Goal: Task Accomplishment & Management: Manage account settings

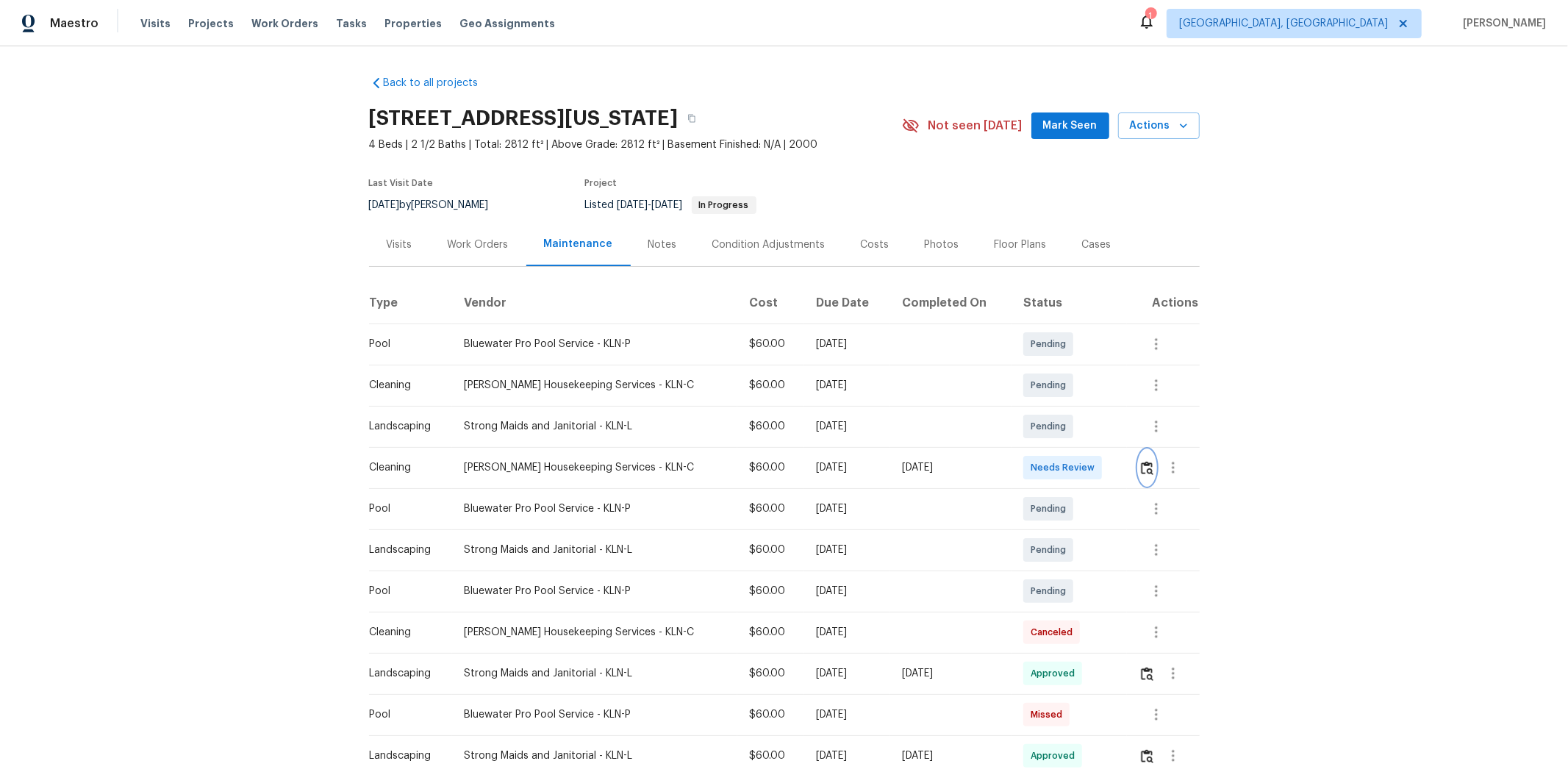
click at [844, 471] on button "button" at bounding box center [1147, 468] width 17 height 36
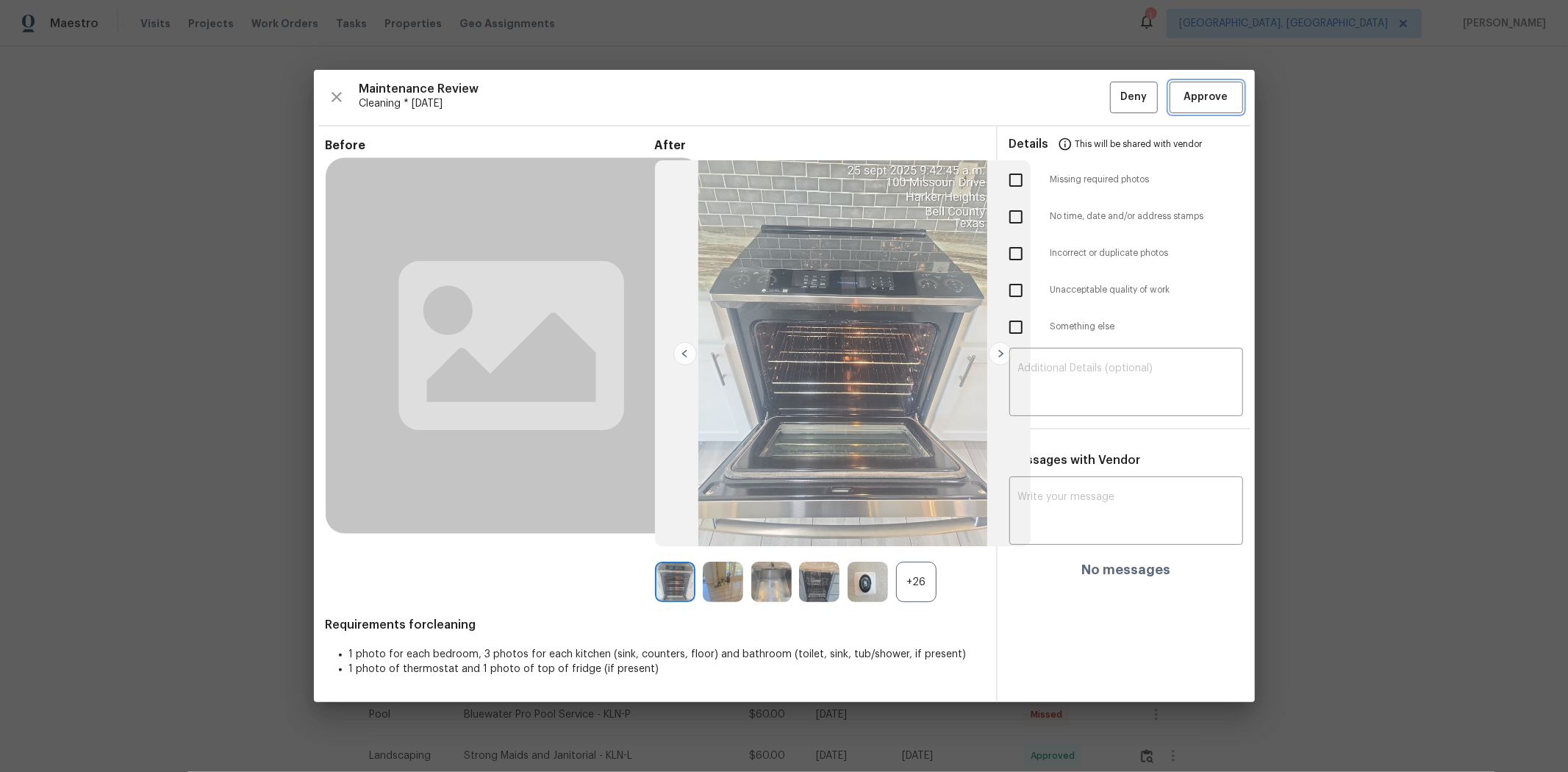
click at [844, 91] on span "Approve" at bounding box center [1207, 97] width 44 height 19
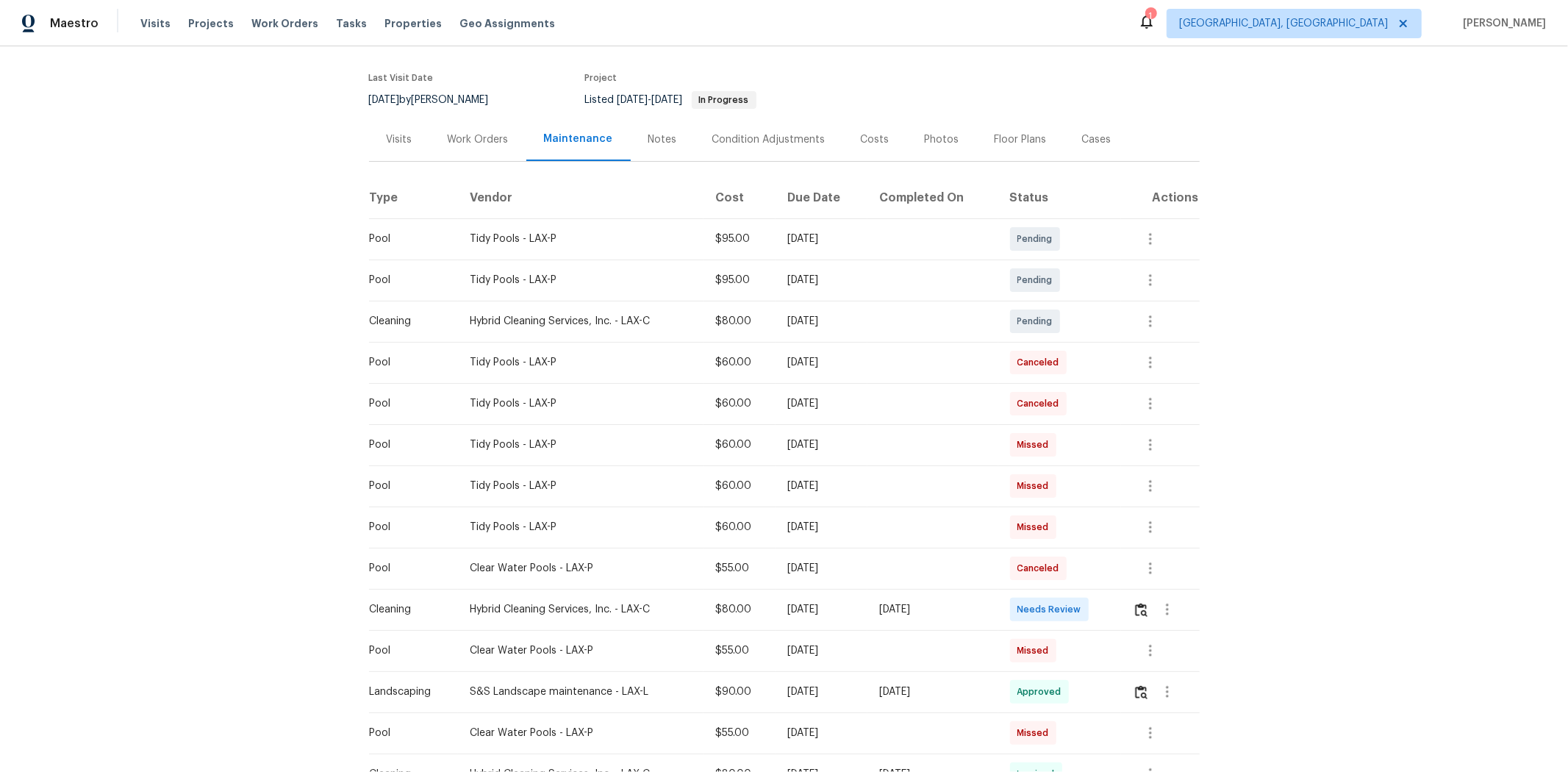
scroll to position [164, 0]
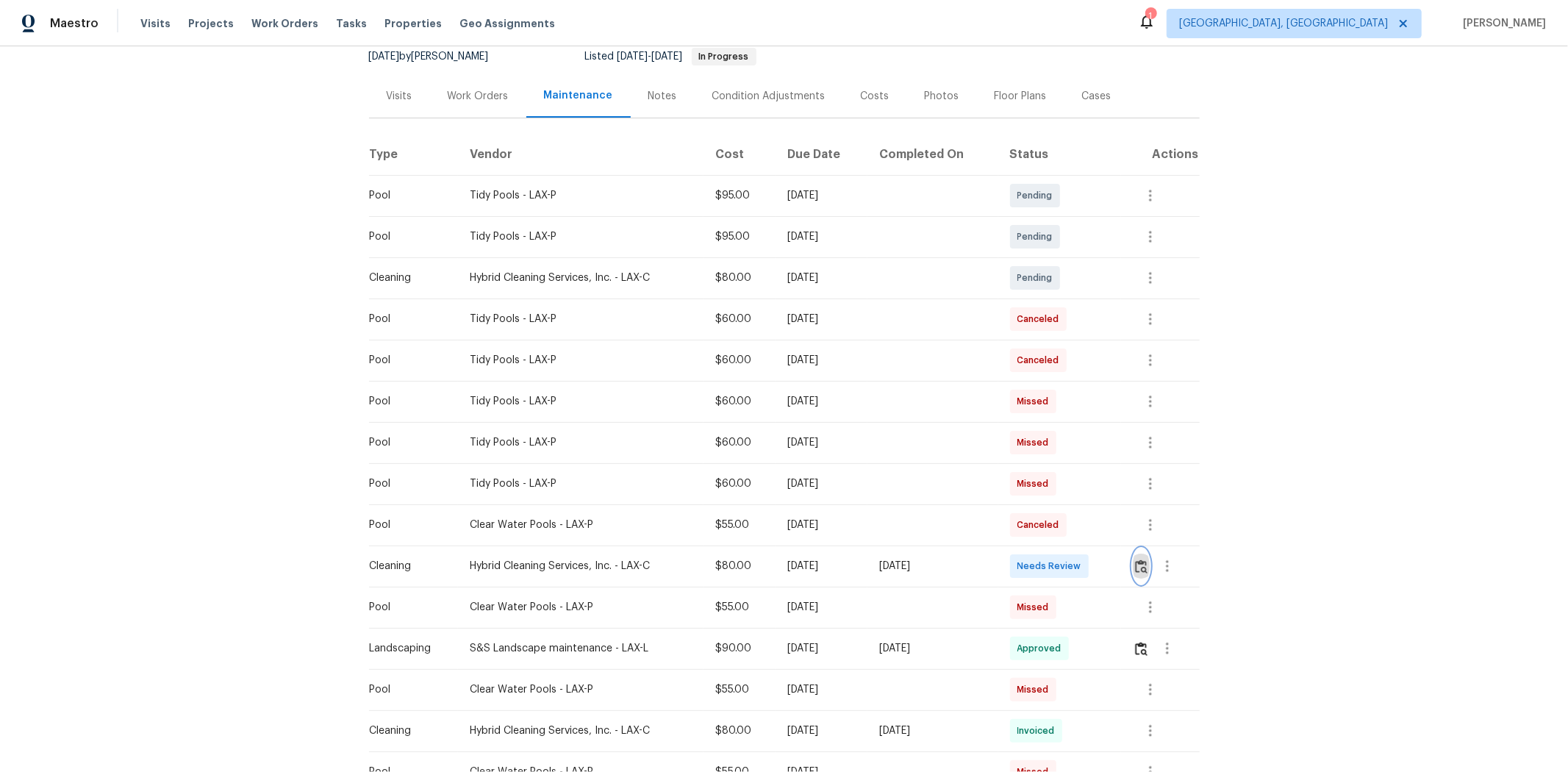
click at [1142, 560] on img "button" at bounding box center [1141, 566] width 13 height 14
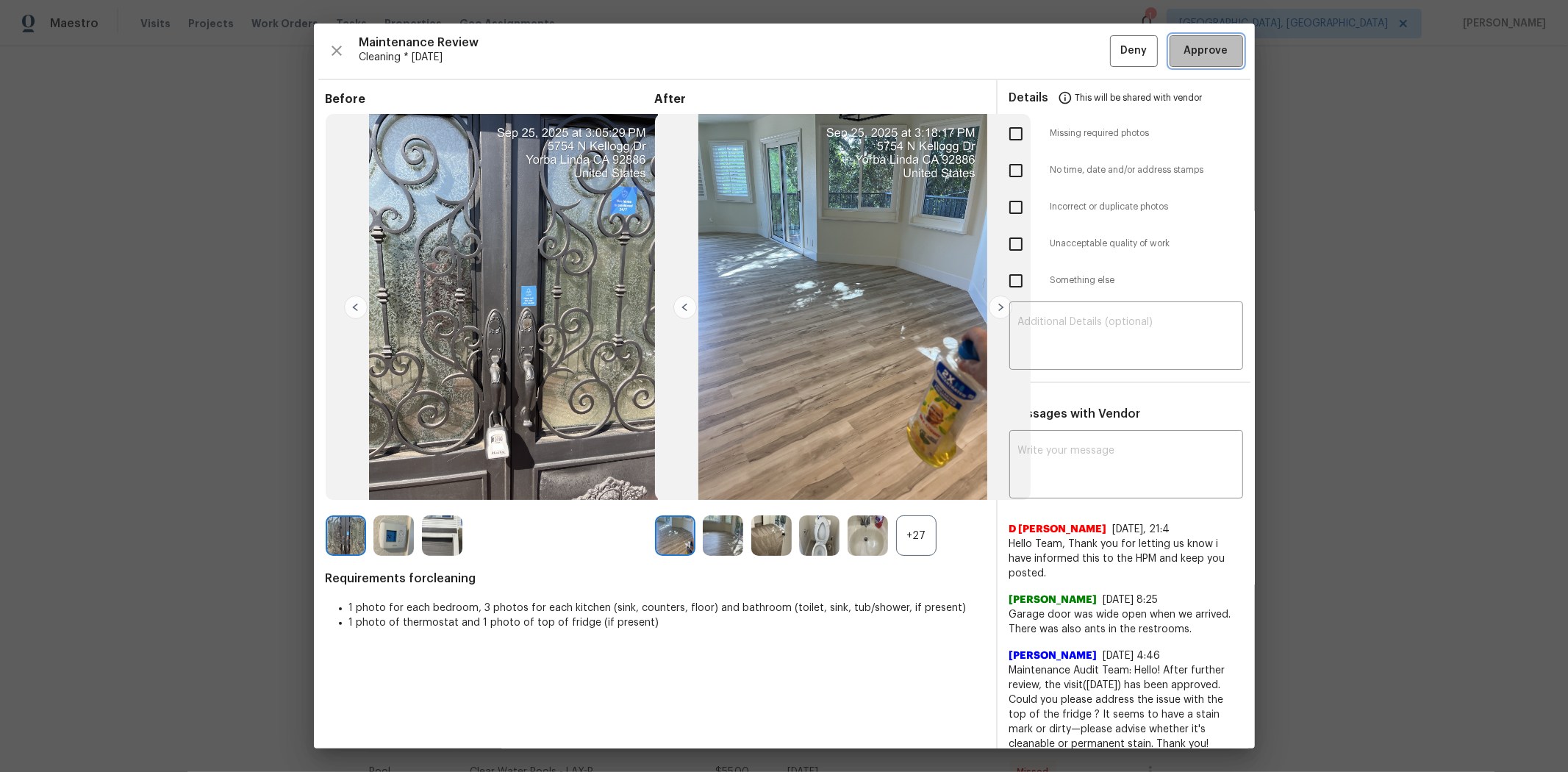
click at [1185, 54] on span "Approve" at bounding box center [1207, 51] width 44 height 19
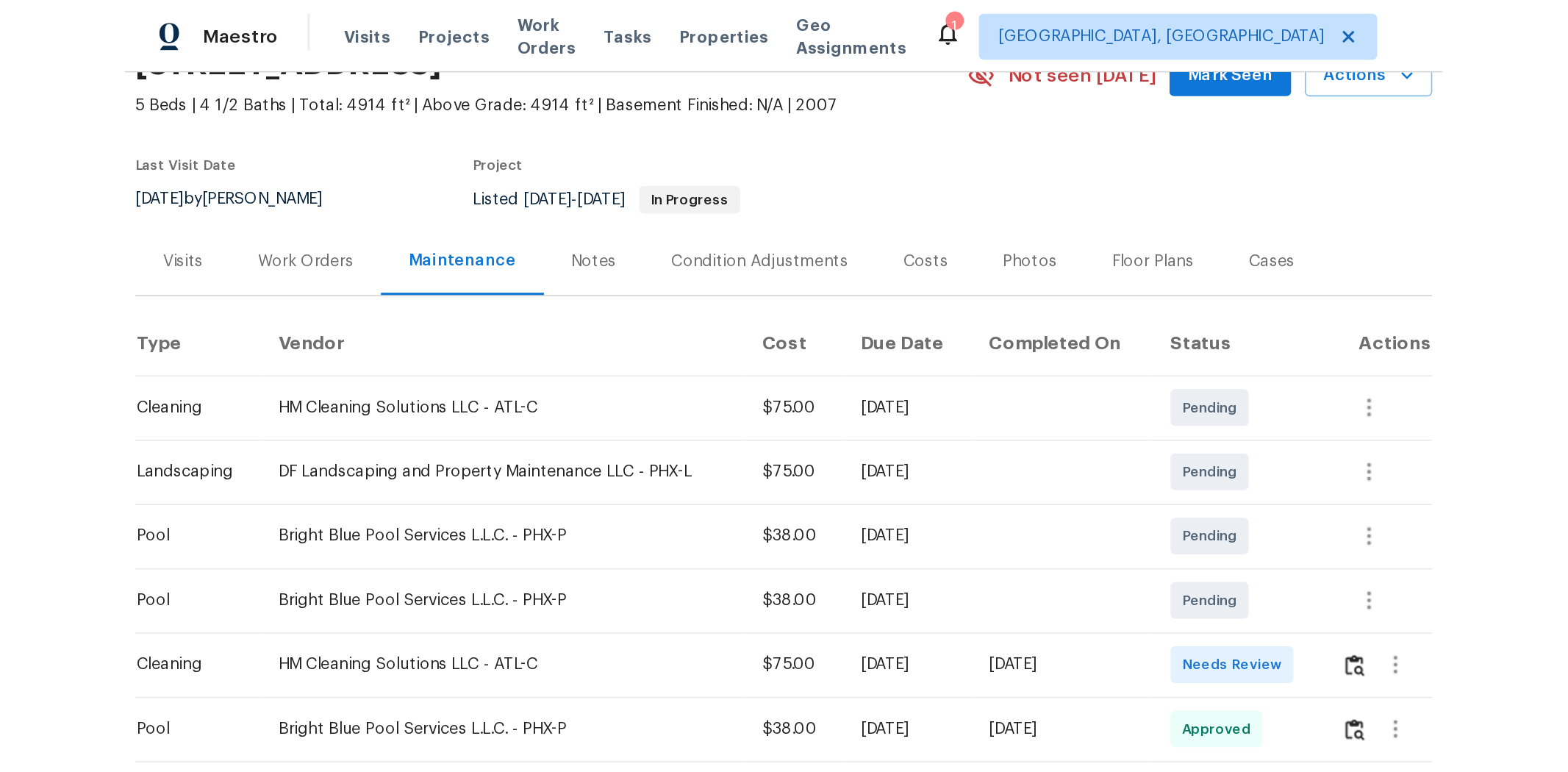
scroll to position [81, 0]
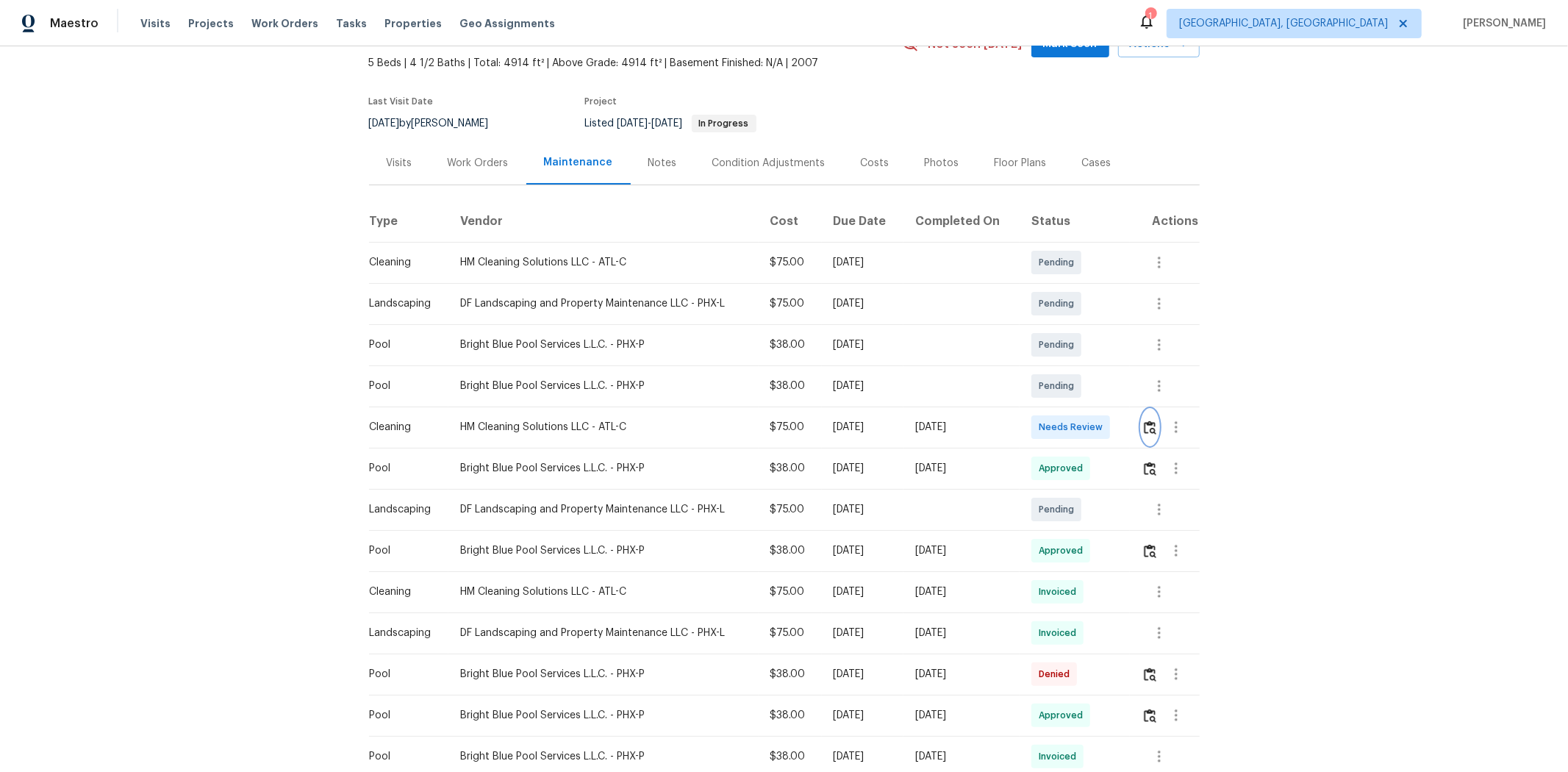
click at [844, 423] on img "button" at bounding box center [1150, 427] width 13 height 14
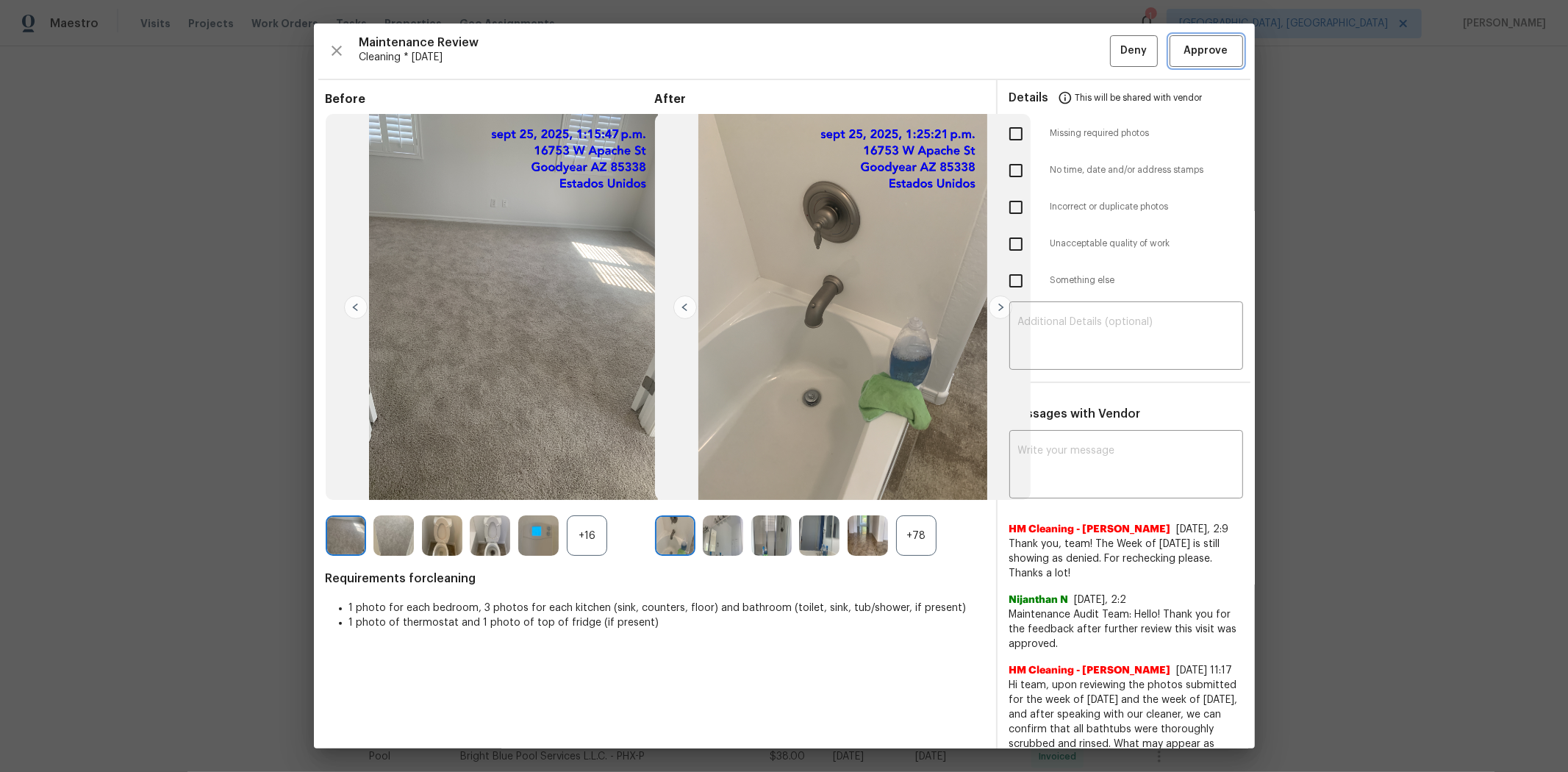
drag, startPoint x: 1184, startPoint y: 53, endPoint x: 1106, endPoint y: 42, distance: 78.8
click at [844, 53] on span "Approve" at bounding box center [1207, 51] width 44 height 19
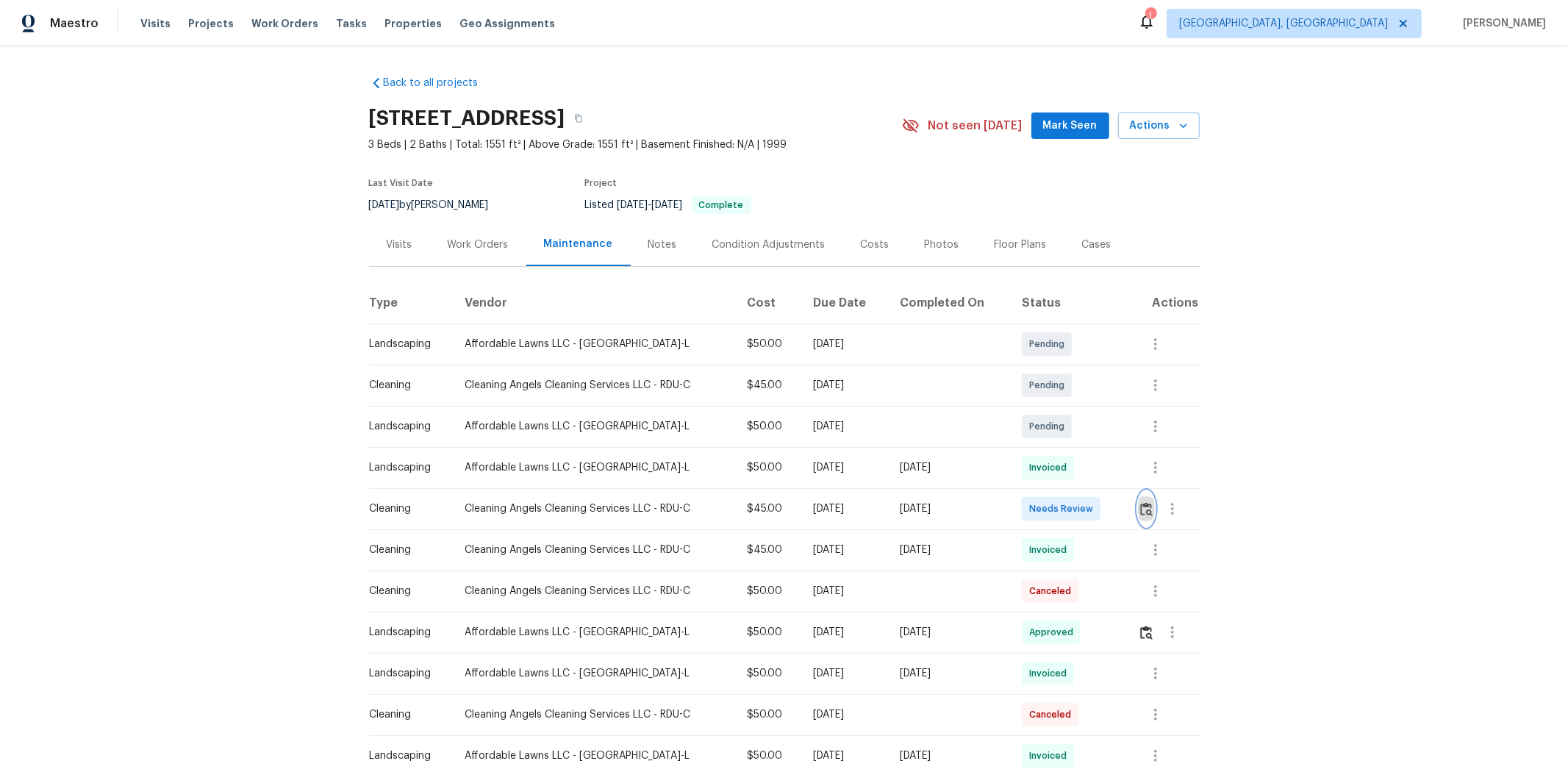
click at [1114, 511] on img "button" at bounding box center [1146, 509] width 13 height 14
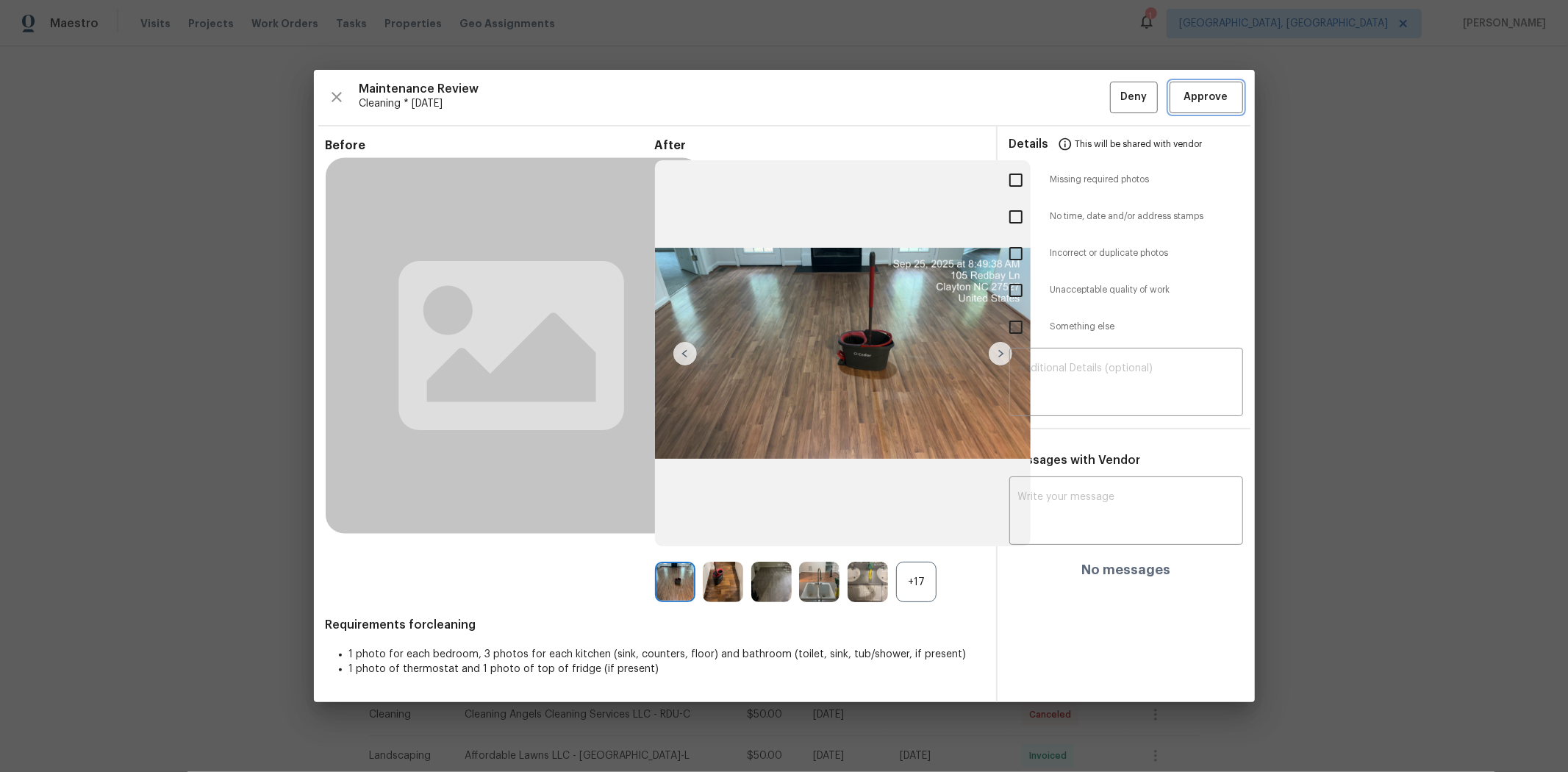
drag, startPoint x: 1211, startPoint y: 105, endPoint x: 1322, endPoint y: 5, distance: 149.4
click at [1114, 105] on span "Approve" at bounding box center [1207, 97] width 44 height 19
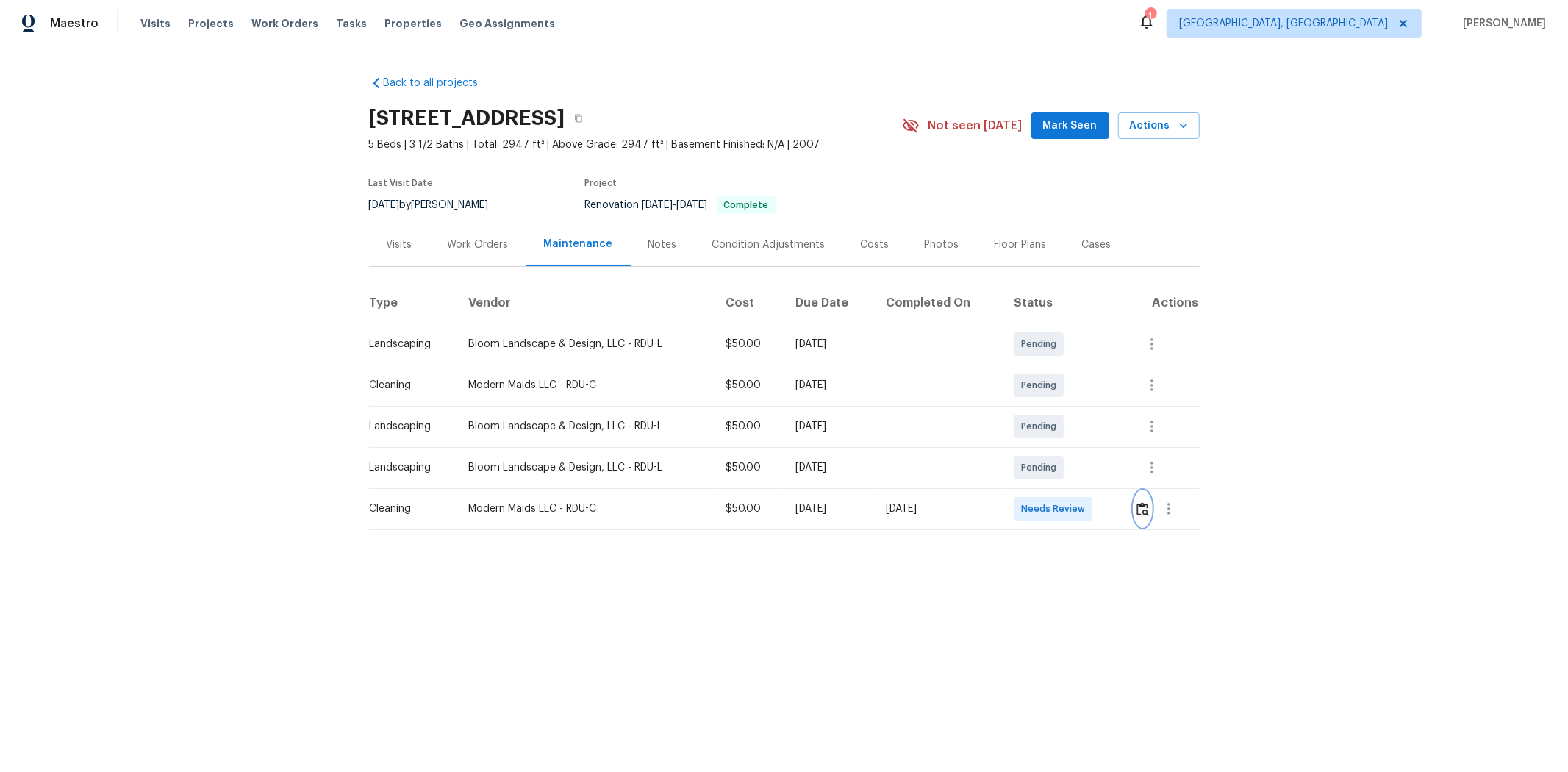
click at [1114, 509] on img "button" at bounding box center [1143, 509] width 13 height 14
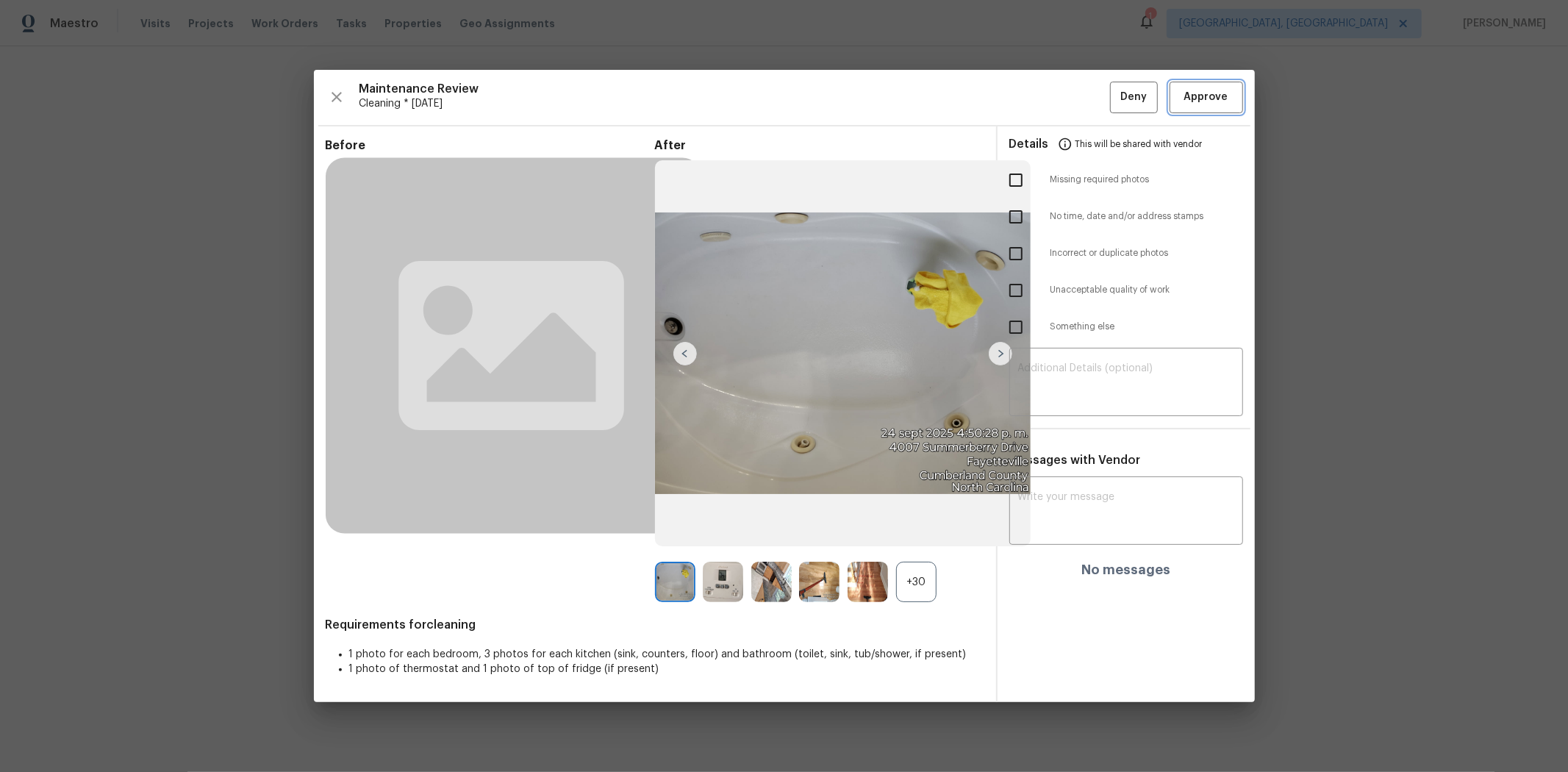
drag, startPoint x: 1218, startPoint y: 95, endPoint x: 1191, endPoint y: 92, distance: 27.2
click at [1114, 94] on span "Approve" at bounding box center [1207, 97] width 44 height 19
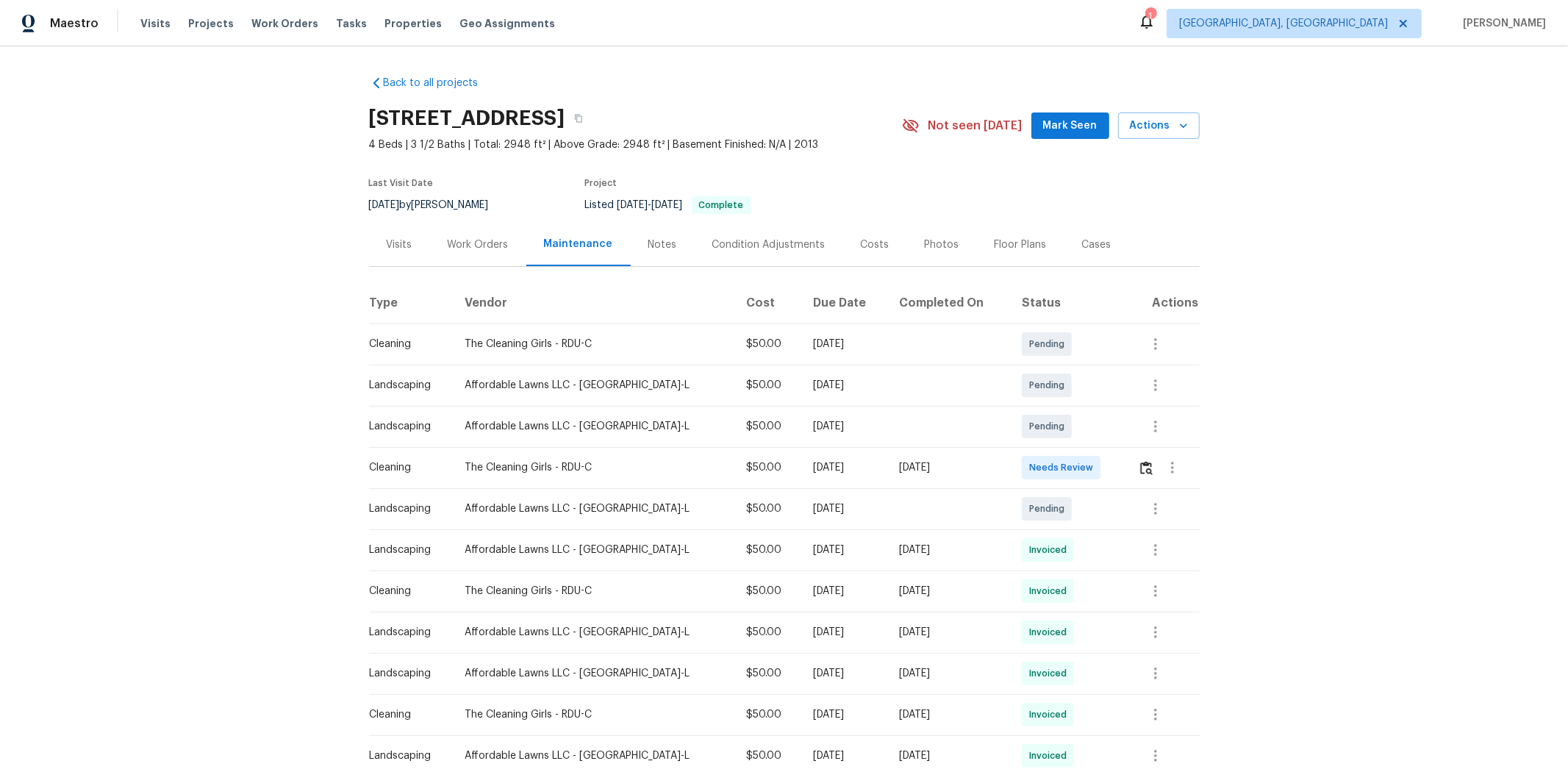
click at [1114, 477] on div at bounding box center [1173, 468] width 36 height 36
click at [1114, 471] on img "button" at bounding box center [1146, 468] width 13 height 14
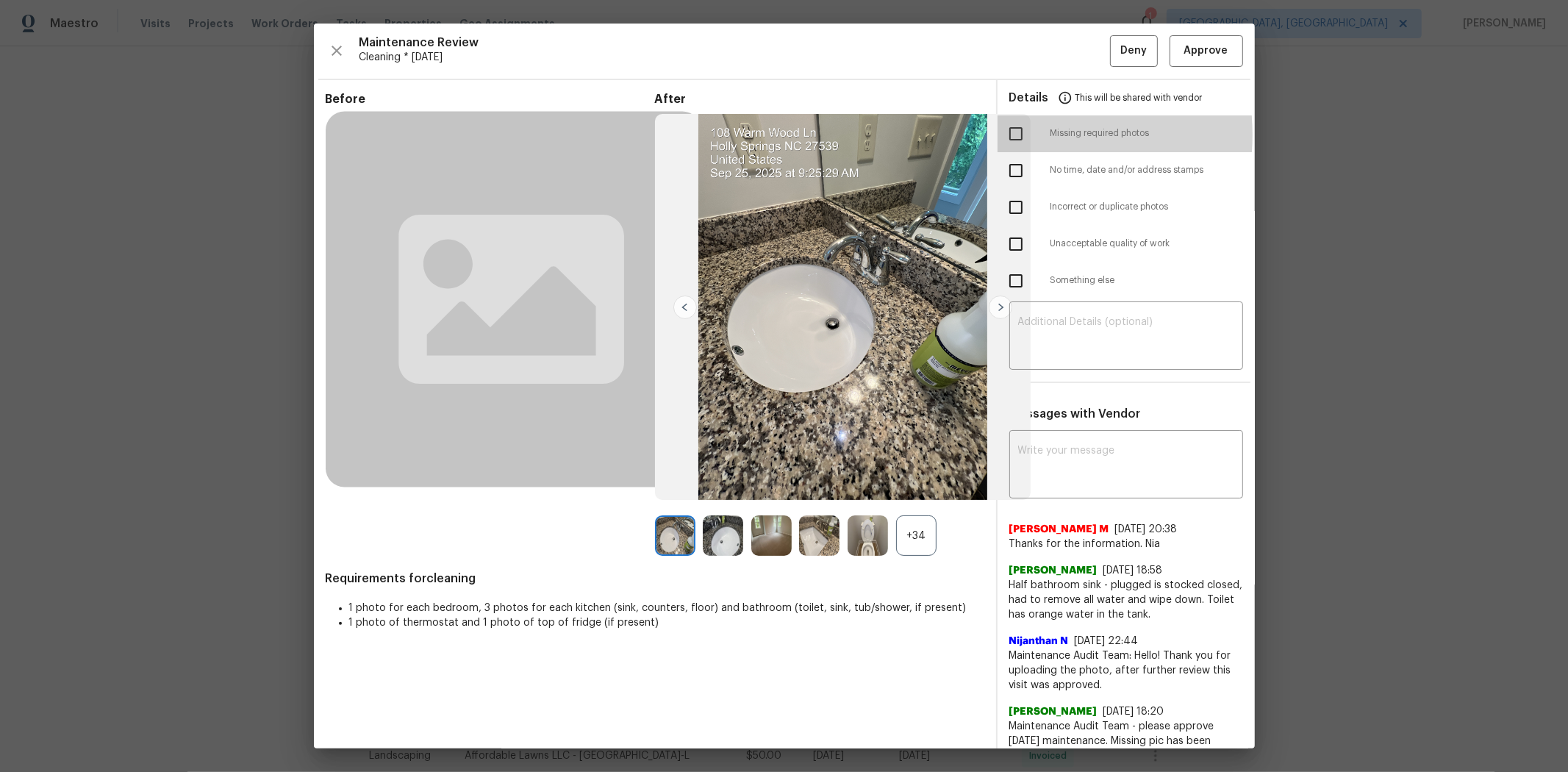
click at [1008, 135] on input "checkbox" at bounding box center [1016, 134] width 31 height 31
checkbox input "true"
click at [1090, 317] on textarea at bounding box center [1126, 338] width 216 height 41
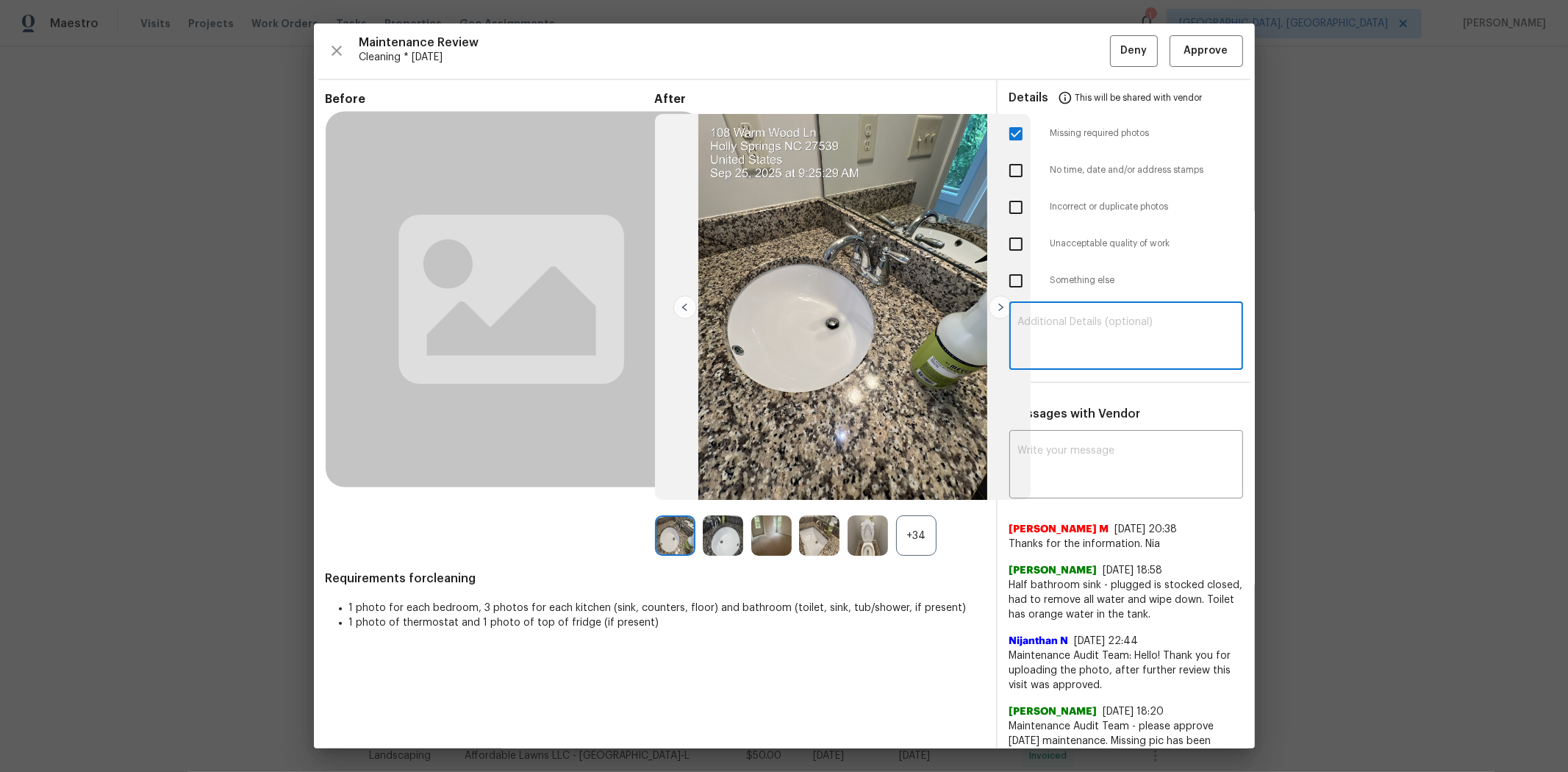
paste textarea "Maintenance Audit Team: Hello! Unfortunately, this cleaning visit completed on …"
click at [1093, 324] on textarea "Maintenance Audit Team: Hello! Unfortunately, this cleaning visit completed on …" at bounding box center [1126, 338] width 216 height 41
type textarea "Maintenance Audit Team: Hello! Unfortunately, this cleaning visit completed on …"
click at [1114, 462] on textarea at bounding box center [1126, 466] width 216 height 41
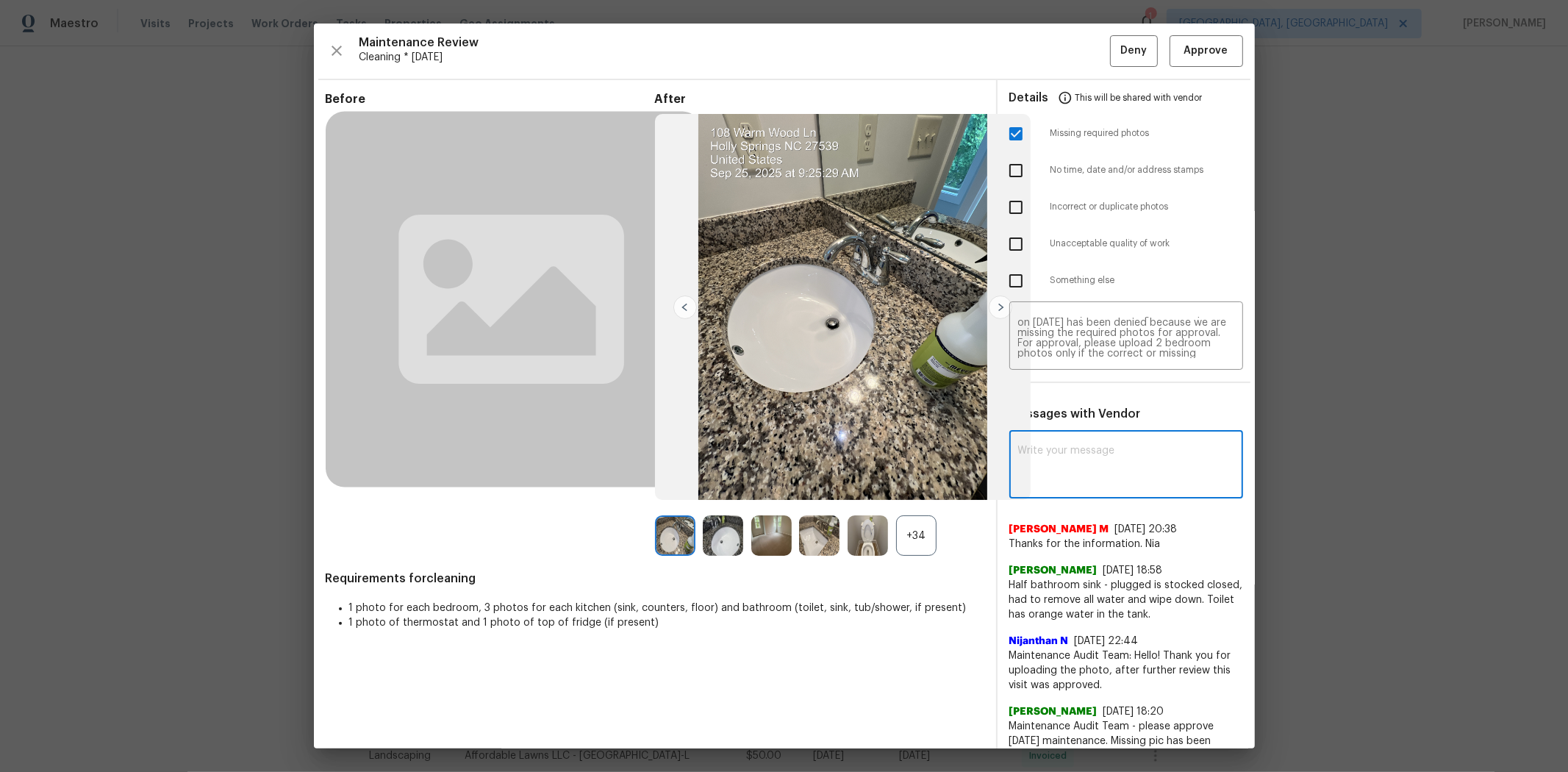
paste textarea "Maintenance Audit Team: Hello! Unfortunately, this cleaning visit completed on …"
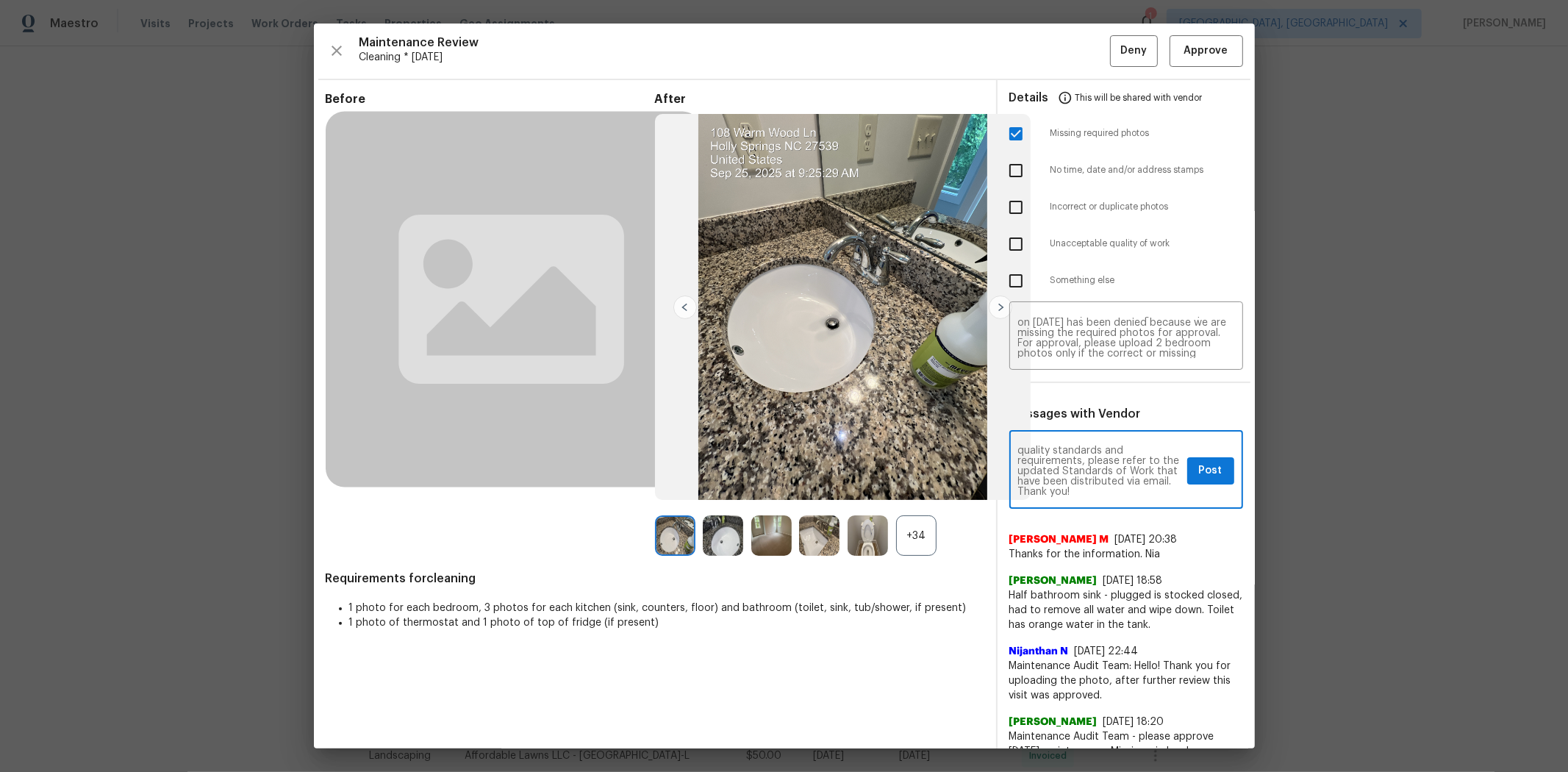
type textarea "Maintenance Audit Team: Hello! Unfortunately, this cleaning visit completed on …"
click at [1114, 471] on button "Post" at bounding box center [1211, 471] width 47 height 27
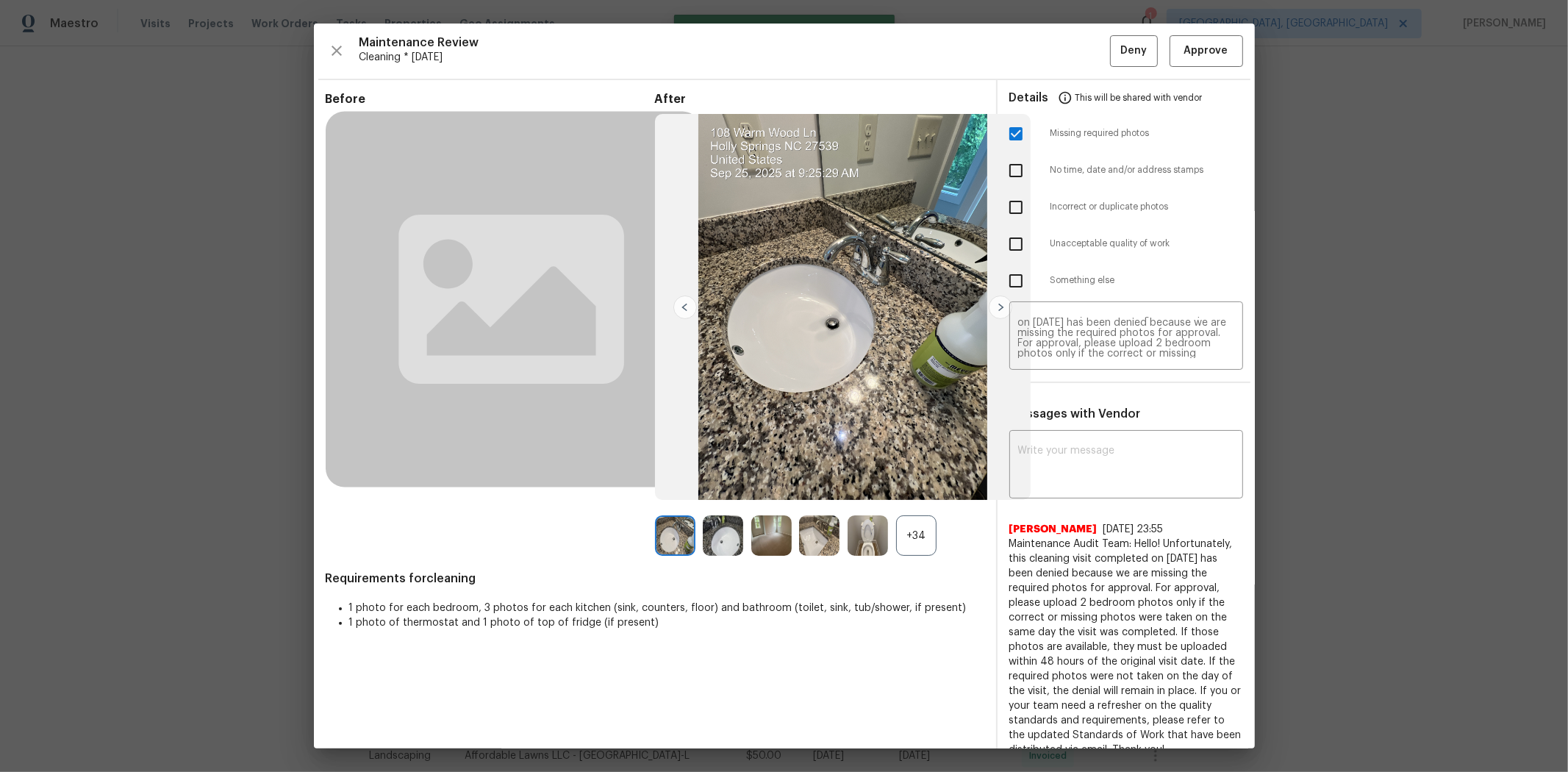
scroll to position [0, 0]
click at [1114, 54] on span "Deny" at bounding box center [1134, 51] width 27 height 19
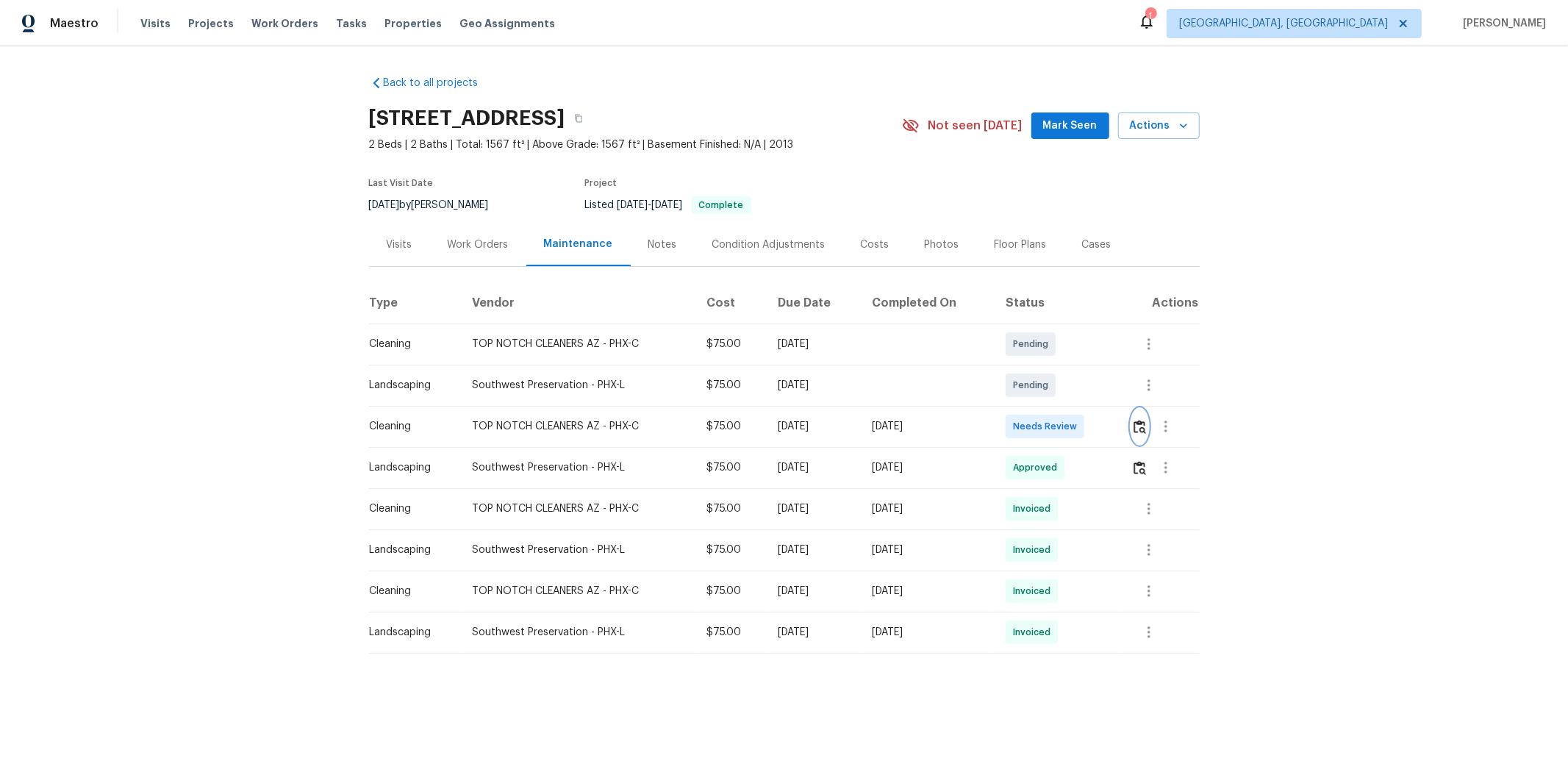
click at [1114, 413] on button "button" at bounding box center [1140, 426] width 17 height 36
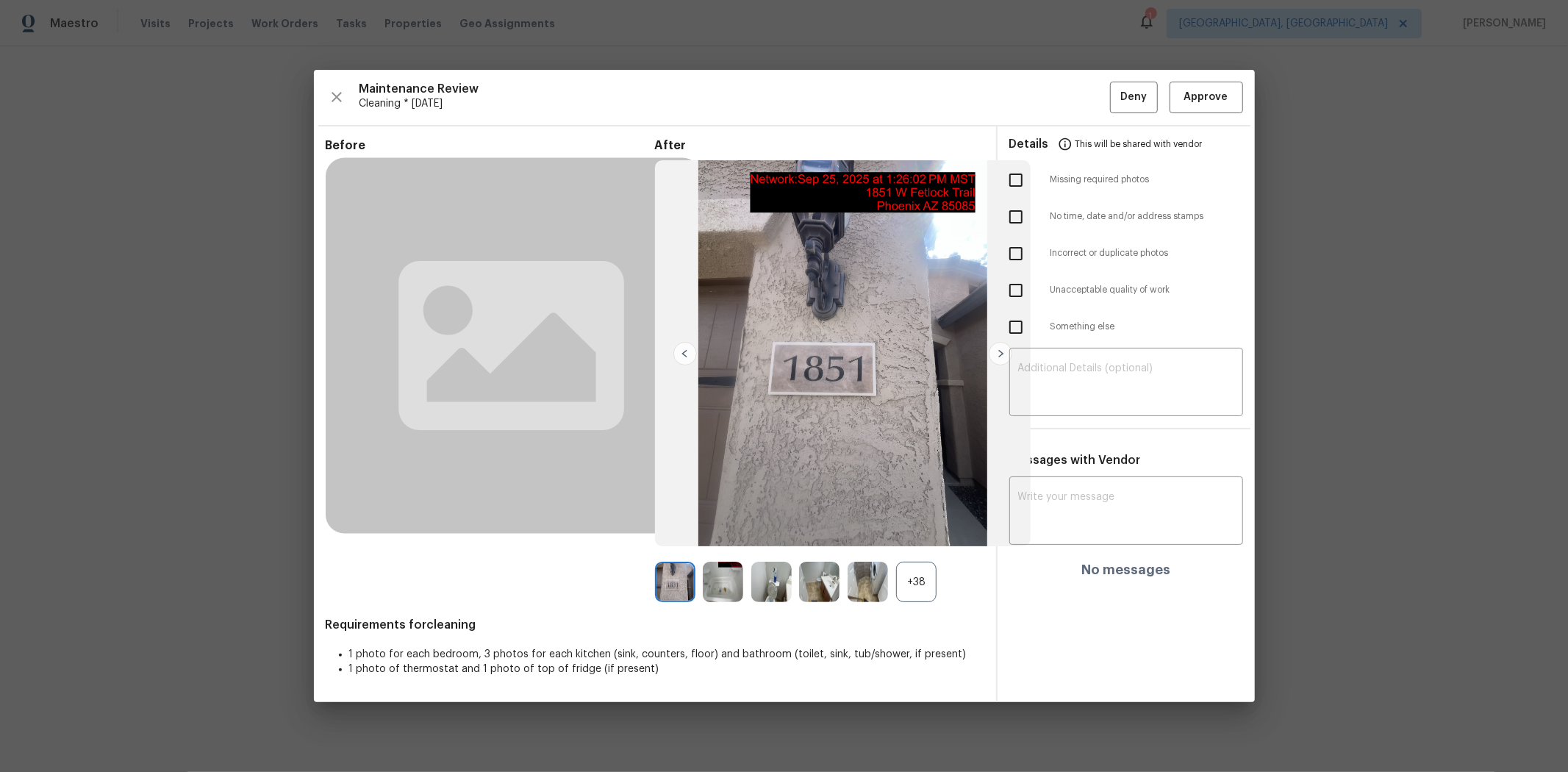
click at [1020, 187] on input "checkbox" at bounding box center [1016, 181] width 31 height 31
checkbox input "true"
click at [1103, 376] on textarea at bounding box center [1126, 384] width 216 height 41
paste textarea "Maintenance Audit Team: Hello! Unfortunately, this cleaning visit completed on …"
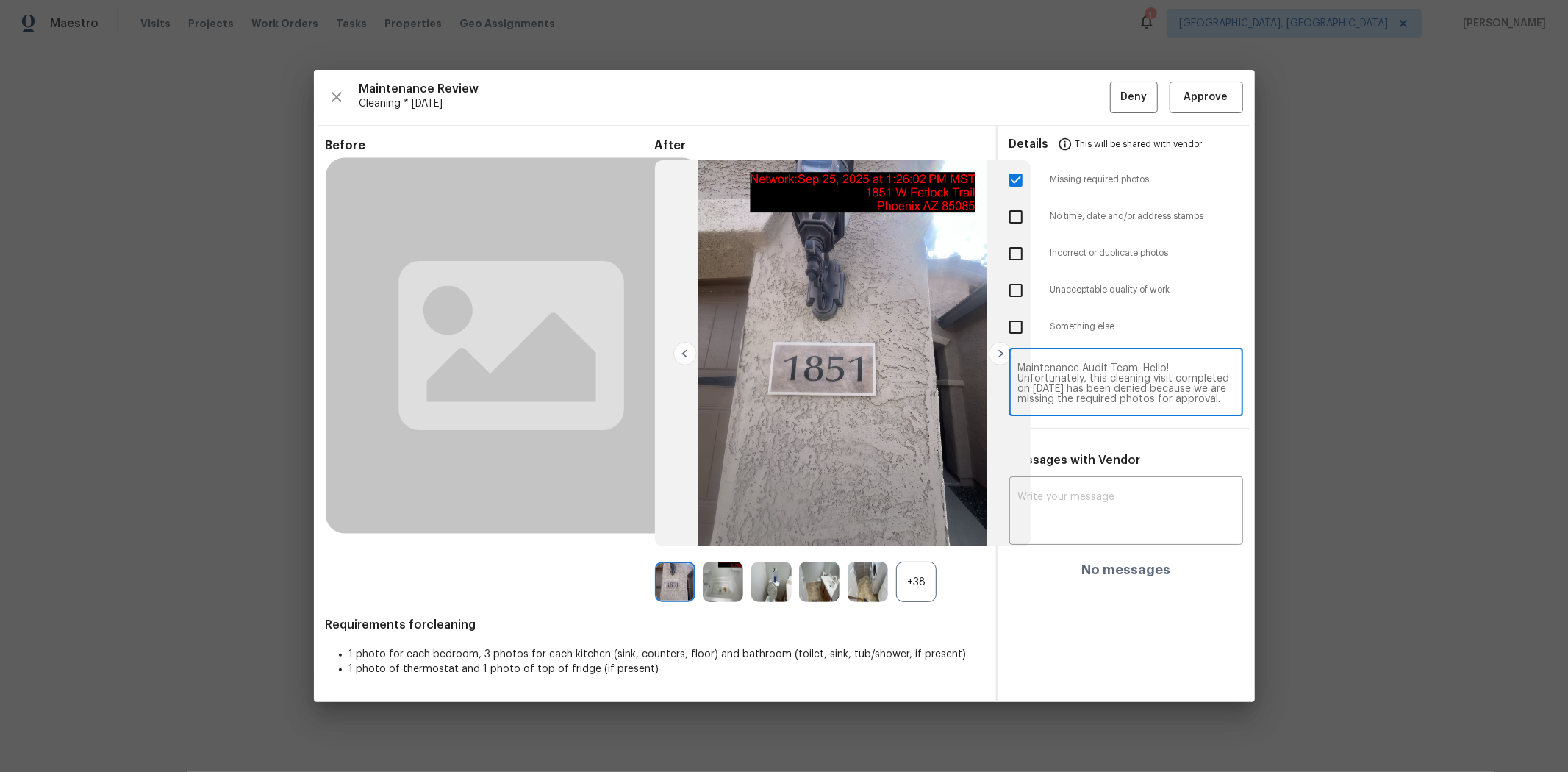
drag, startPoint x: 1113, startPoint y: 377, endPoint x: 1172, endPoint y: 401, distance: 63.7
click at [1114, 377] on textarea "Maintenance Audit Team: Hello! Unfortunately, this cleaning visit completed on …" at bounding box center [1126, 384] width 216 height 41
type textarea "Maintenance Audit Team: Hello! Unfortunately, this cleaning visit completed on …"
click at [1114, 498] on textarea at bounding box center [1126, 513] width 216 height 41
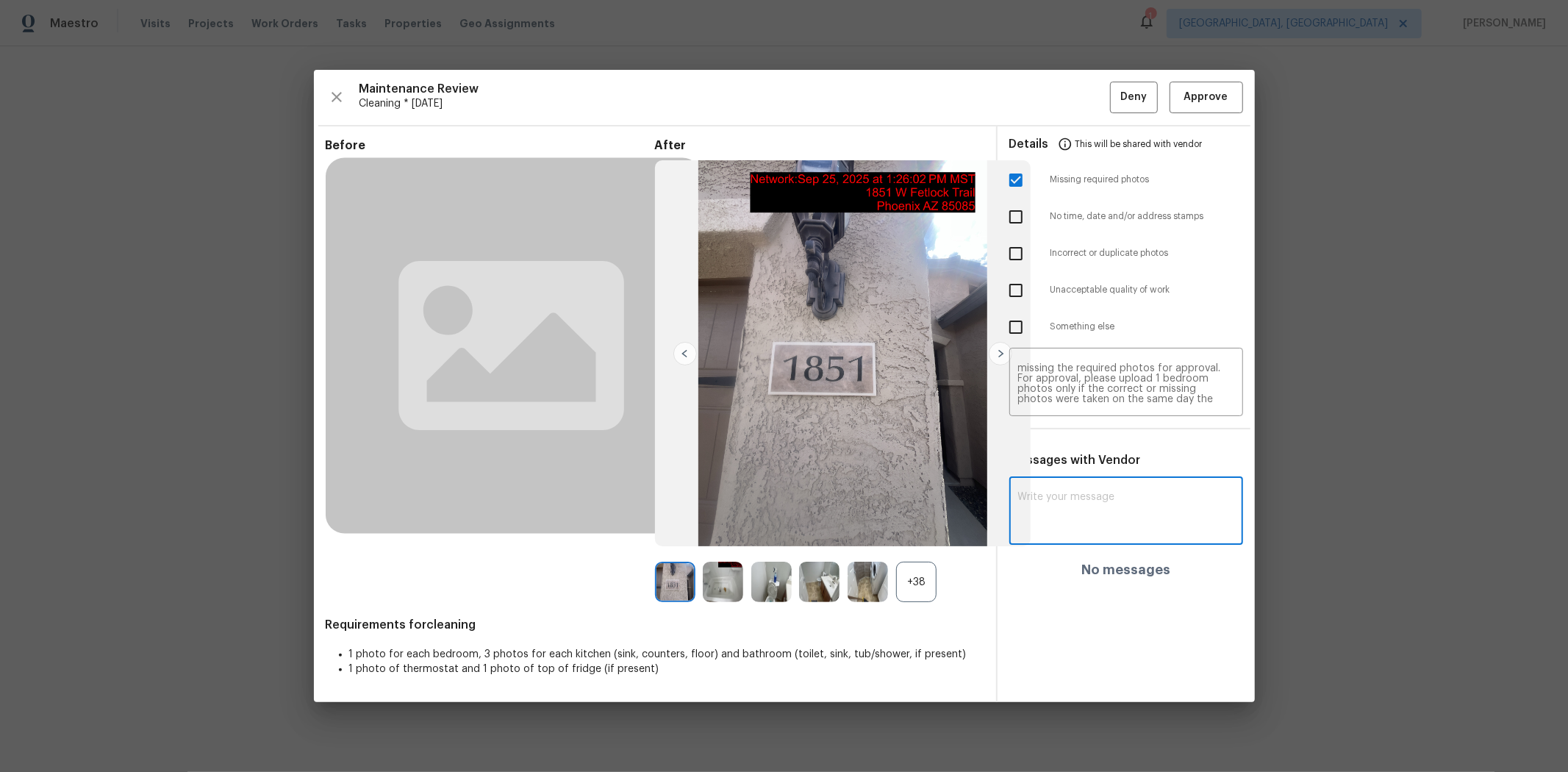
paste textarea "Maintenance Audit Team: Hello! Unfortunately, this cleaning visit completed on …"
type textarea "Maintenance Audit Team: Hello! Unfortunately, this cleaning visit completed on …"
click at [1114, 511] on span "Post" at bounding box center [1211, 517] width 24 height 19
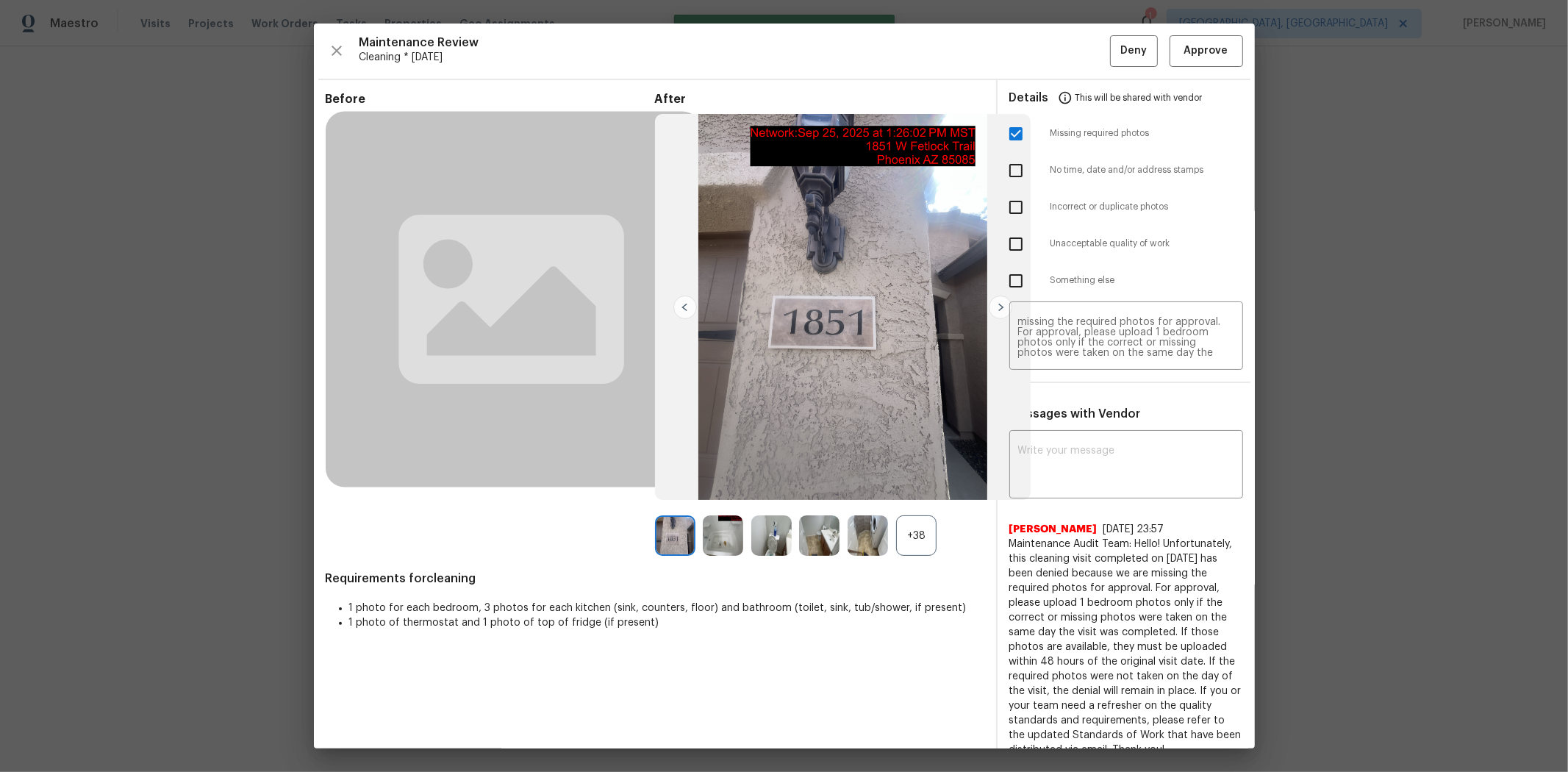
scroll to position [0, 0]
click at [1114, 61] on button "Deny" at bounding box center [1134, 51] width 48 height 32
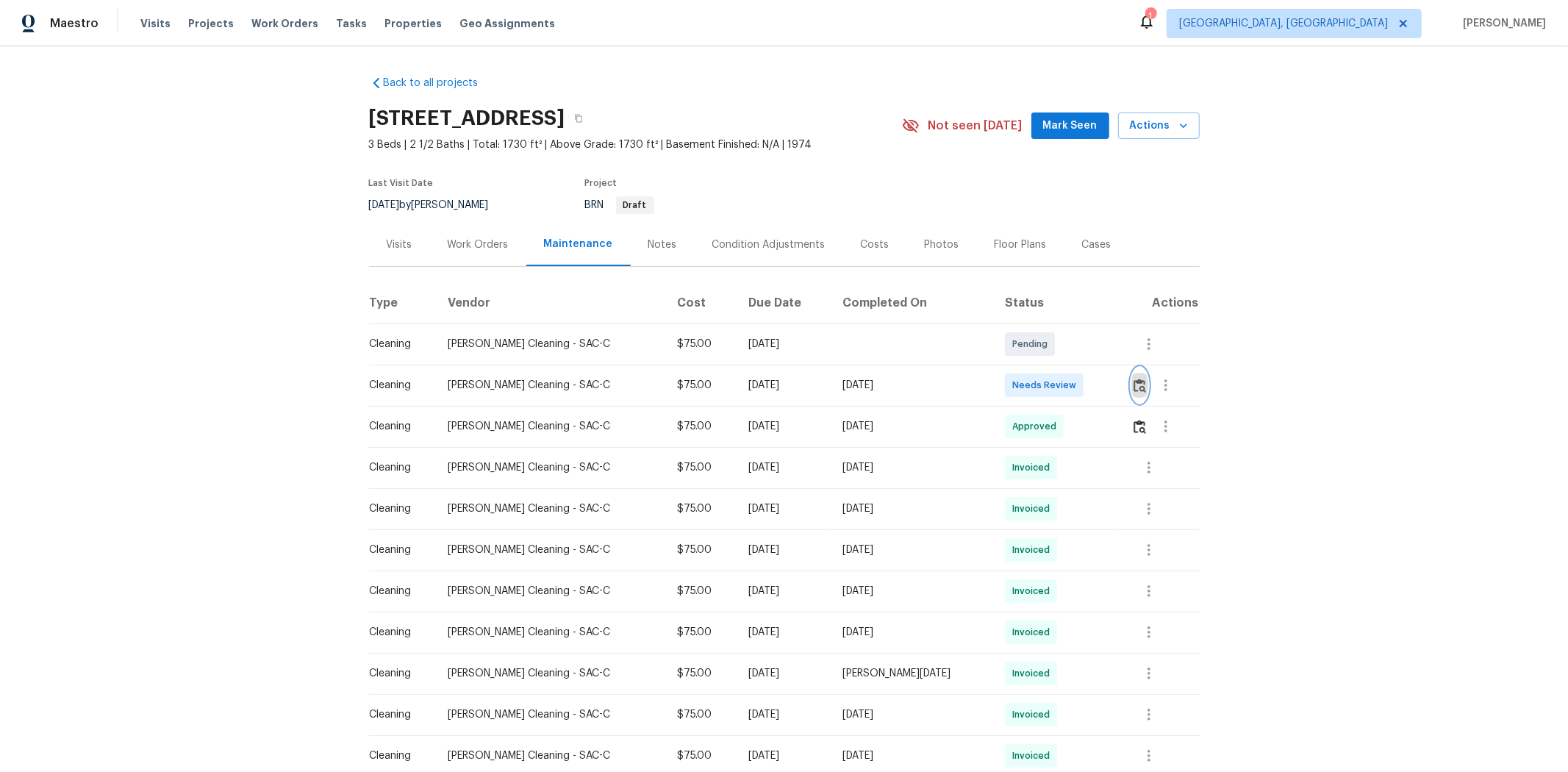
click at [1114, 383] on img "button" at bounding box center [1140, 386] width 13 height 14
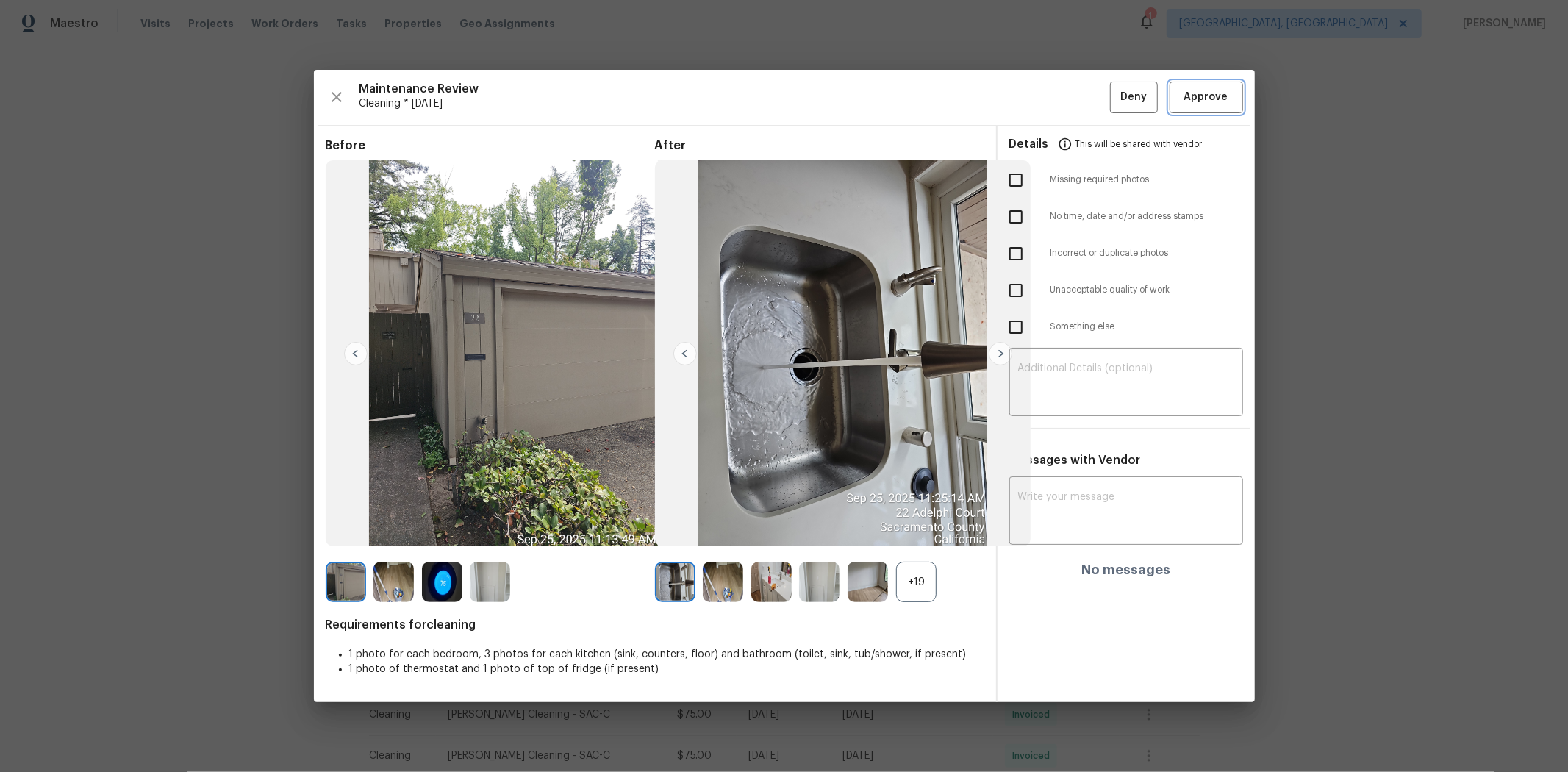
click at [1114, 92] on span "Approve" at bounding box center [1207, 97] width 44 height 19
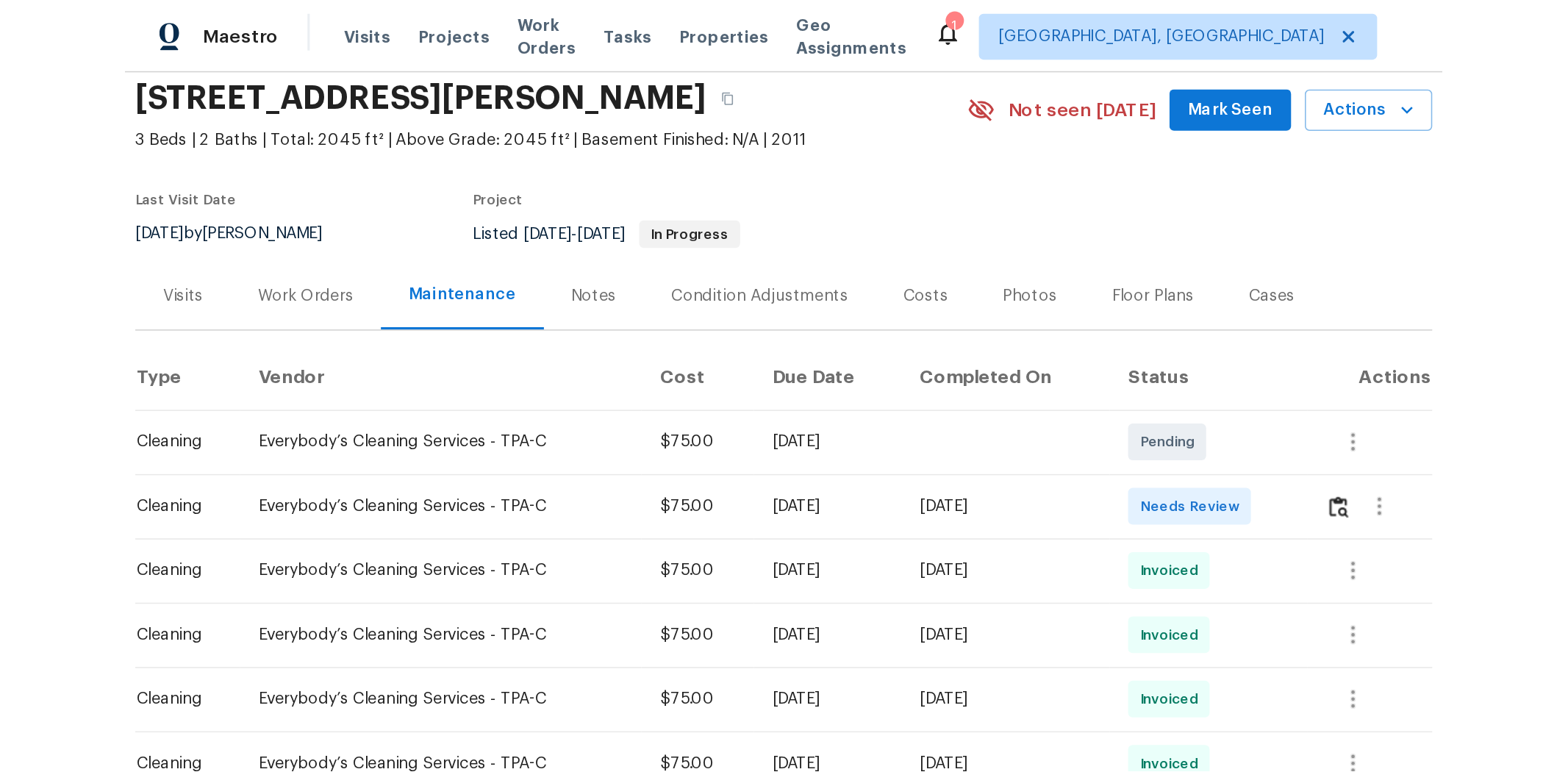
scroll to position [81, 0]
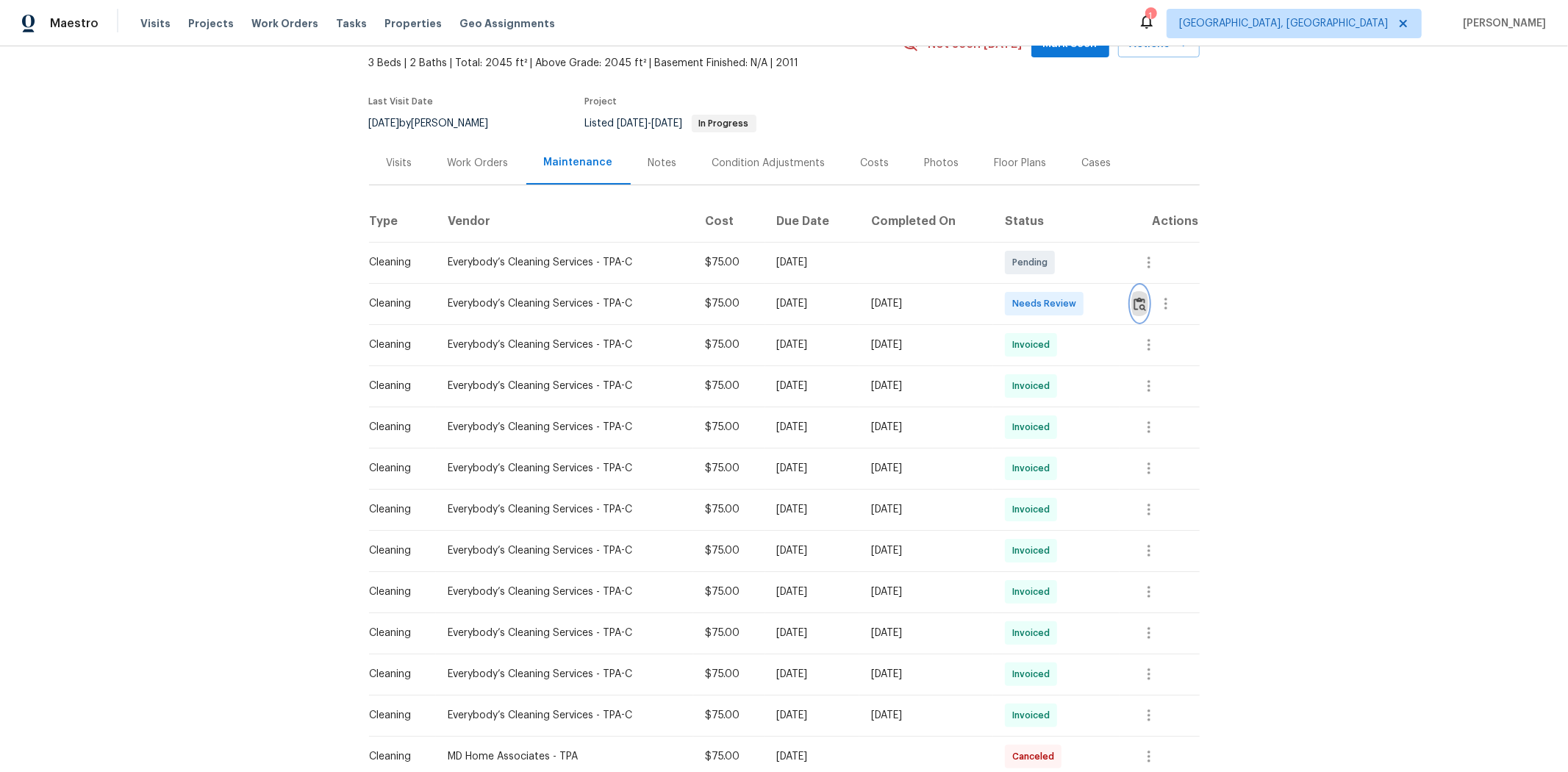
click at [1114, 295] on button "button" at bounding box center [1140, 303] width 17 height 36
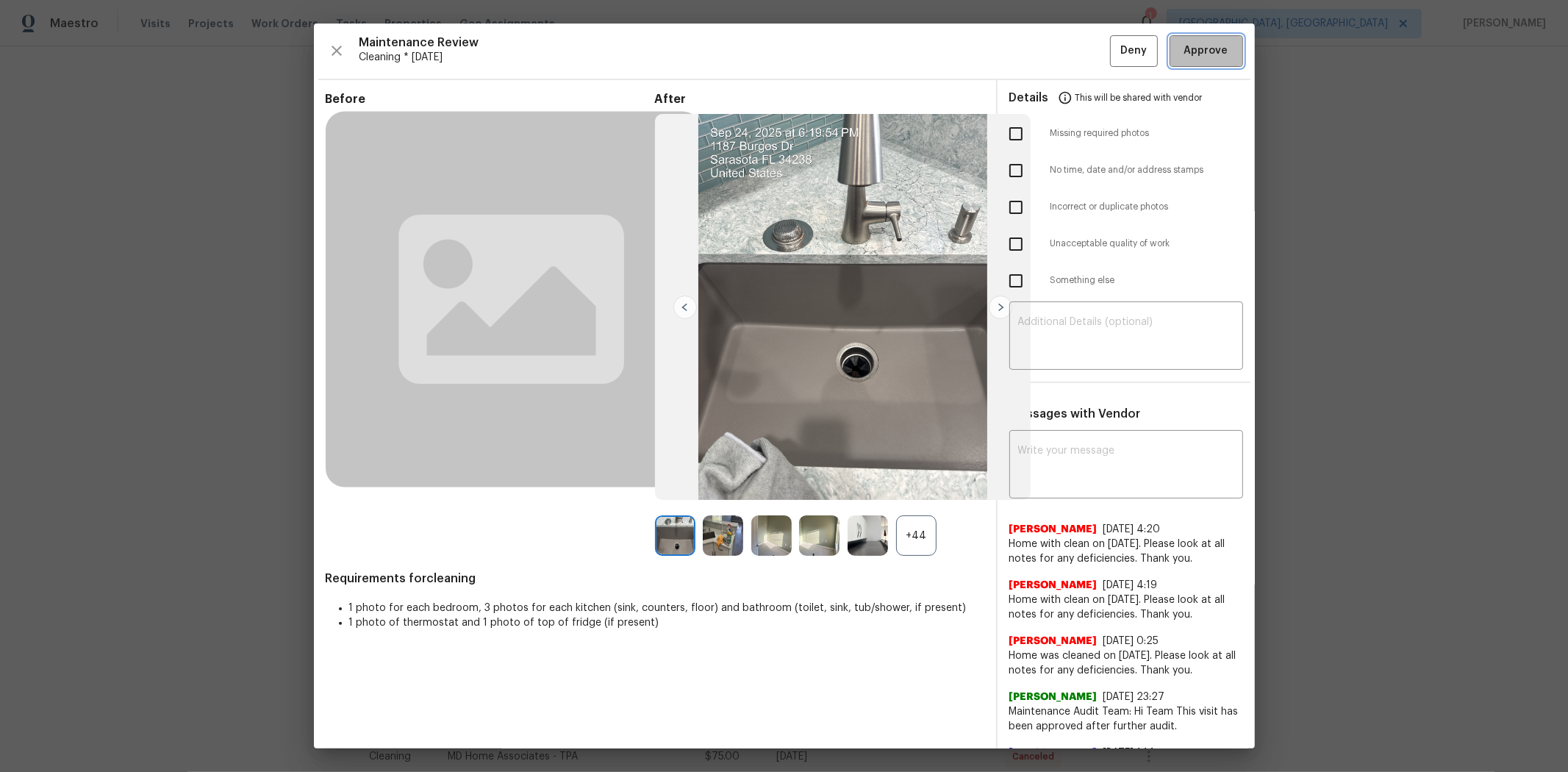
click at [1114, 56] on span "Approve" at bounding box center [1207, 51] width 44 height 19
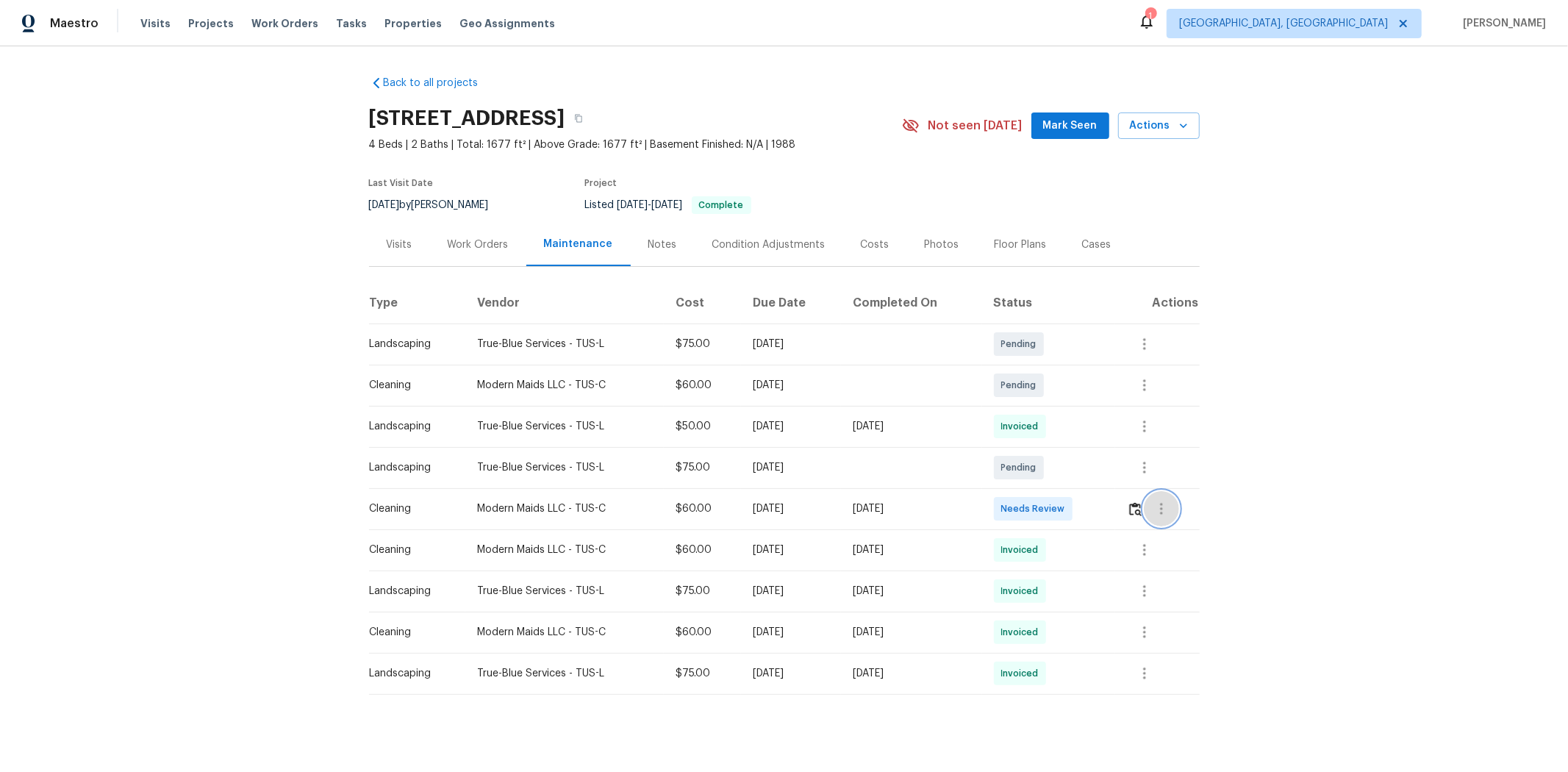
click at [1114, 509] on button "button" at bounding box center [1162, 509] width 36 height 36
click at [1114, 510] on div at bounding box center [784, 386] width 1568 height 772
click at [1114, 508] on img "button" at bounding box center [1135, 509] width 13 height 14
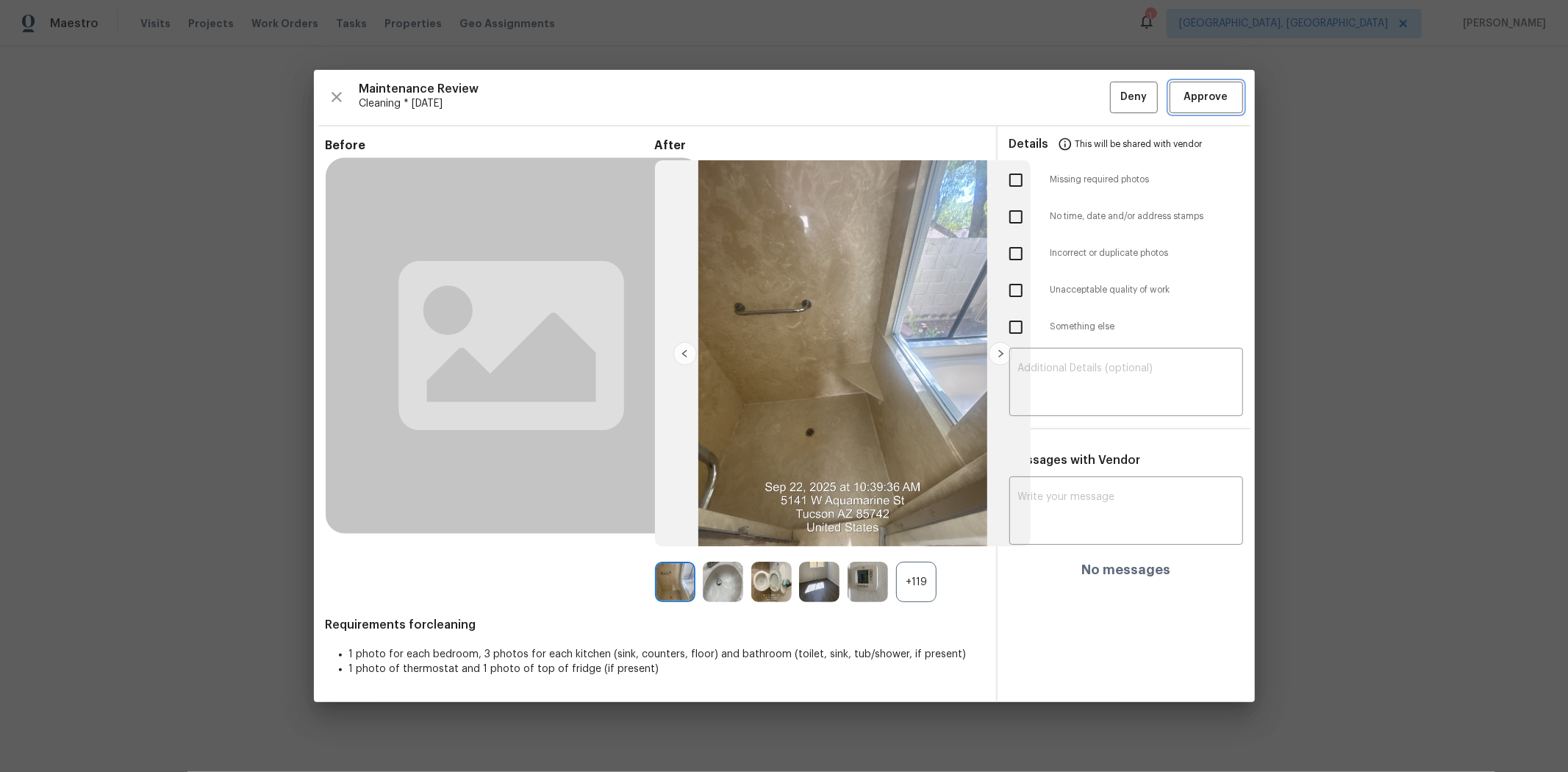
click at [1114, 100] on span "Approve" at bounding box center [1207, 97] width 44 height 19
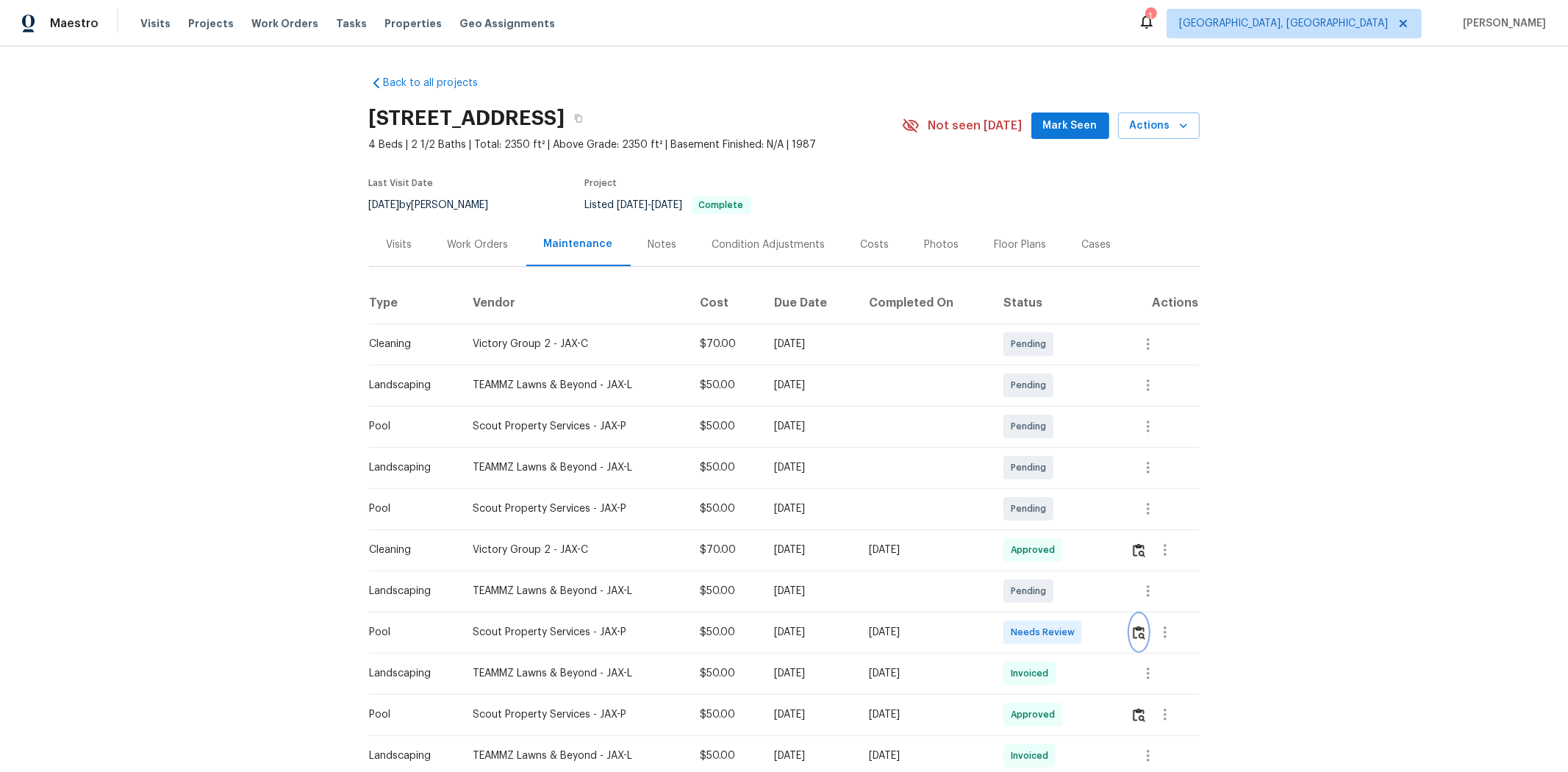
click at [1114, 516] on img "button" at bounding box center [1139, 632] width 13 height 14
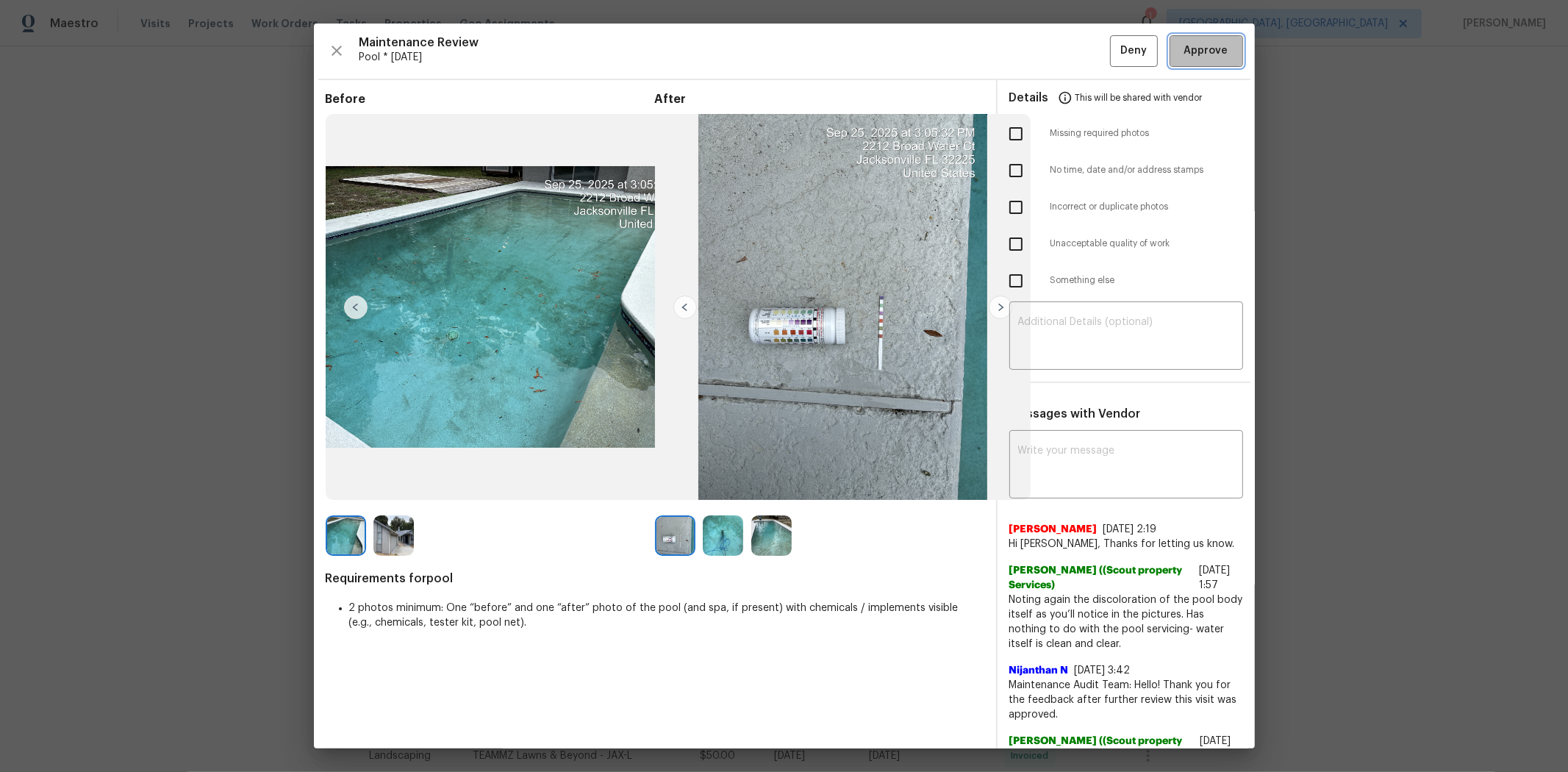
click at [1114, 56] on span "Approve" at bounding box center [1207, 51] width 44 height 19
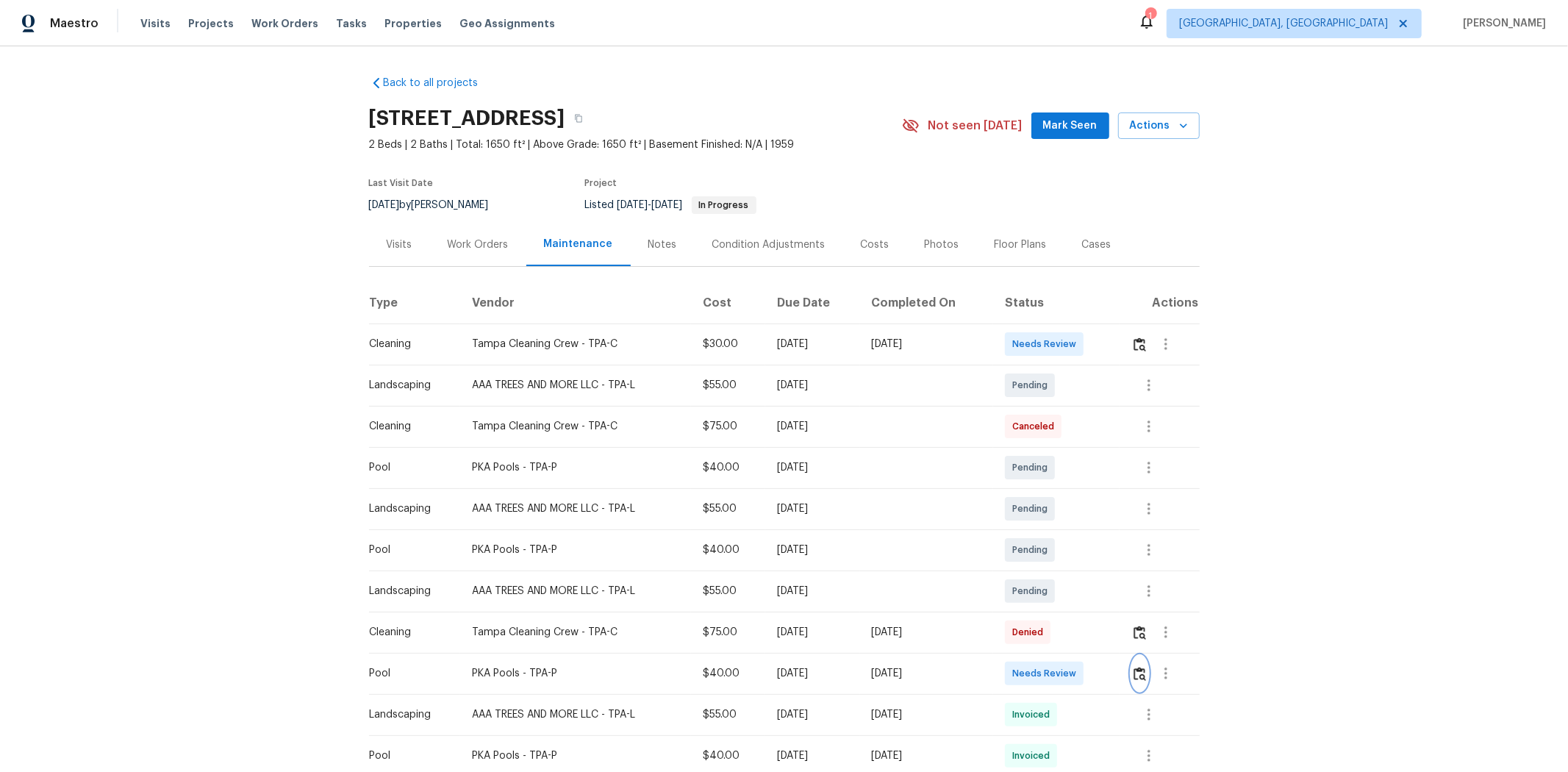
click at [1114, 516] on img "button" at bounding box center [1140, 674] width 13 height 14
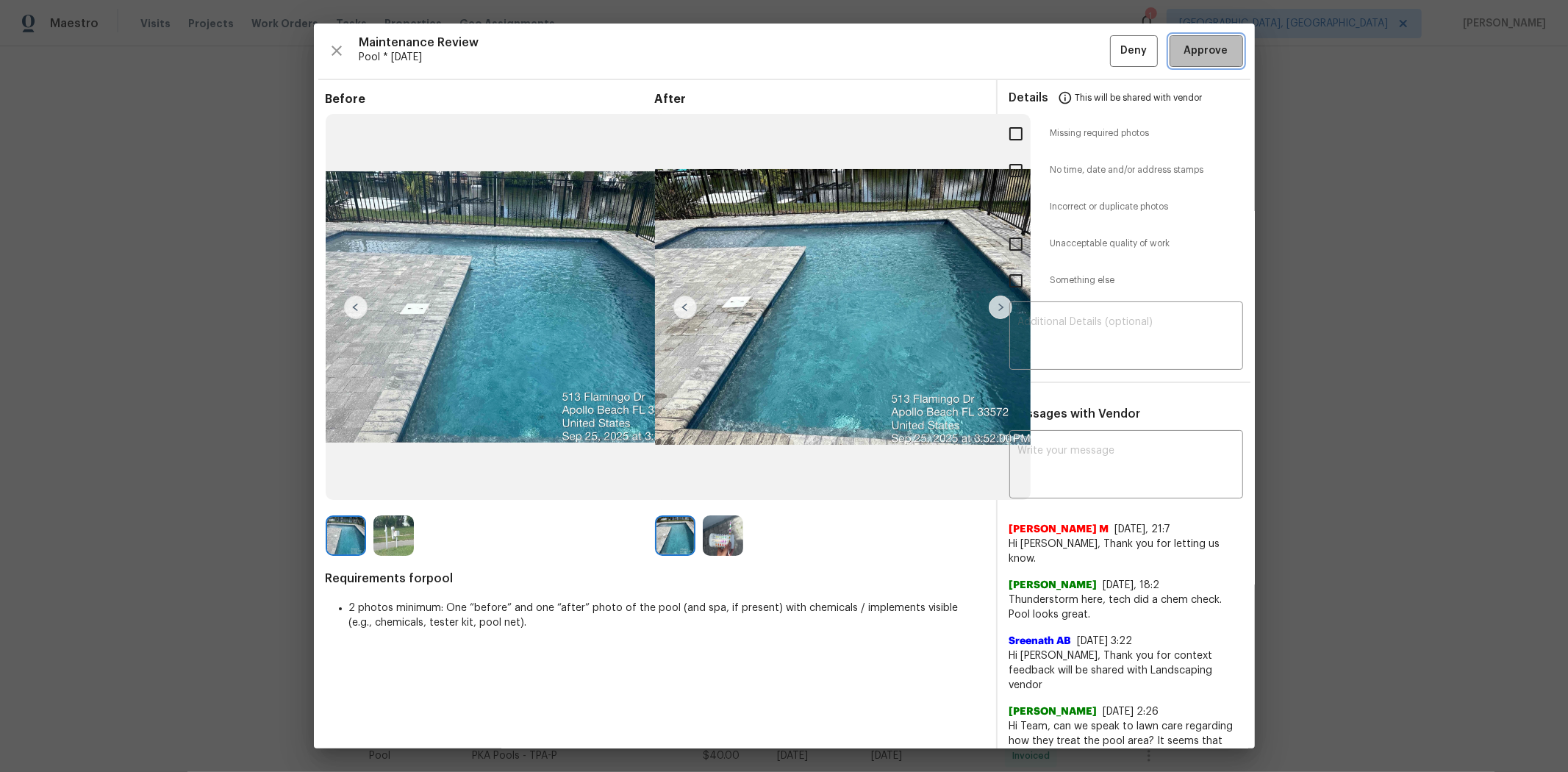
click at [1114, 37] on button "Approve" at bounding box center [1206, 51] width 73 height 32
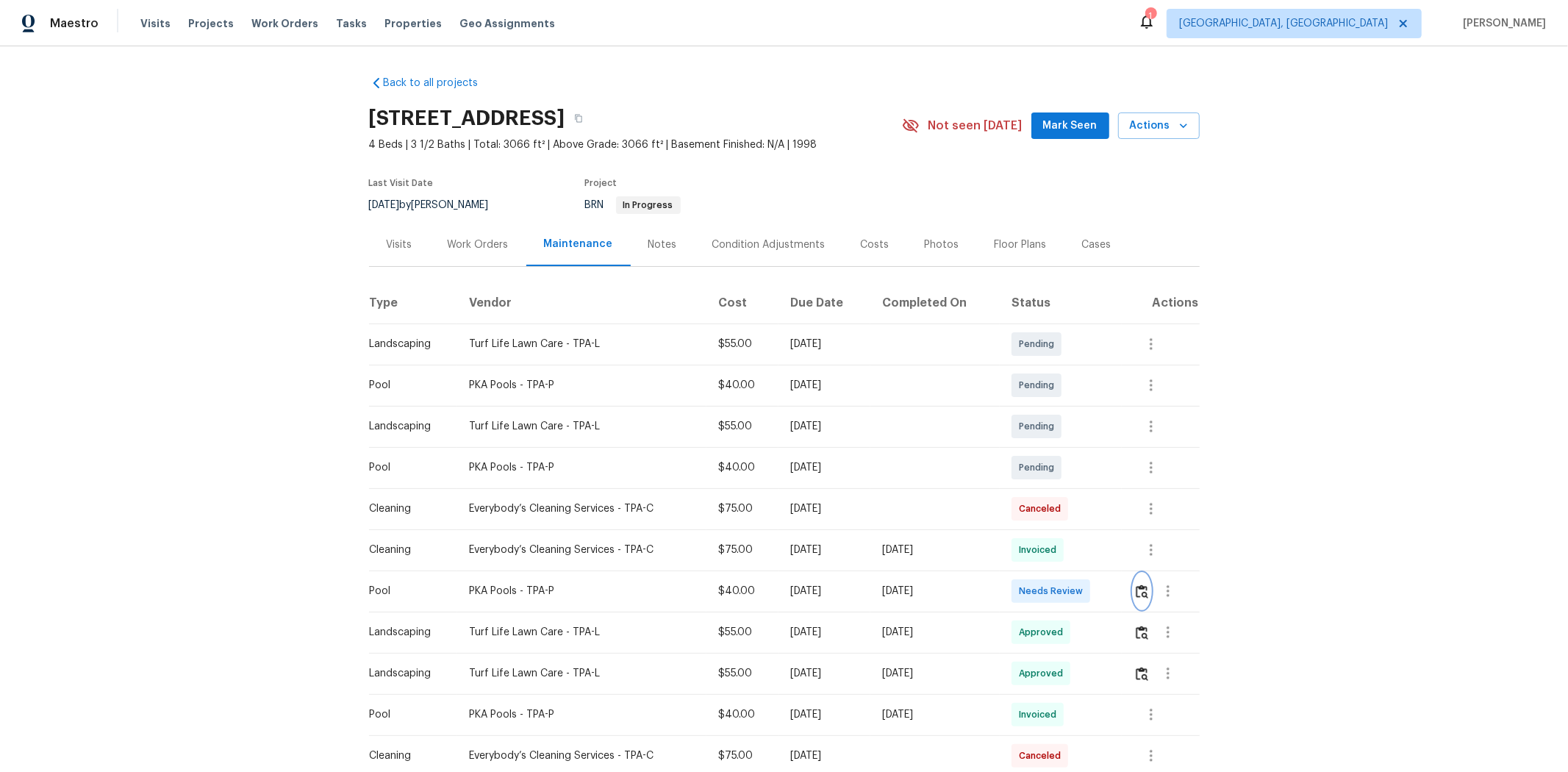
click at [1114, 516] on img "button" at bounding box center [1142, 591] width 13 height 14
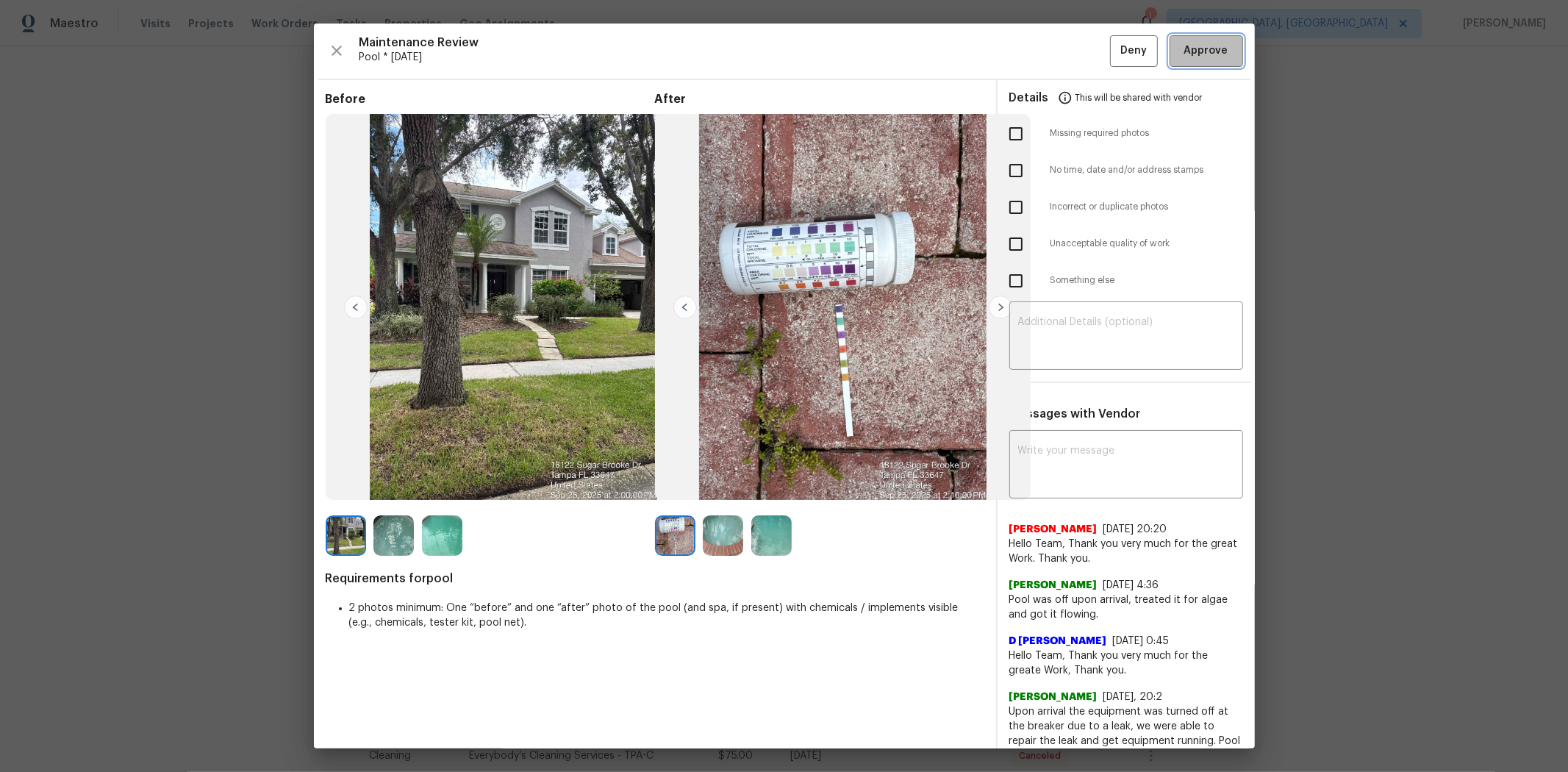
click at [1114, 48] on span "Approve" at bounding box center [1207, 51] width 50 height 19
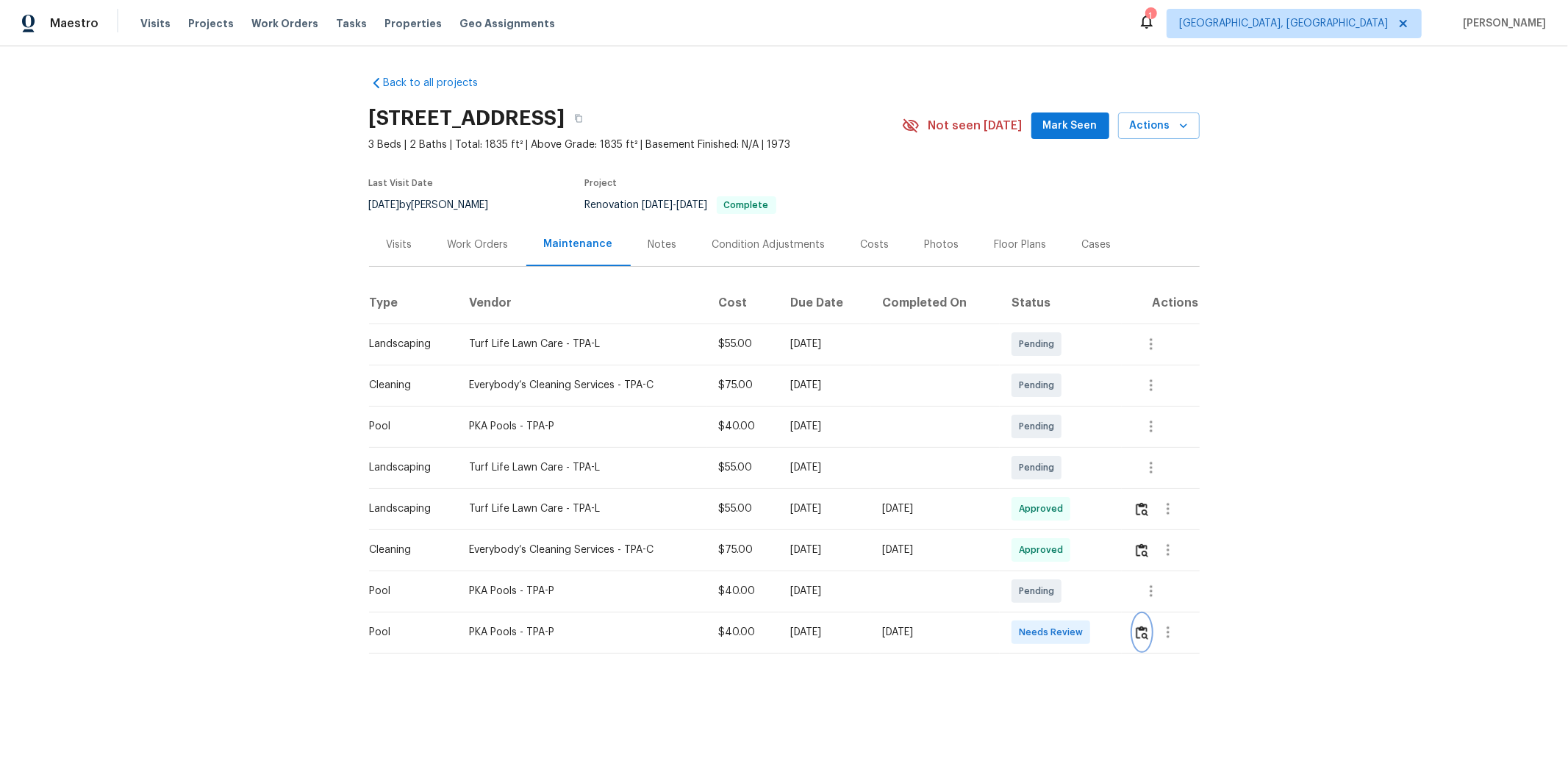
click at [1114, 516] on img "button" at bounding box center [1142, 632] width 13 height 14
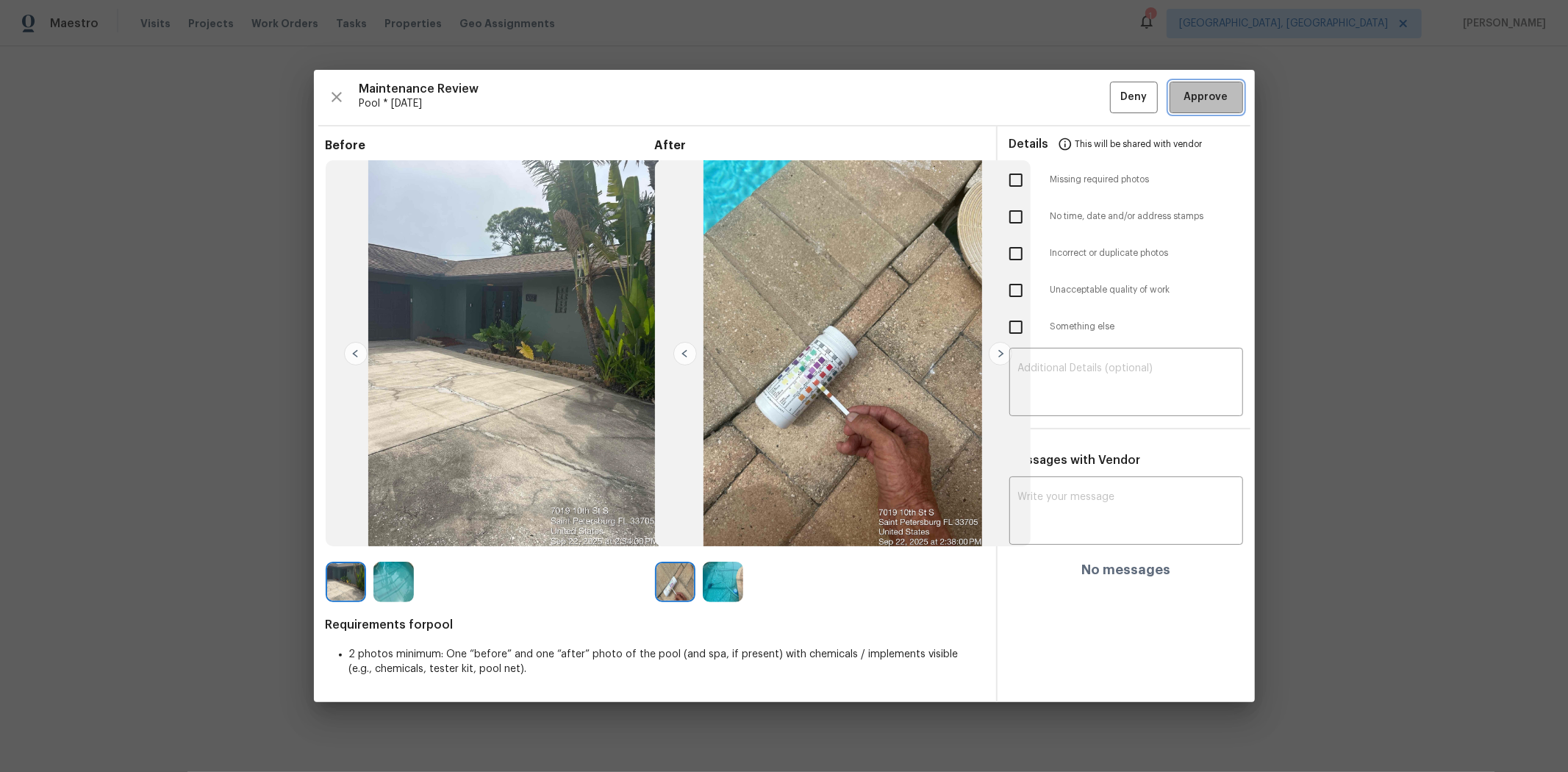
drag, startPoint x: 1202, startPoint y: 93, endPoint x: 1160, endPoint y: 124, distance: 52.2
click at [1114, 92] on span "Approve" at bounding box center [1207, 97] width 44 height 19
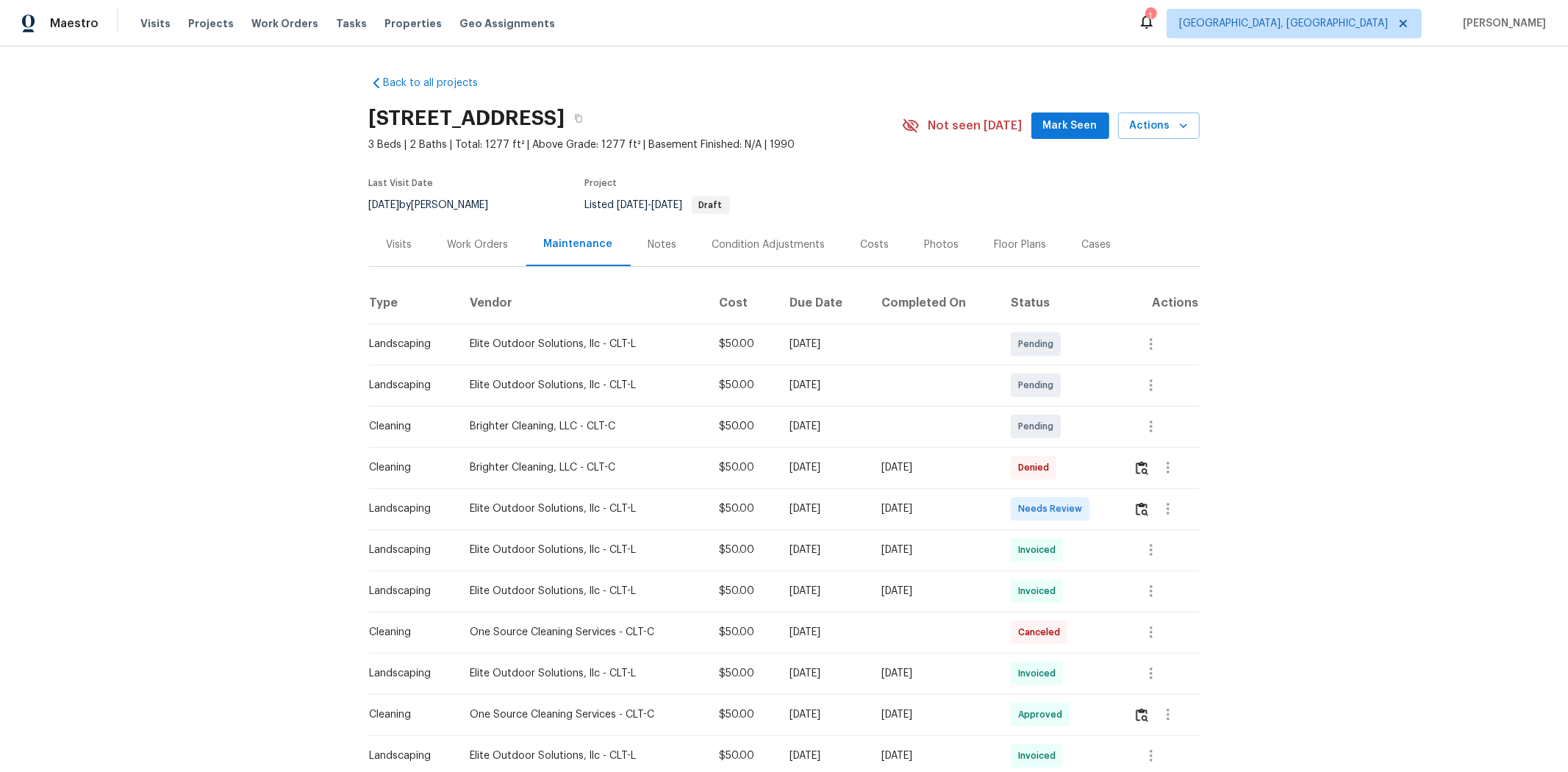
click at [1114, 511] on td at bounding box center [1160, 509] width 78 height 41
click at [1114, 509] on img "button" at bounding box center [1142, 509] width 13 height 14
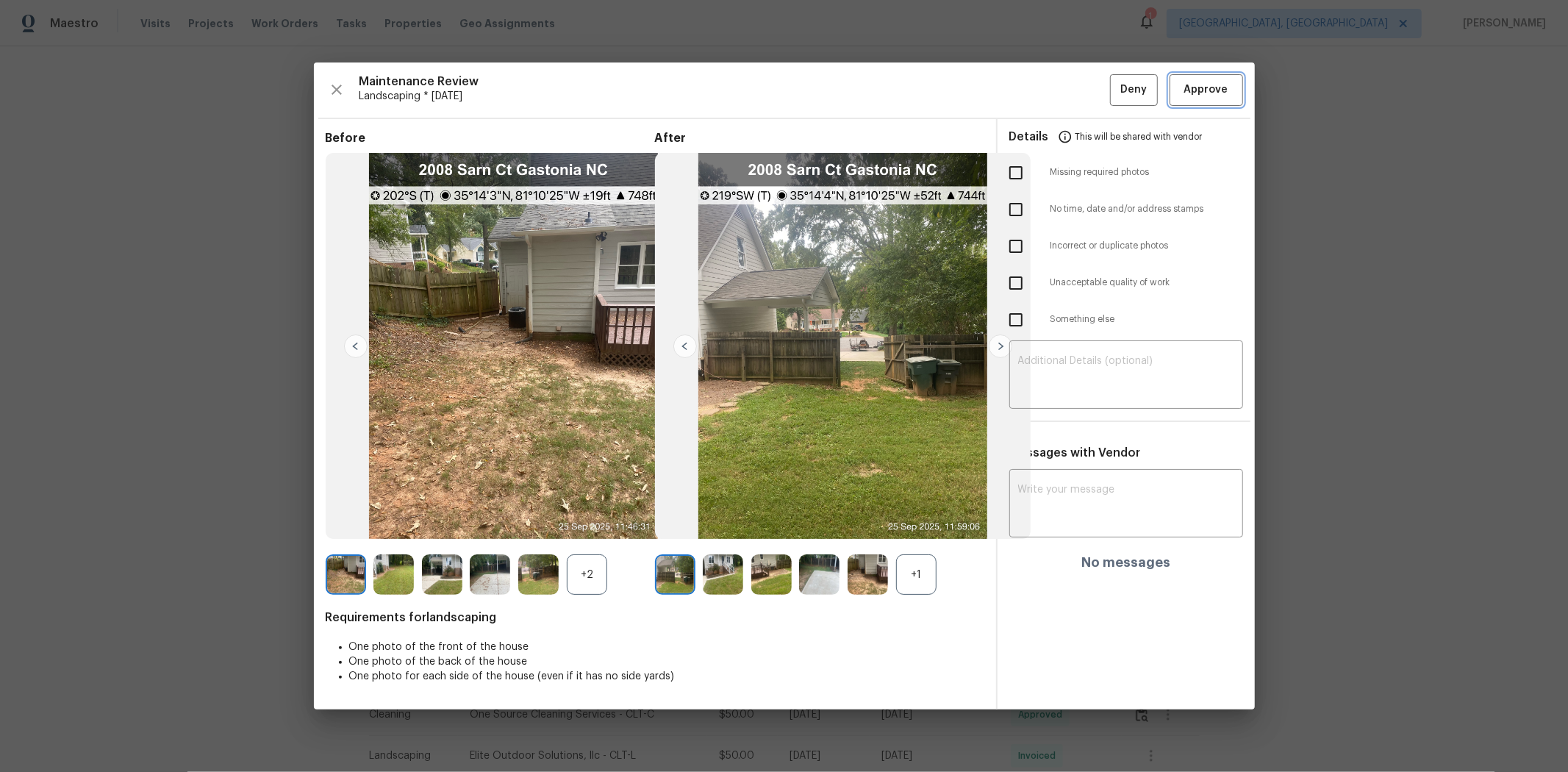
click at [1114, 85] on button "Approve" at bounding box center [1206, 90] width 73 height 32
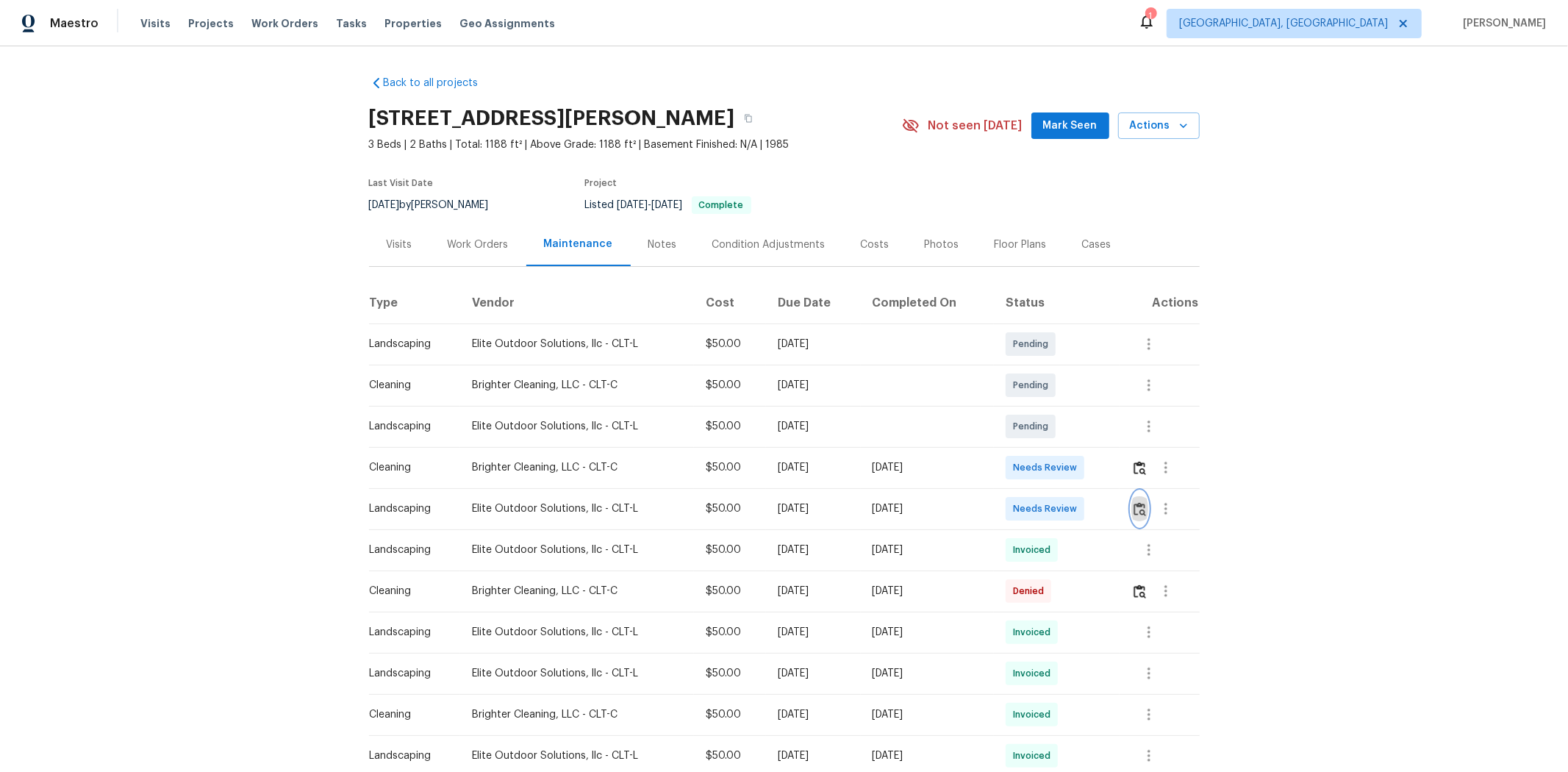
click at [1114, 512] on img "button" at bounding box center [1140, 509] width 13 height 14
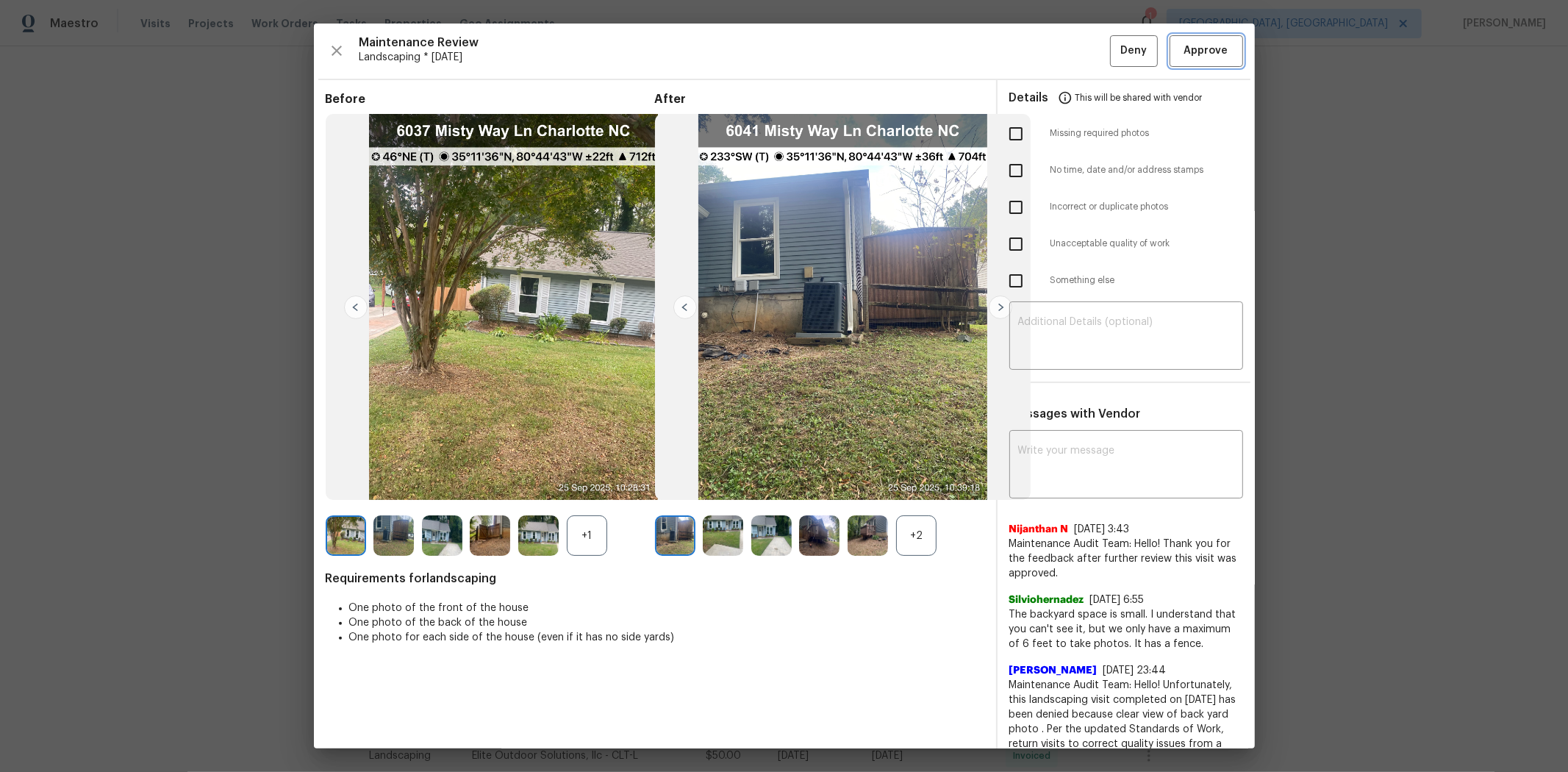
click at [1114, 53] on span "Approve" at bounding box center [1207, 51] width 44 height 19
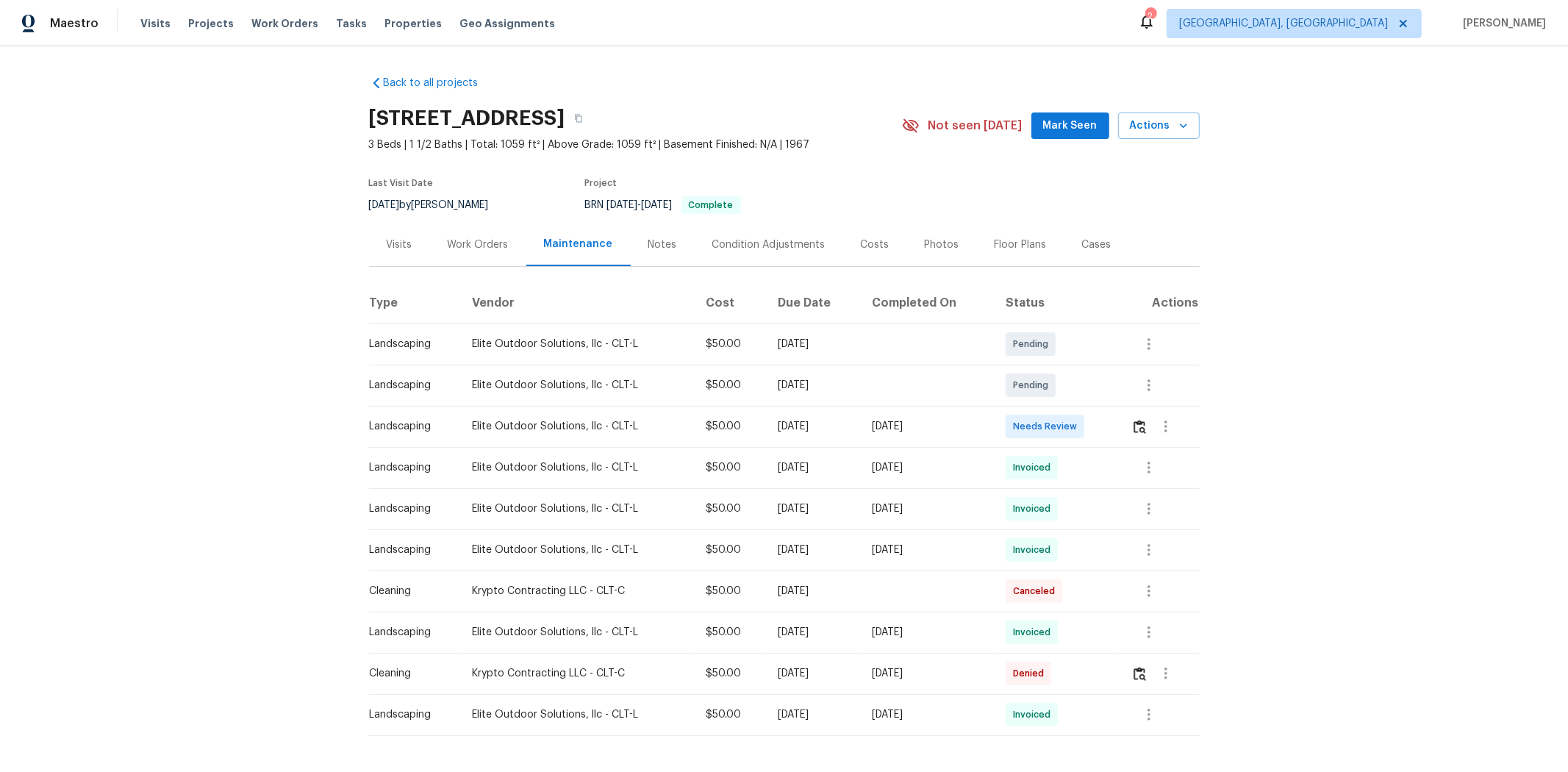
click at [1114, 428] on td at bounding box center [1159, 426] width 79 height 41
click at [1114, 426] on img "button" at bounding box center [1140, 426] width 13 height 14
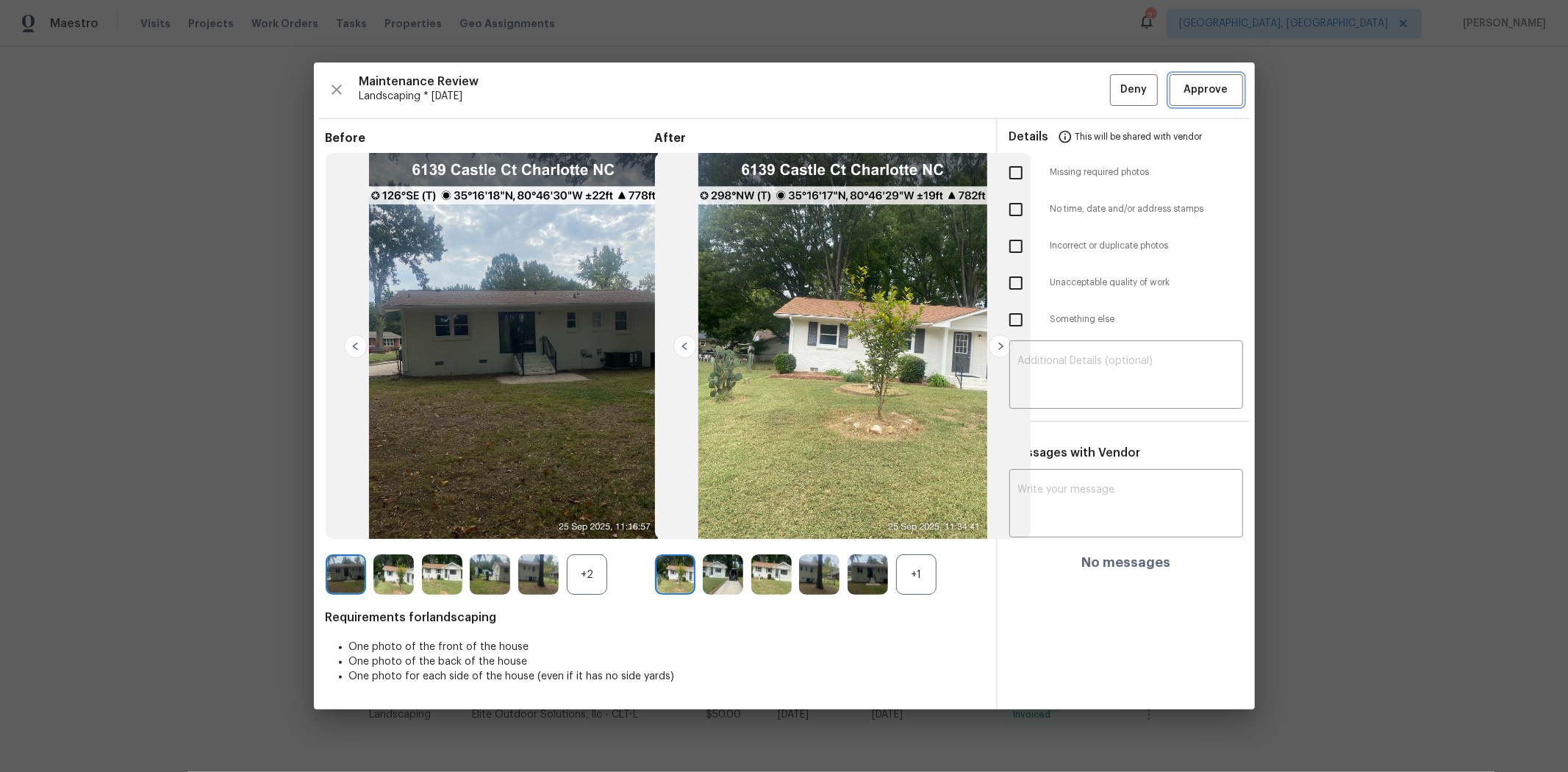
click at [1114, 88] on button "Approve" at bounding box center [1206, 90] width 73 height 32
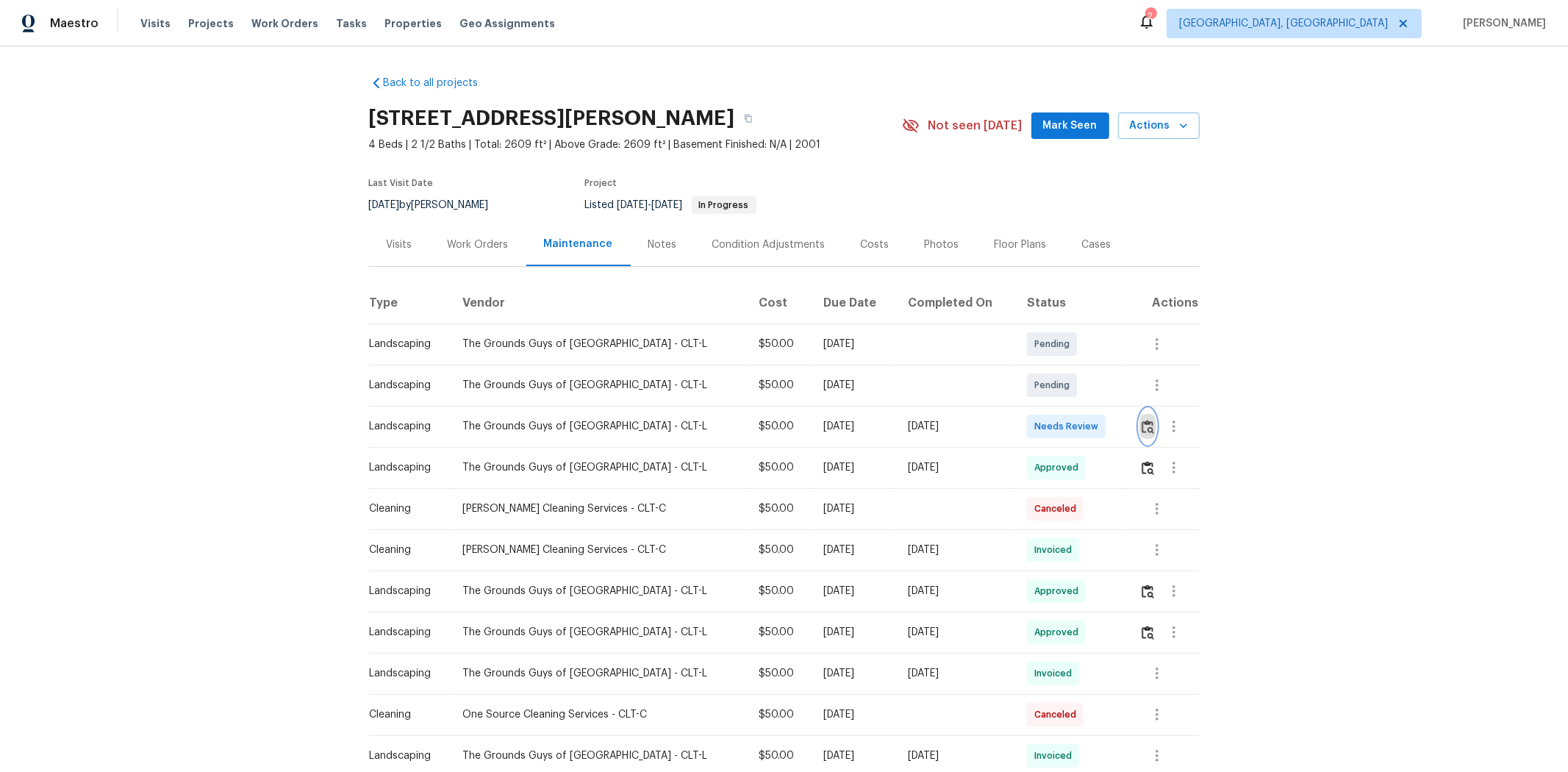
click at [1114, 426] on img "button" at bounding box center [1148, 426] width 13 height 14
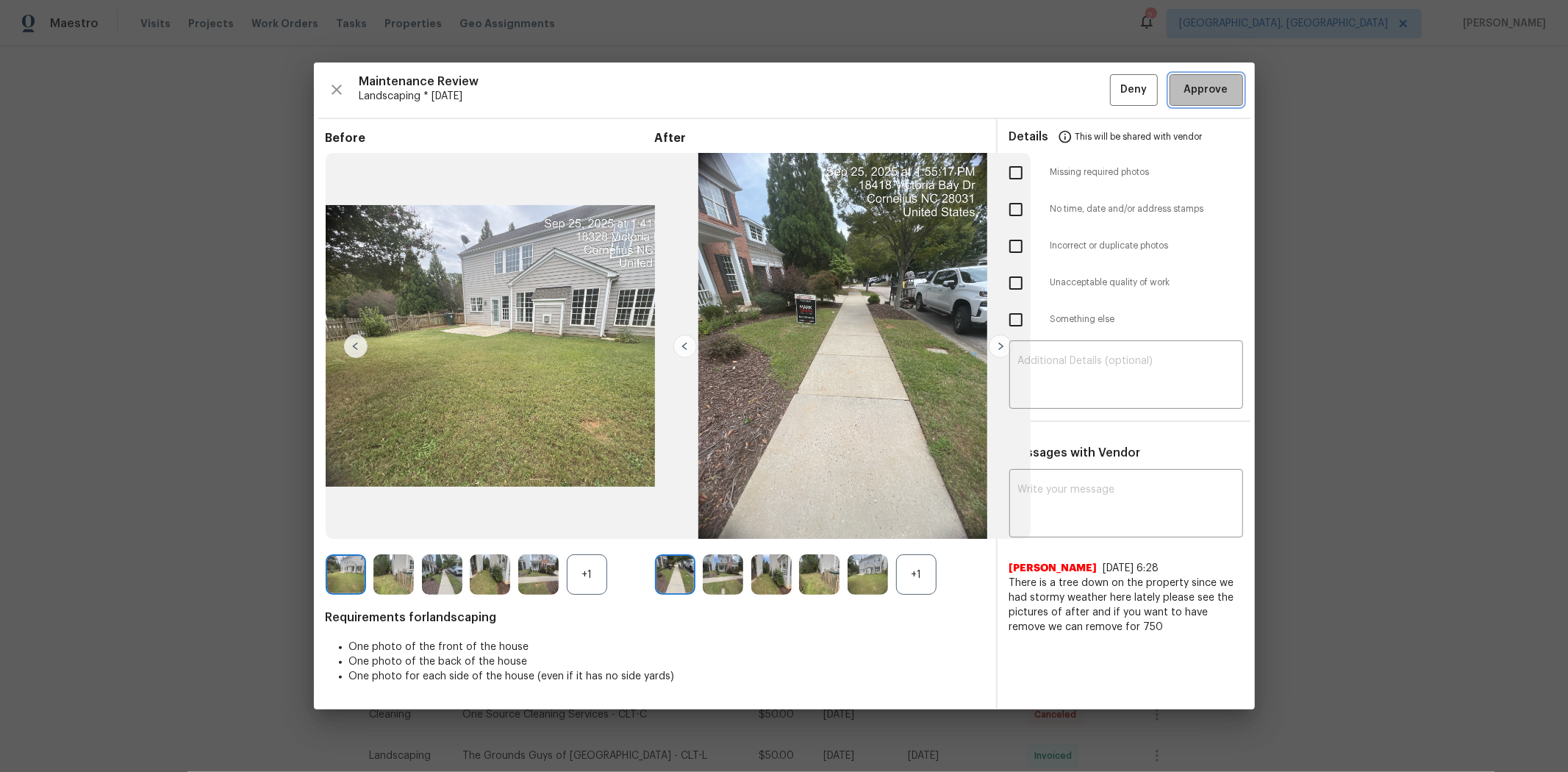
click at [1114, 90] on span "Approve" at bounding box center [1207, 90] width 50 height 19
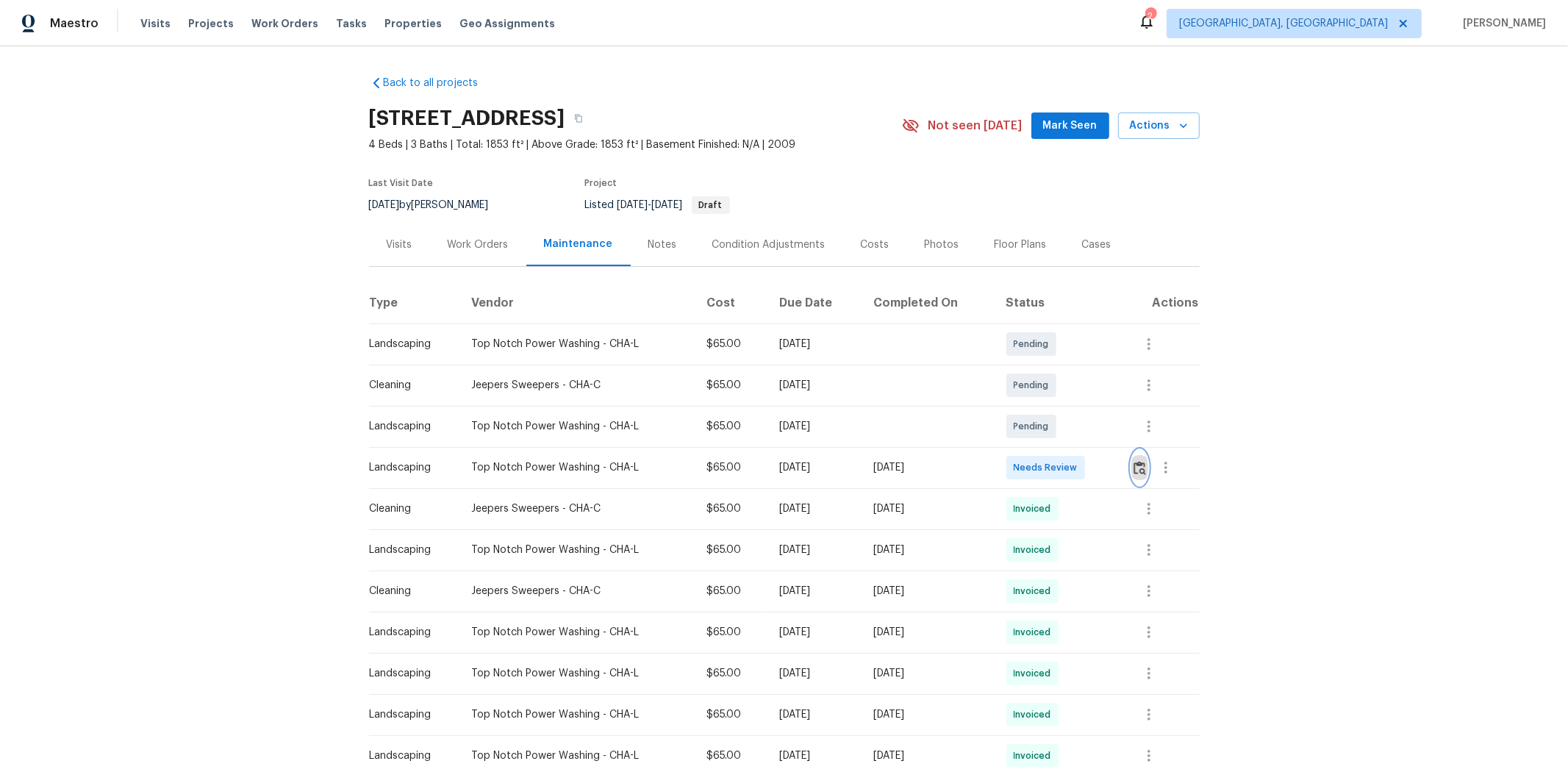
click at [1114, 467] on img "button" at bounding box center [1140, 468] width 13 height 14
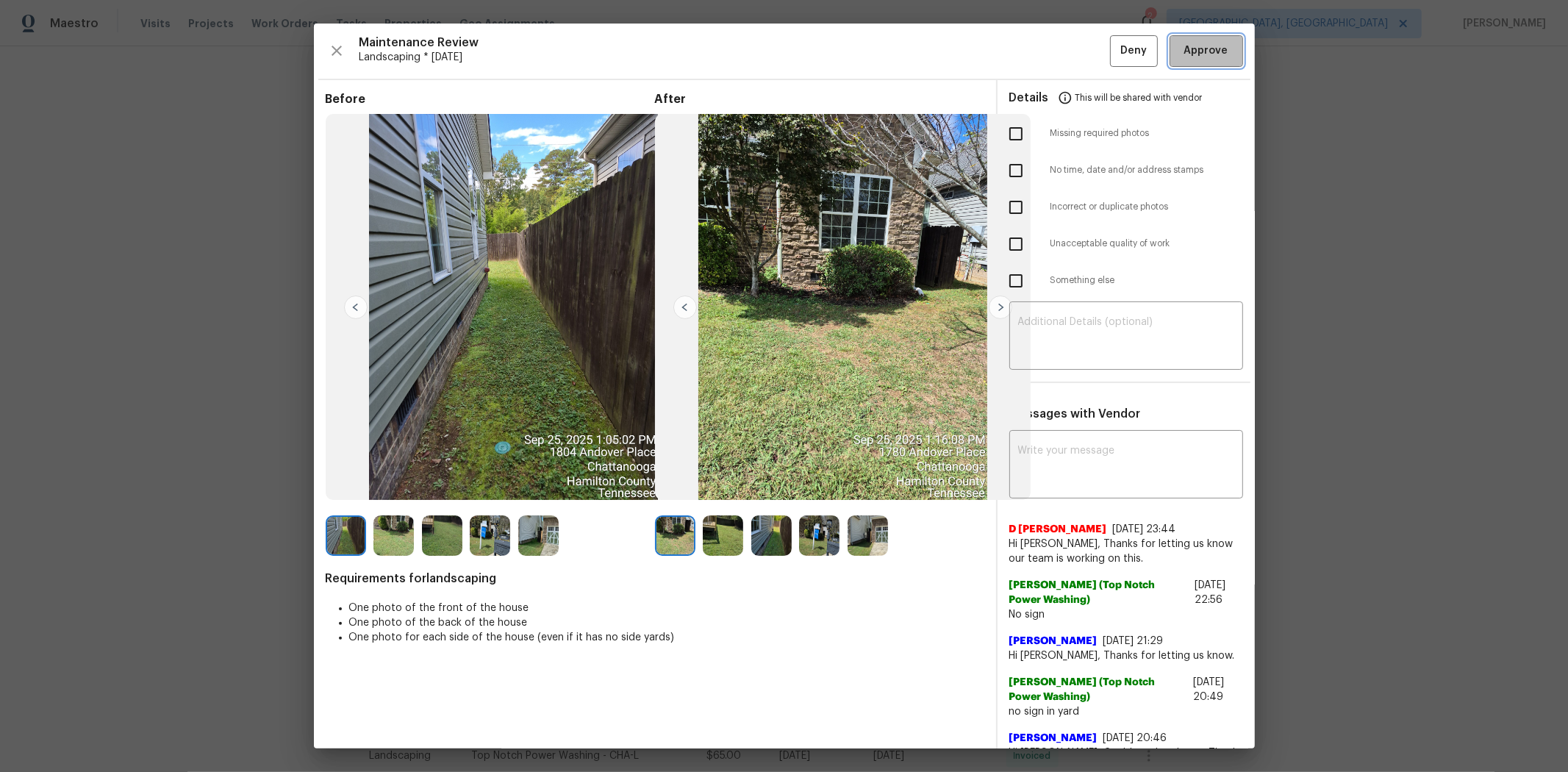
click at [1114, 50] on span "Approve" at bounding box center [1207, 51] width 44 height 19
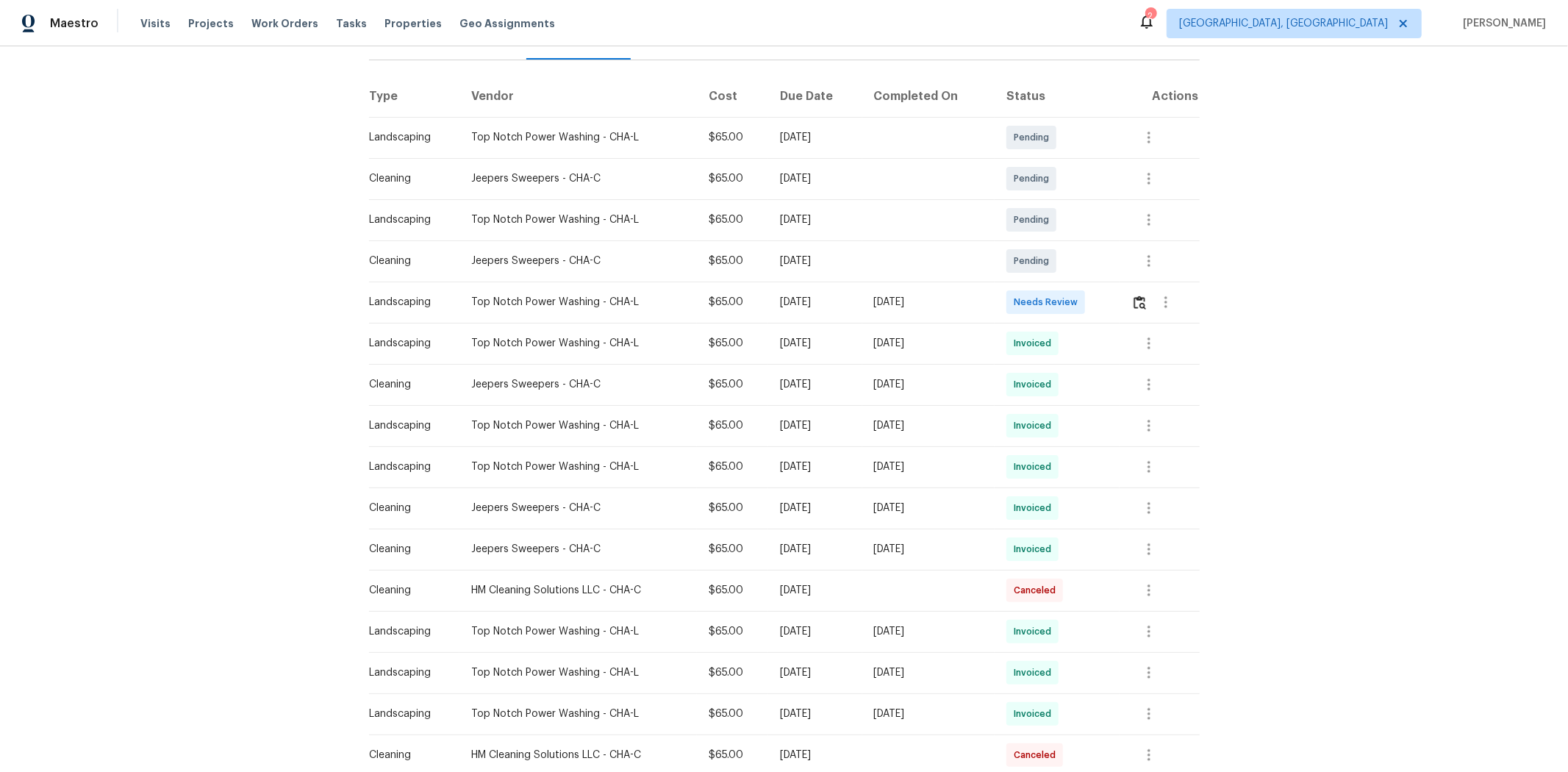
scroll to position [326, 0]
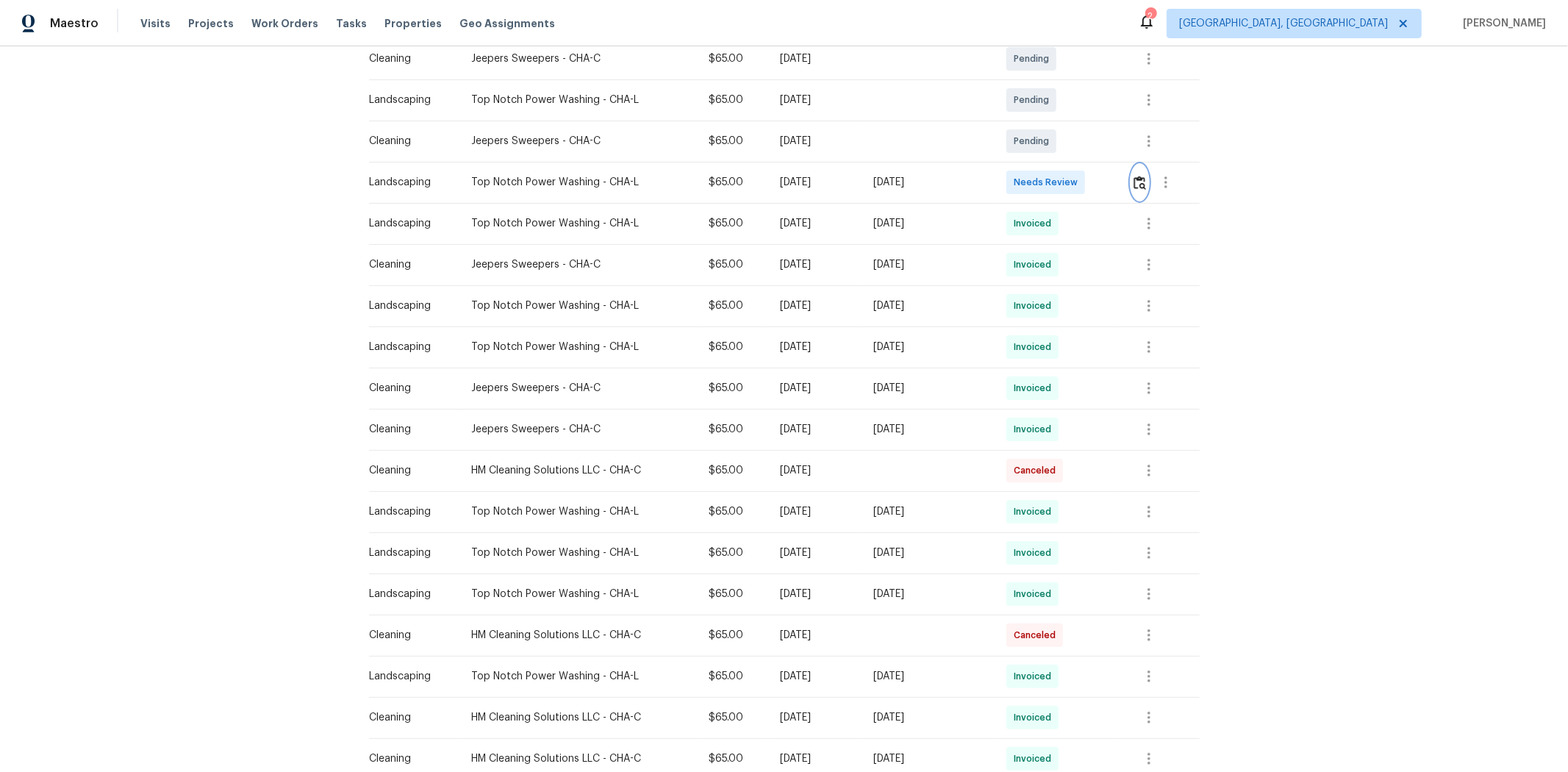
click at [1114, 179] on img "button" at bounding box center [1140, 182] width 13 height 14
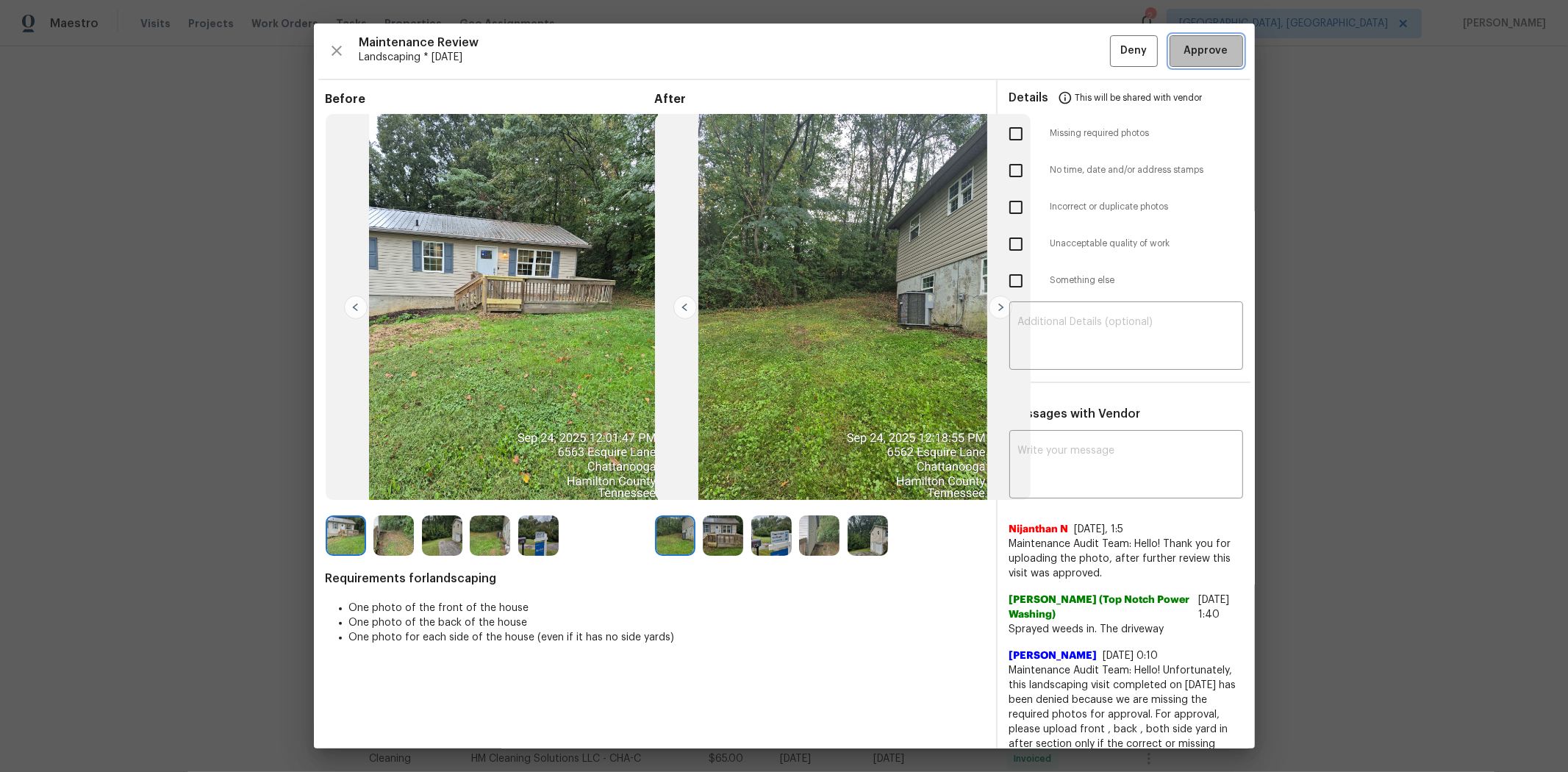
click at [1114, 56] on span "Approve" at bounding box center [1207, 51] width 44 height 19
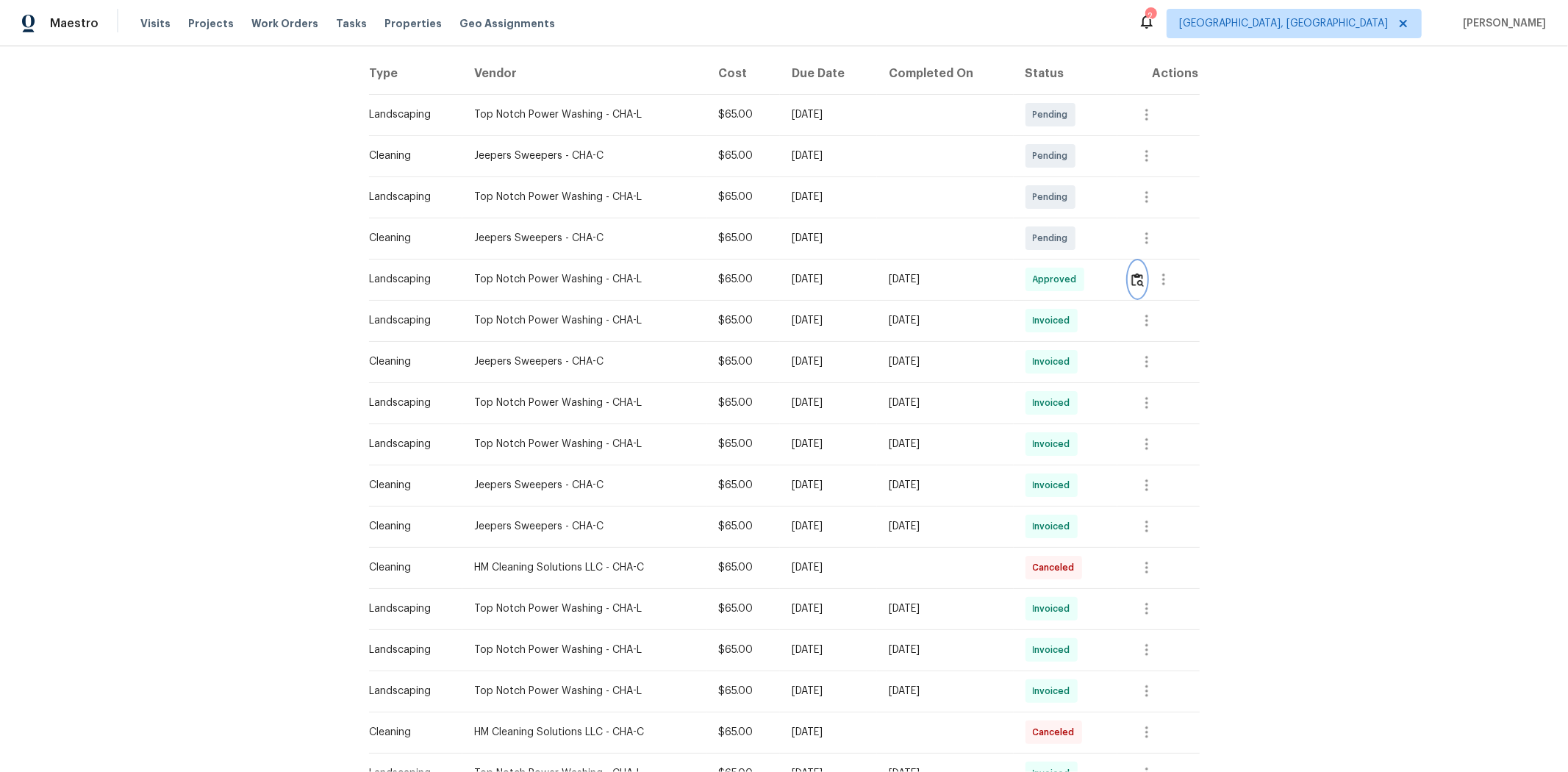
scroll to position [81, 0]
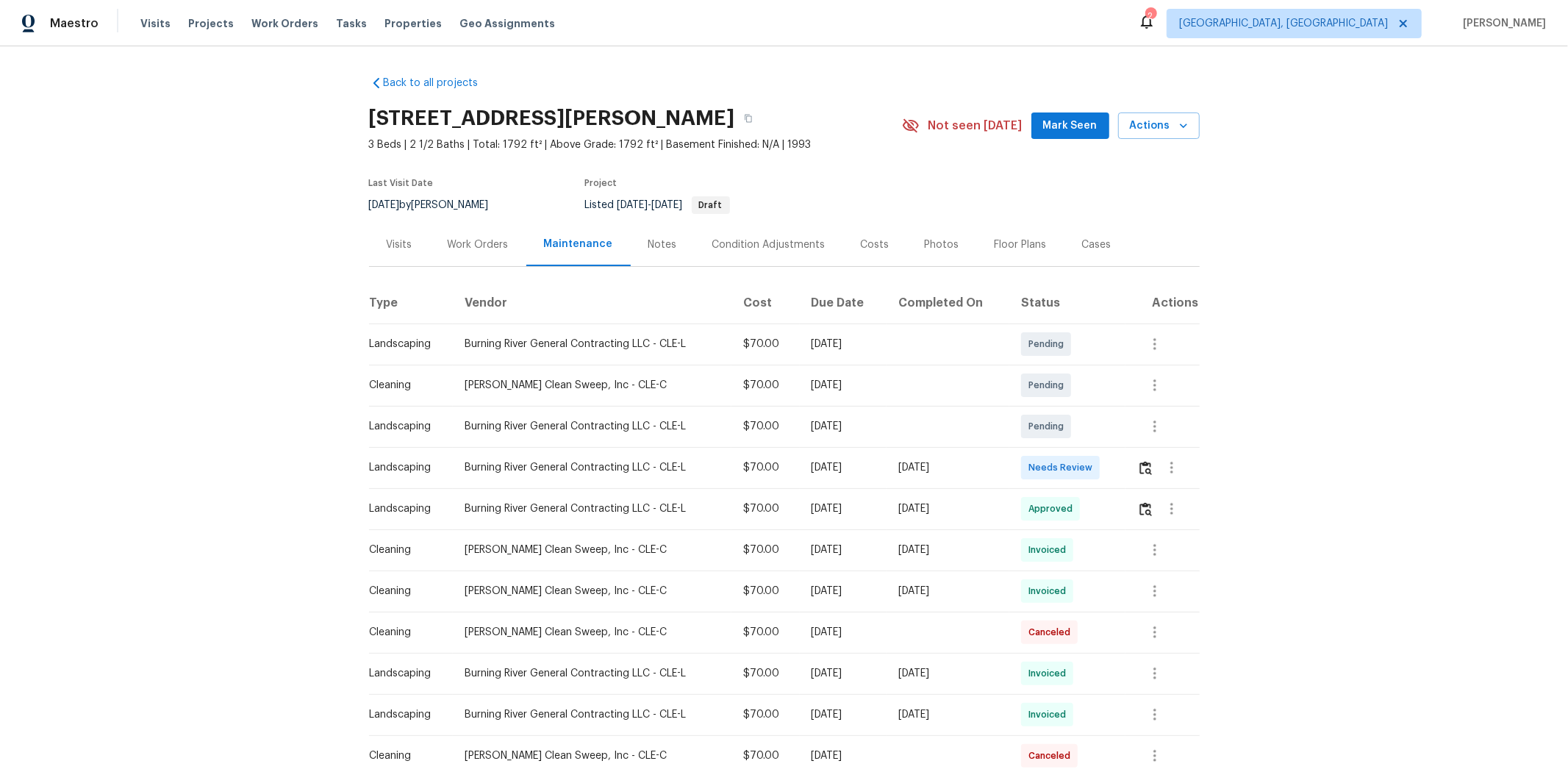
click at [1114, 452] on div at bounding box center [1172, 468] width 36 height 36
click at [1114, 469] on button "button" at bounding box center [1145, 468] width 17 height 36
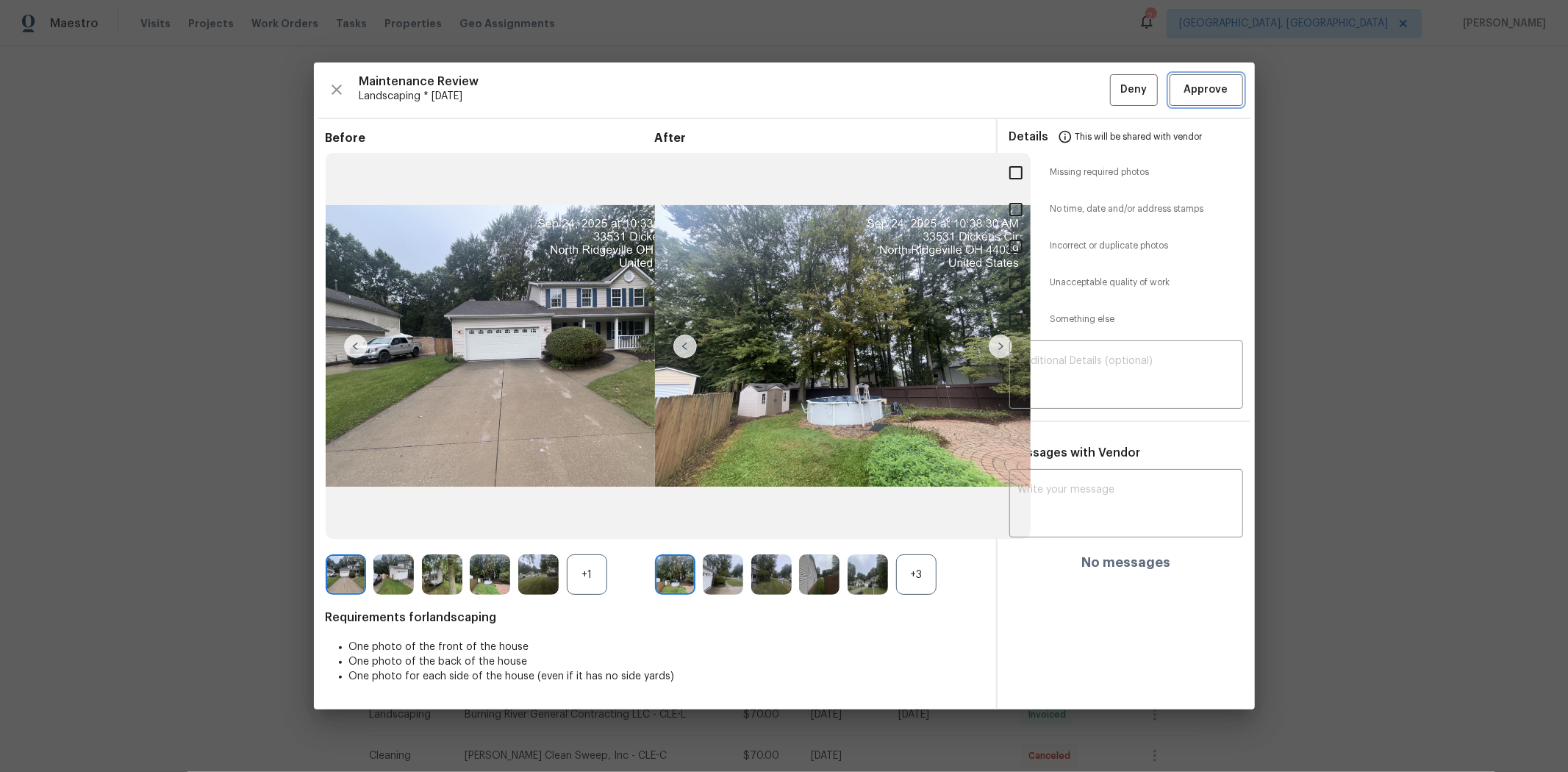
click at [1114, 81] on span "Approve" at bounding box center [1207, 90] width 44 height 19
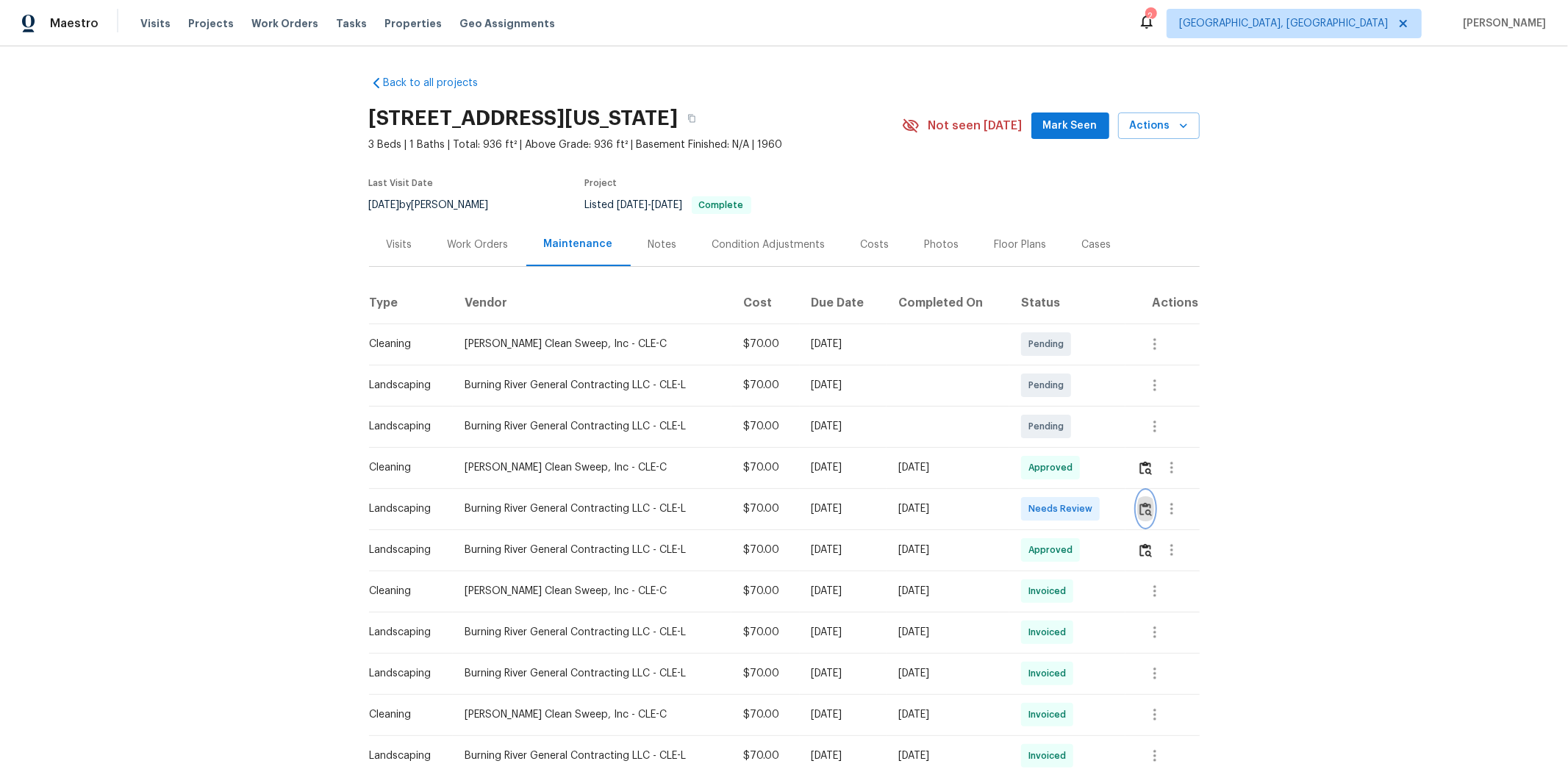
click at [1114, 510] on img "button" at bounding box center [1145, 509] width 13 height 14
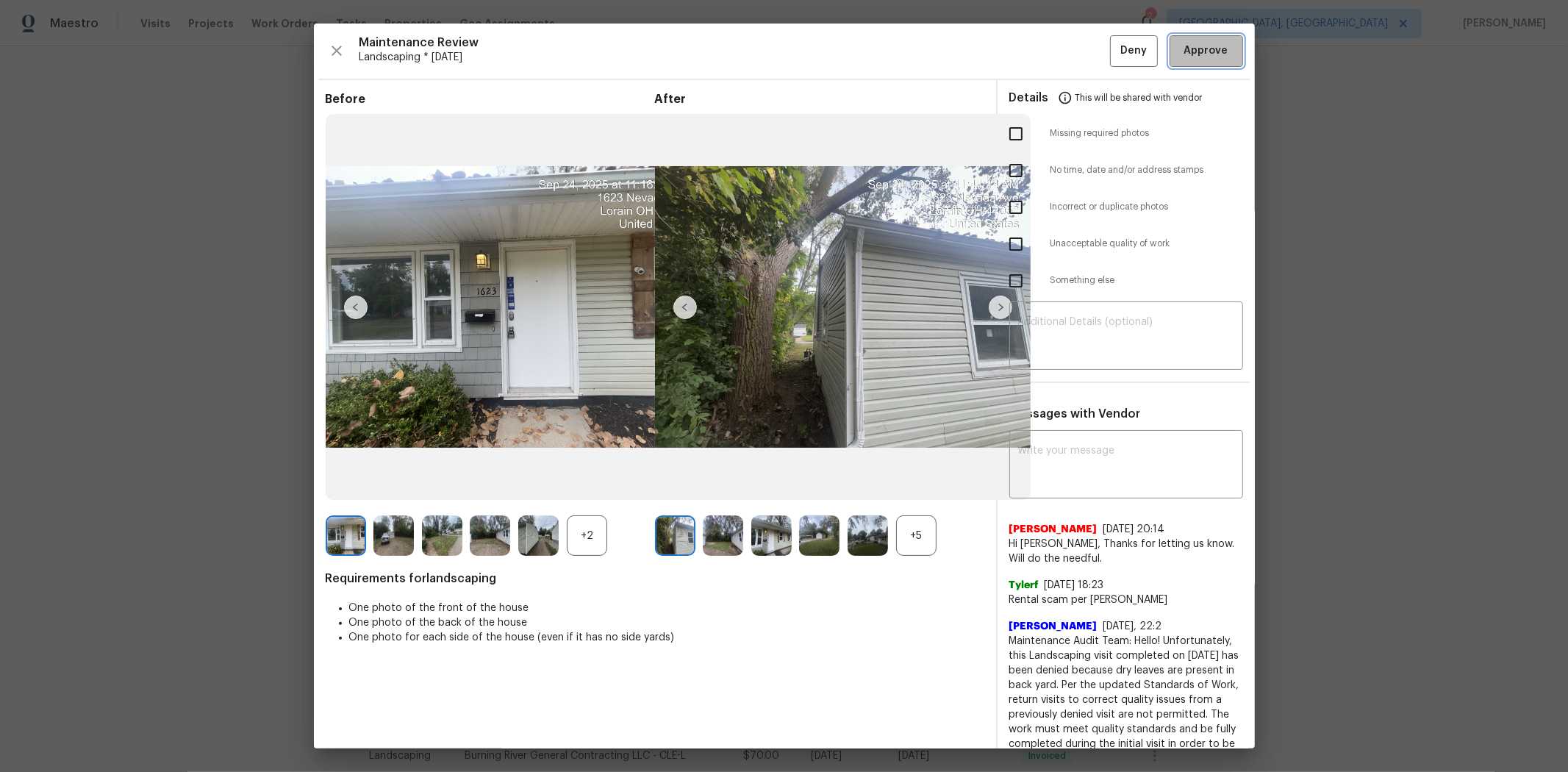
click at [1114, 48] on span "Approve" at bounding box center [1207, 51] width 44 height 19
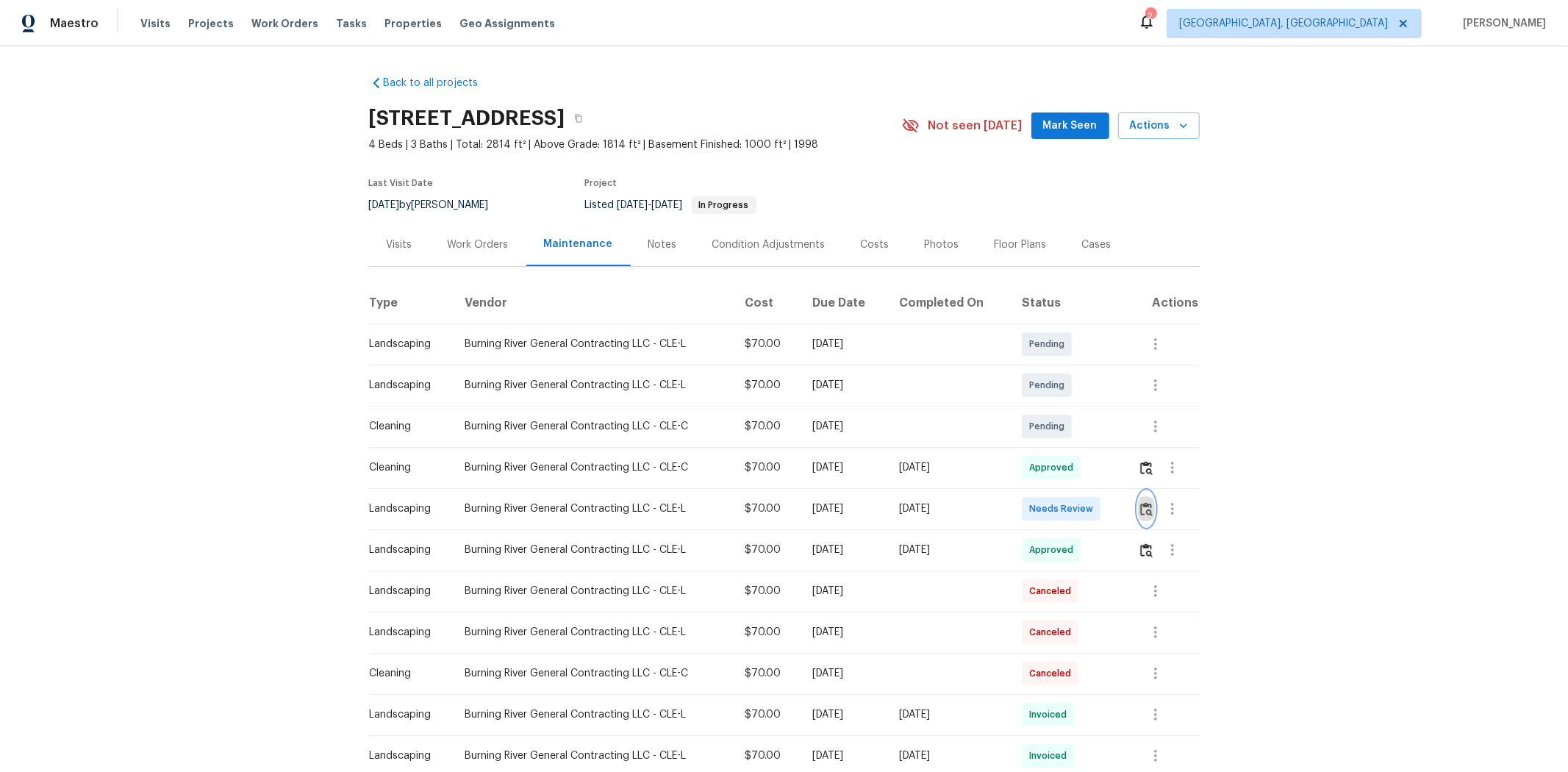
click at [1114, 506] on img "button" at bounding box center [1146, 509] width 13 height 14
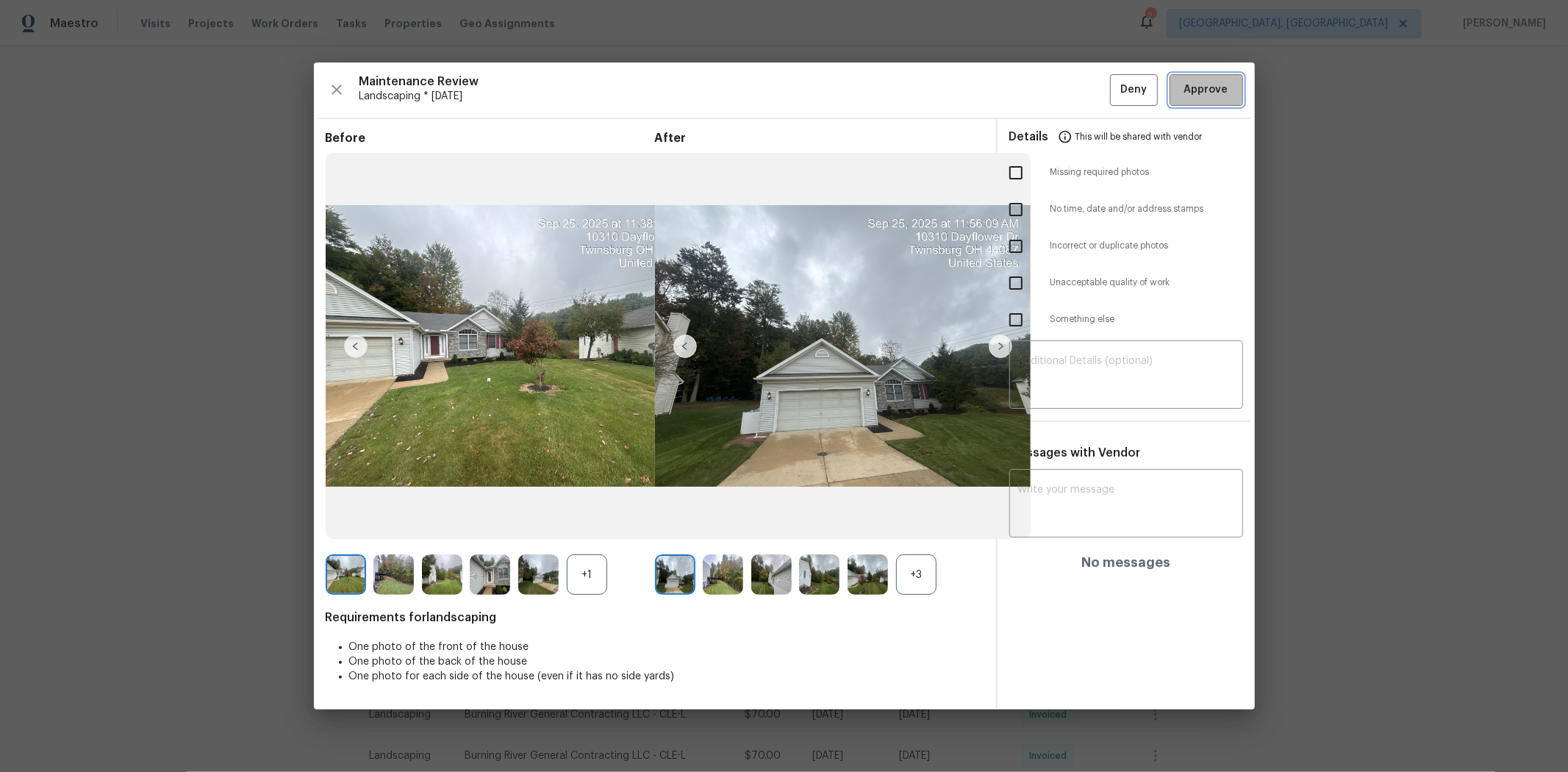
click at [1114, 92] on span "Approve" at bounding box center [1207, 90] width 44 height 19
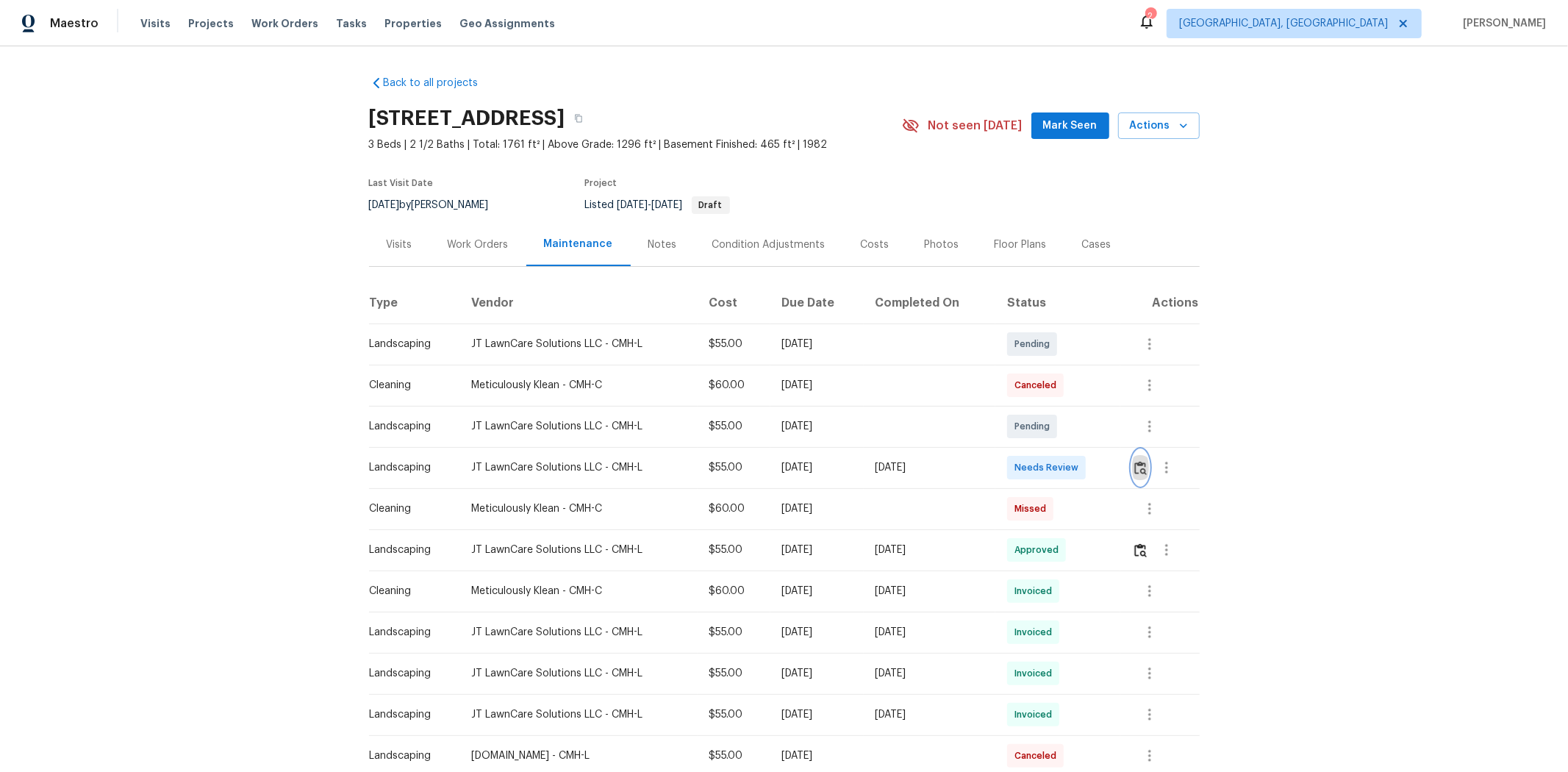
click at [1114, 469] on img "button" at bounding box center [1140, 468] width 13 height 14
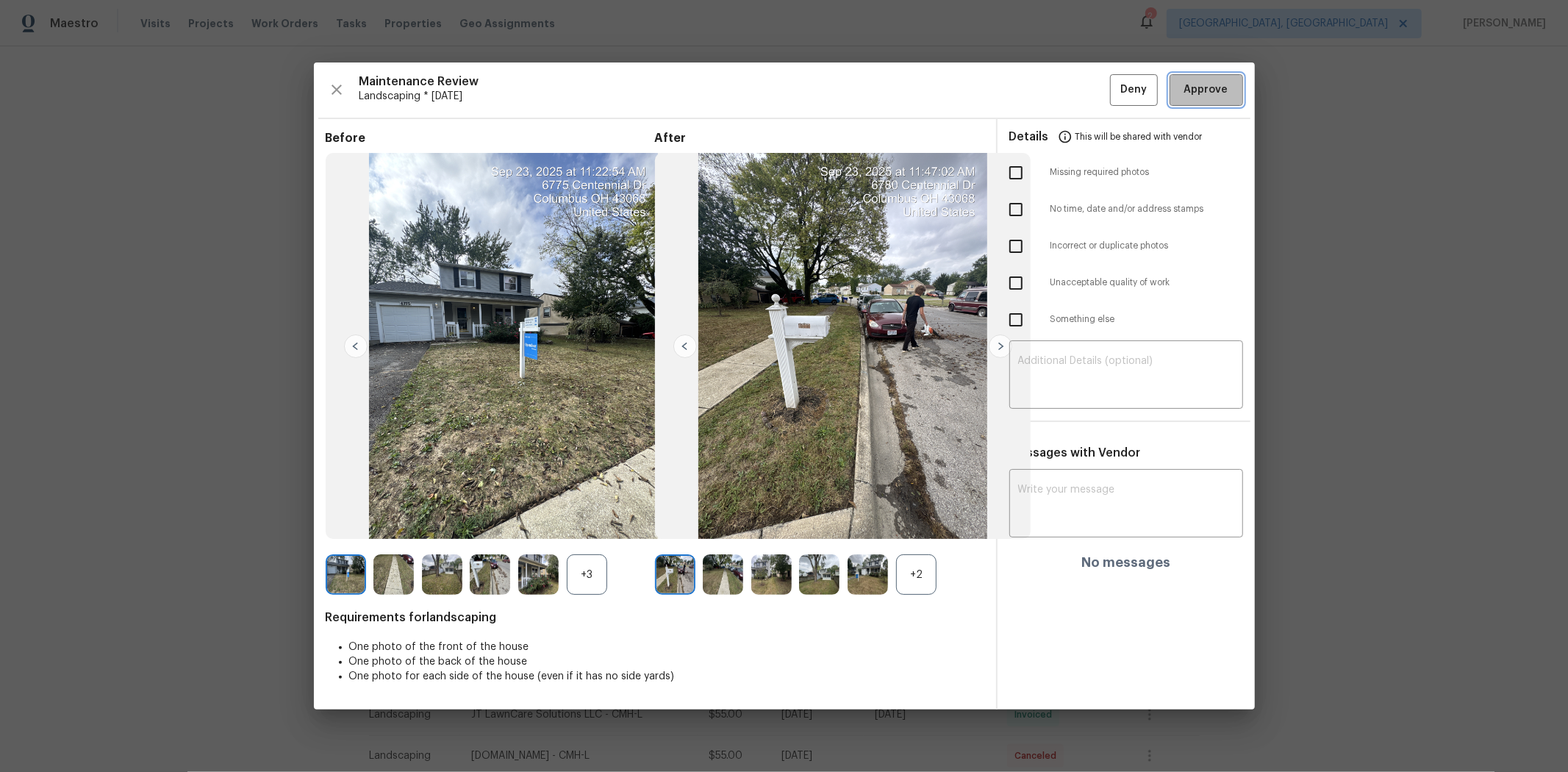
drag, startPoint x: 1209, startPoint y: 96, endPoint x: 1245, endPoint y: 72, distance: 43.3
click at [1114, 95] on span "Approve" at bounding box center [1207, 90] width 44 height 19
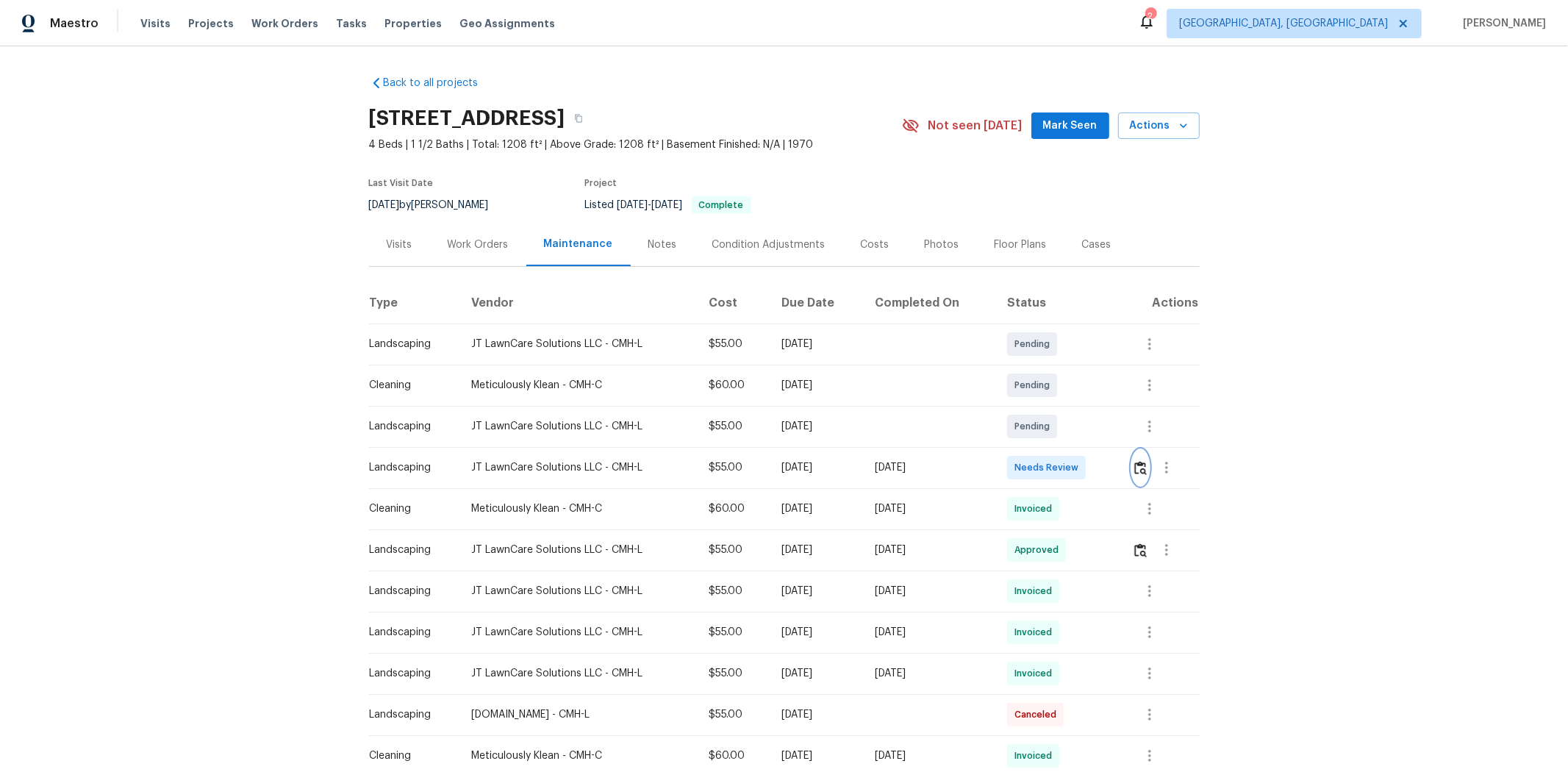
click at [1114, 464] on img "button" at bounding box center [1140, 468] width 13 height 14
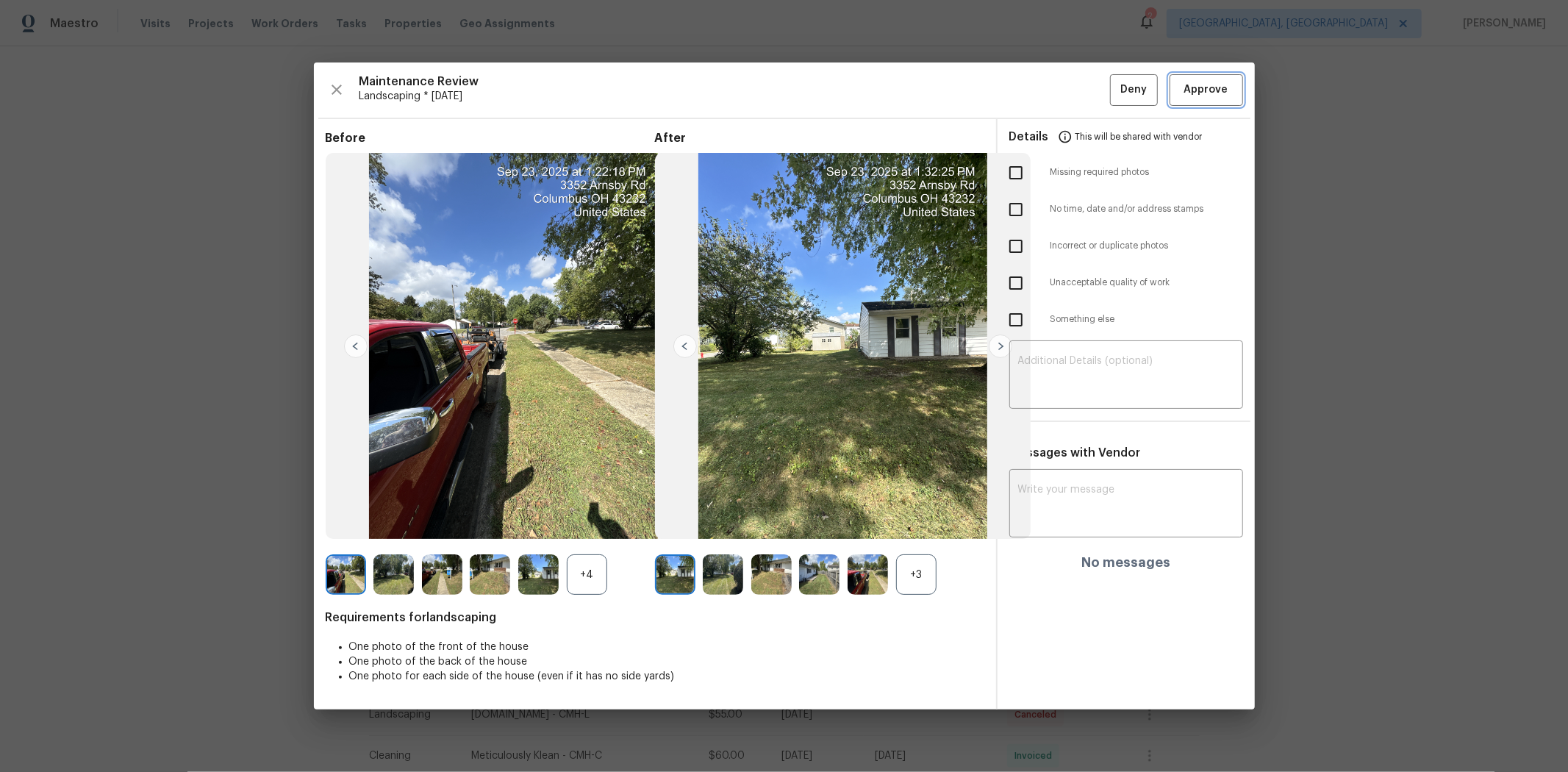
drag, startPoint x: 1199, startPoint y: 79, endPoint x: 1191, endPoint y: 86, distance: 10.6
click at [1114, 79] on button "Approve" at bounding box center [1206, 90] width 73 height 32
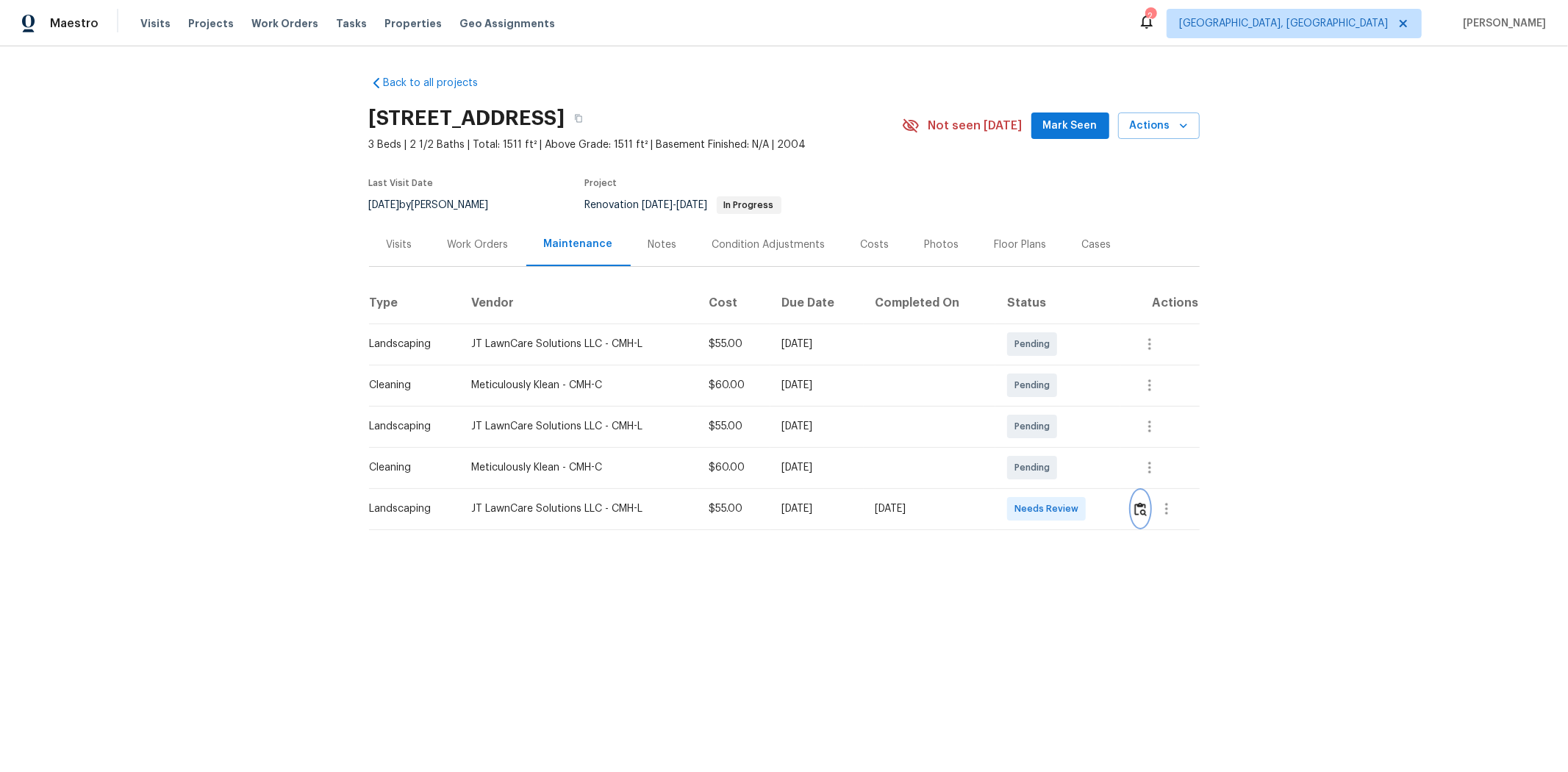
click at [1114, 513] on img "button" at bounding box center [1140, 509] width 13 height 14
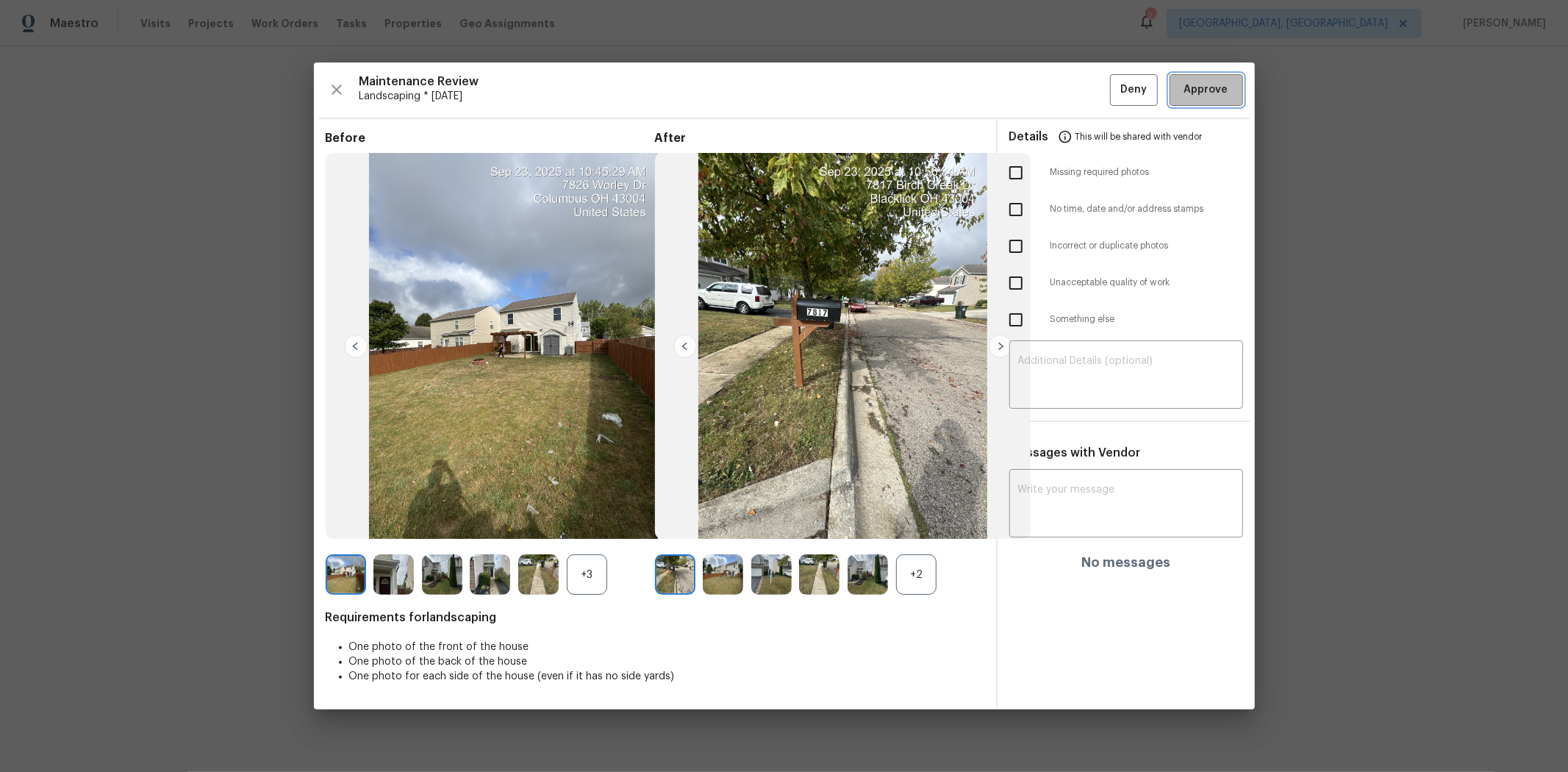
click at [1114, 89] on span "Approve" at bounding box center [1207, 90] width 44 height 19
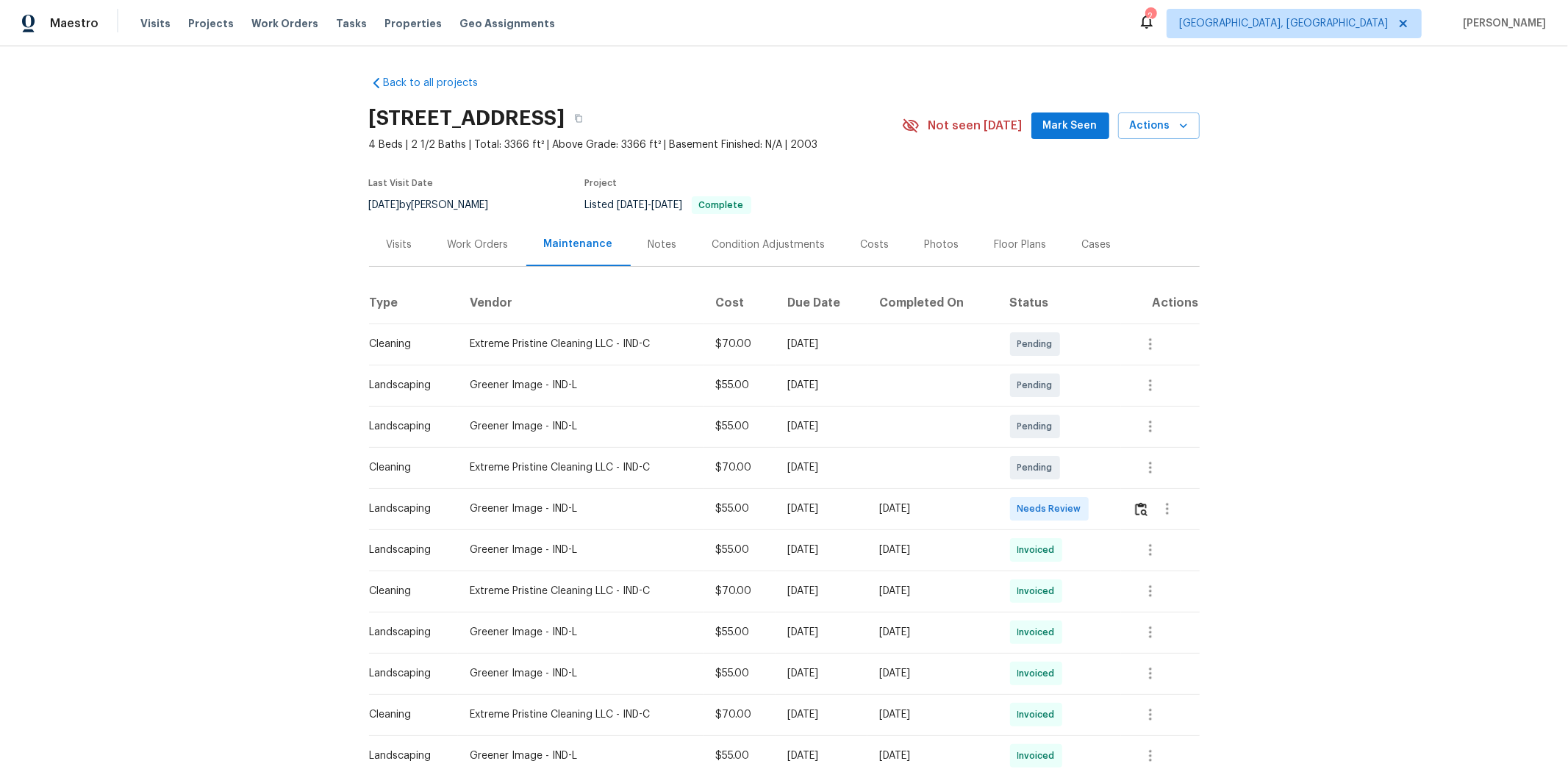
click at [1114, 511] on td at bounding box center [1160, 509] width 78 height 41
click at [1114, 511] on img "button" at bounding box center [1141, 509] width 13 height 14
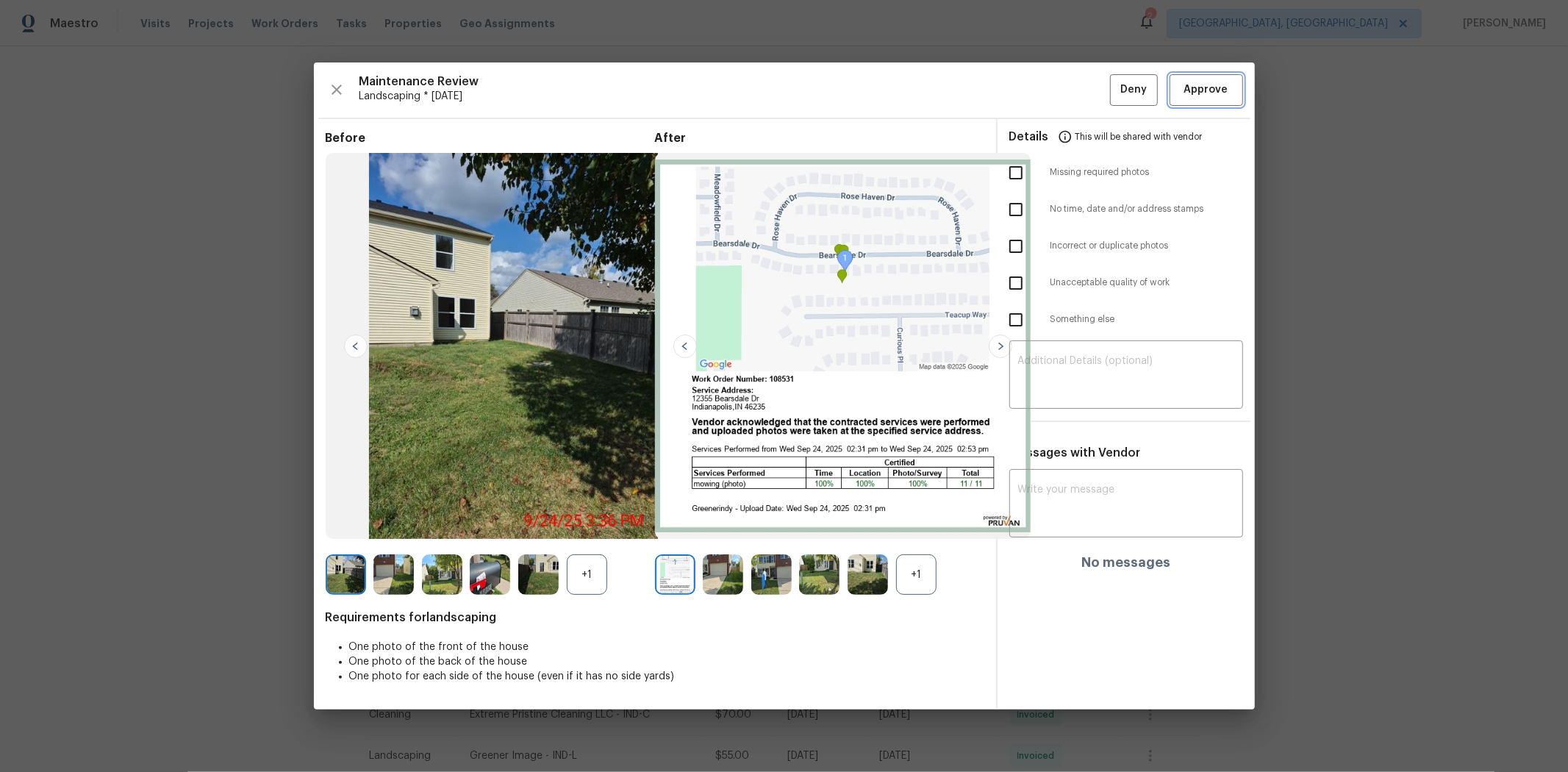
click at [1114, 83] on span "Approve" at bounding box center [1207, 90] width 44 height 19
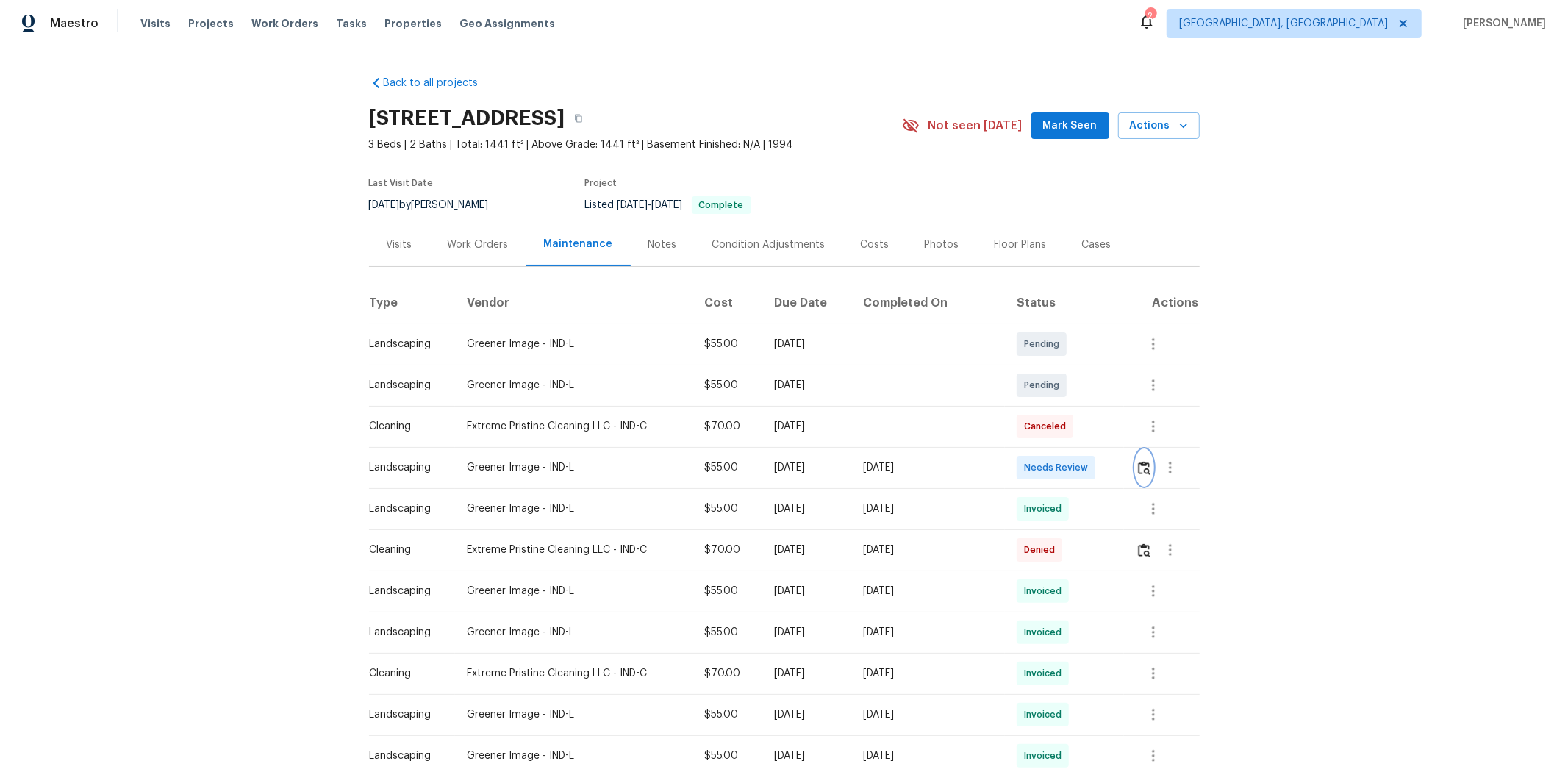
click at [1114, 467] on img "button" at bounding box center [1144, 468] width 13 height 14
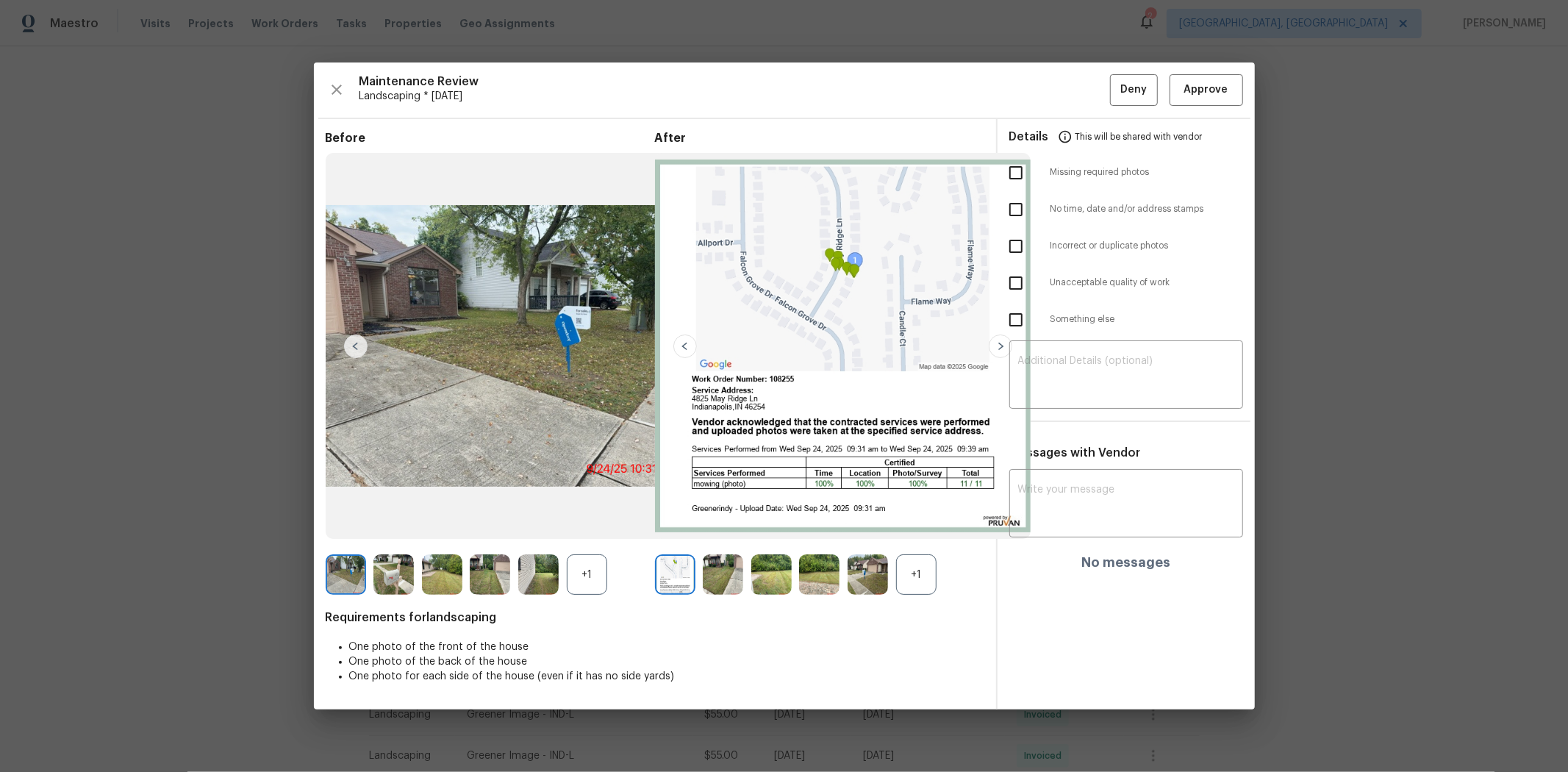
click at [1017, 175] on input "checkbox" at bounding box center [1016, 173] width 31 height 31
checkbox input "true"
click at [1076, 362] on textarea at bounding box center [1126, 377] width 216 height 41
paste textarea "Already Approved some one"
type textarea "Already Approved some one"
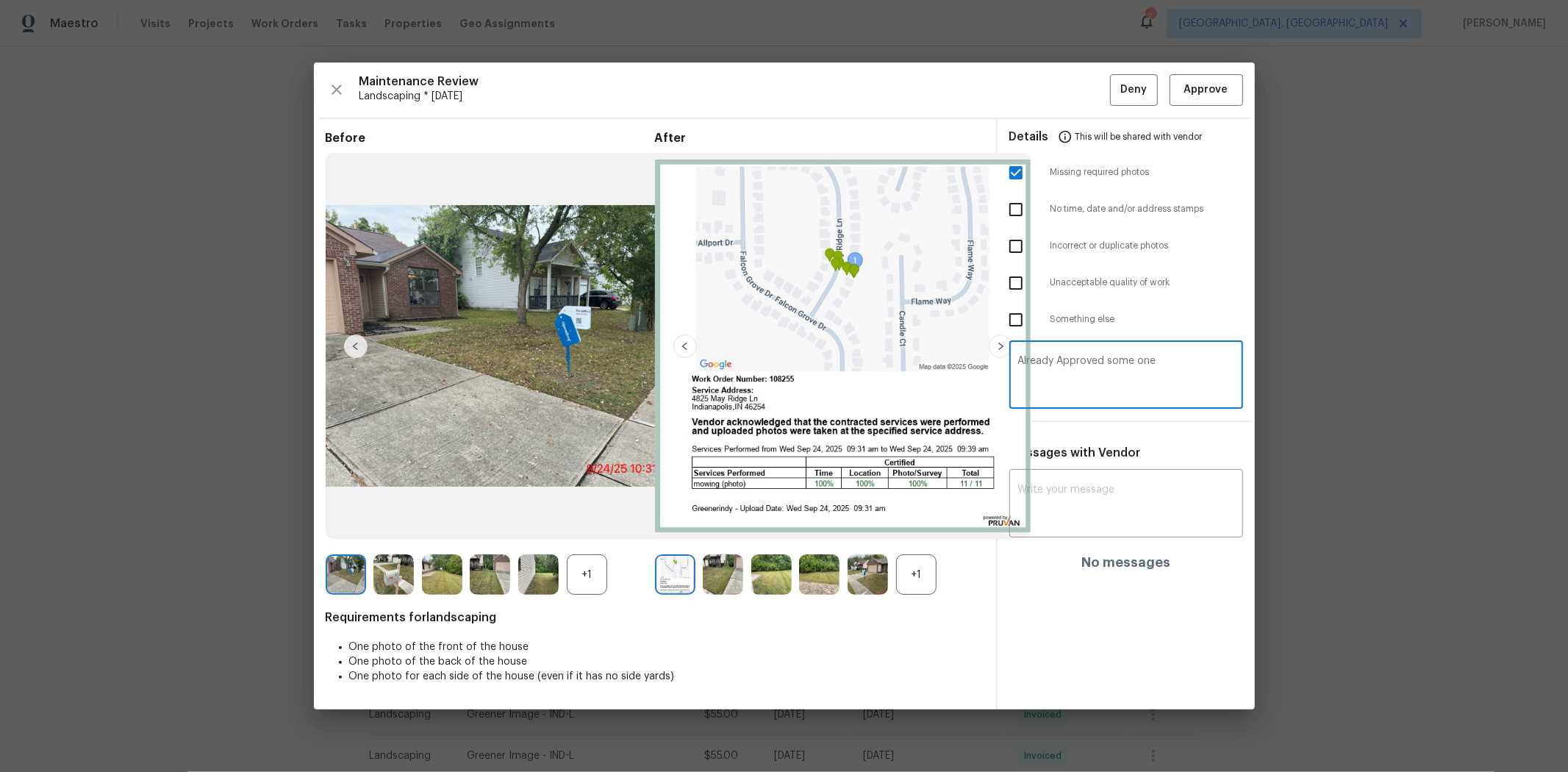
click at [1083, 377] on textarea "Already Approved some one" at bounding box center [1126, 377] width 216 height 41
click at [1114, 392] on textarea at bounding box center [1126, 377] width 216 height 41
paste textarea "Maintenance Audit Team: Hello! Unfortunately, this landscaping visit completed …"
type textarea "Maintenance Audit Team: Hello! Unfortunately, this landscaping visit completed …"
click at [1085, 515] on textarea at bounding box center [1126, 506] width 216 height 41
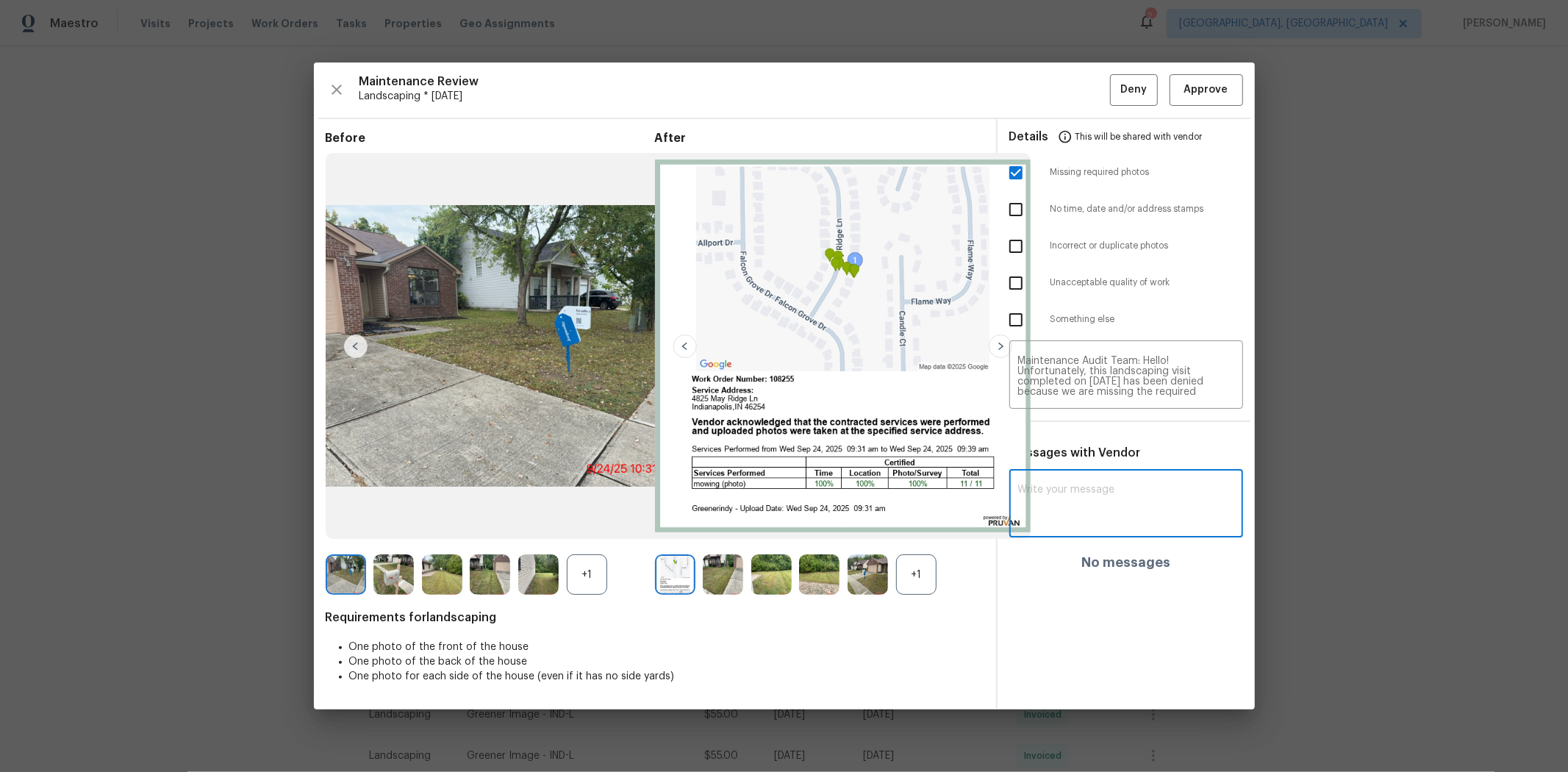
paste textarea "Maintenance Audit Team: Hello! Unfortunately, this landscaping visit completed …"
click at [1091, 499] on textarea "Maintenance Audit Team: Hello! Unfortunately, this landscaping visit completed …" at bounding box center [1100, 511] width 164 height 52
click at [1056, 516] on textarea "Maintenance Audit Team: Hello! Unfortunately, this landscaping visit completed …" at bounding box center [1100, 511] width 164 height 52
click at [1086, 503] on textarea "Maintenance Audit Team: Hello! Unfortunately, this landscaping visit completed …" at bounding box center [1100, 511] width 164 height 52
type textarea "Maintenance Audit Team: Hello! Unfortunately, this landscaping visit completed …"
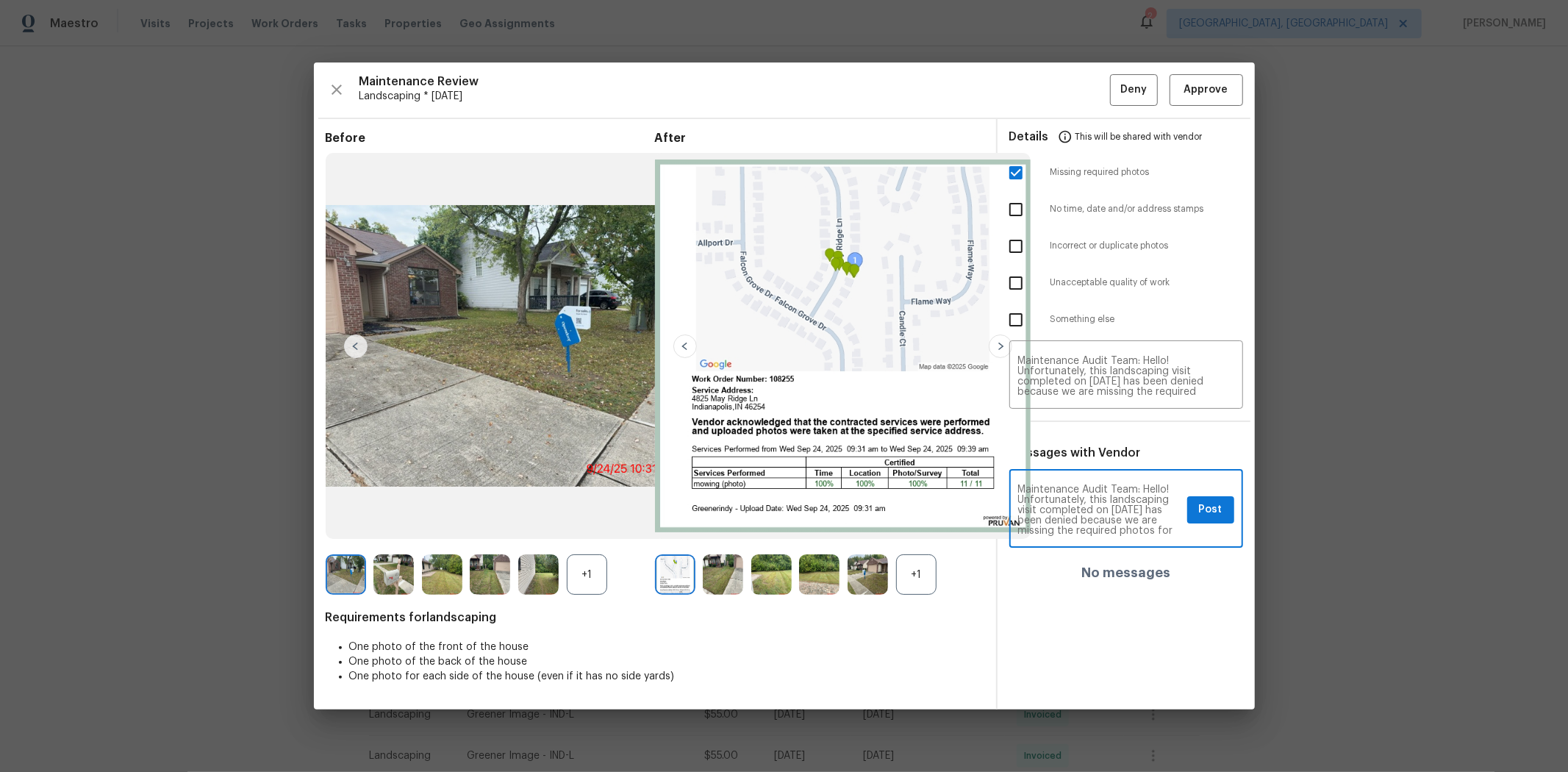
click at [1092, 516] on textarea "Maintenance Audit Team: Hello! Unfortunately, this landscaping visit completed …" at bounding box center [1100, 511] width 164 height 52
drag, startPoint x: 1198, startPoint y: 520, endPoint x: 1203, endPoint y: 497, distance: 23.5
click at [1114, 516] on button "Post" at bounding box center [1211, 510] width 47 height 27
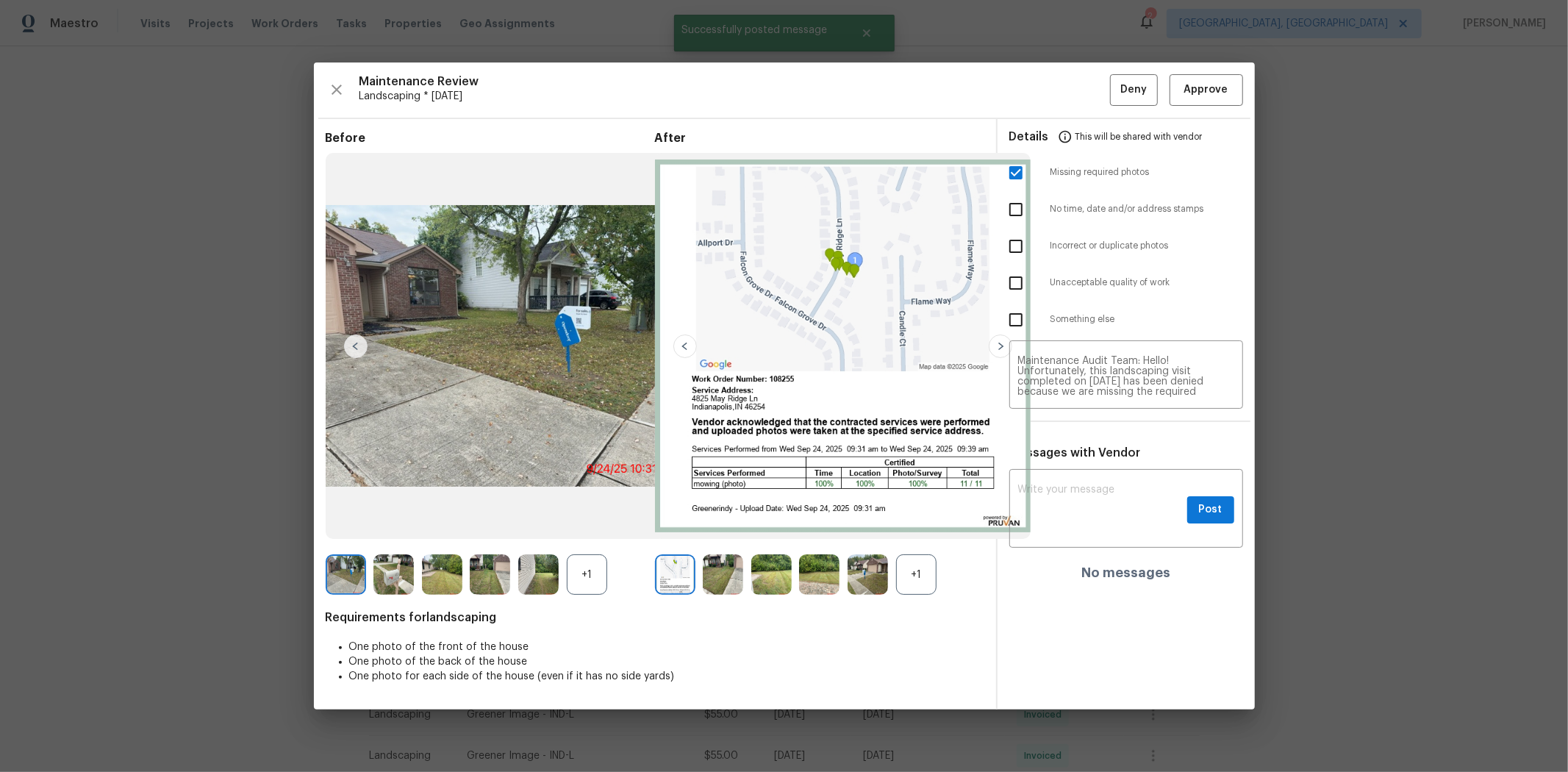
scroll to position [0, 0]
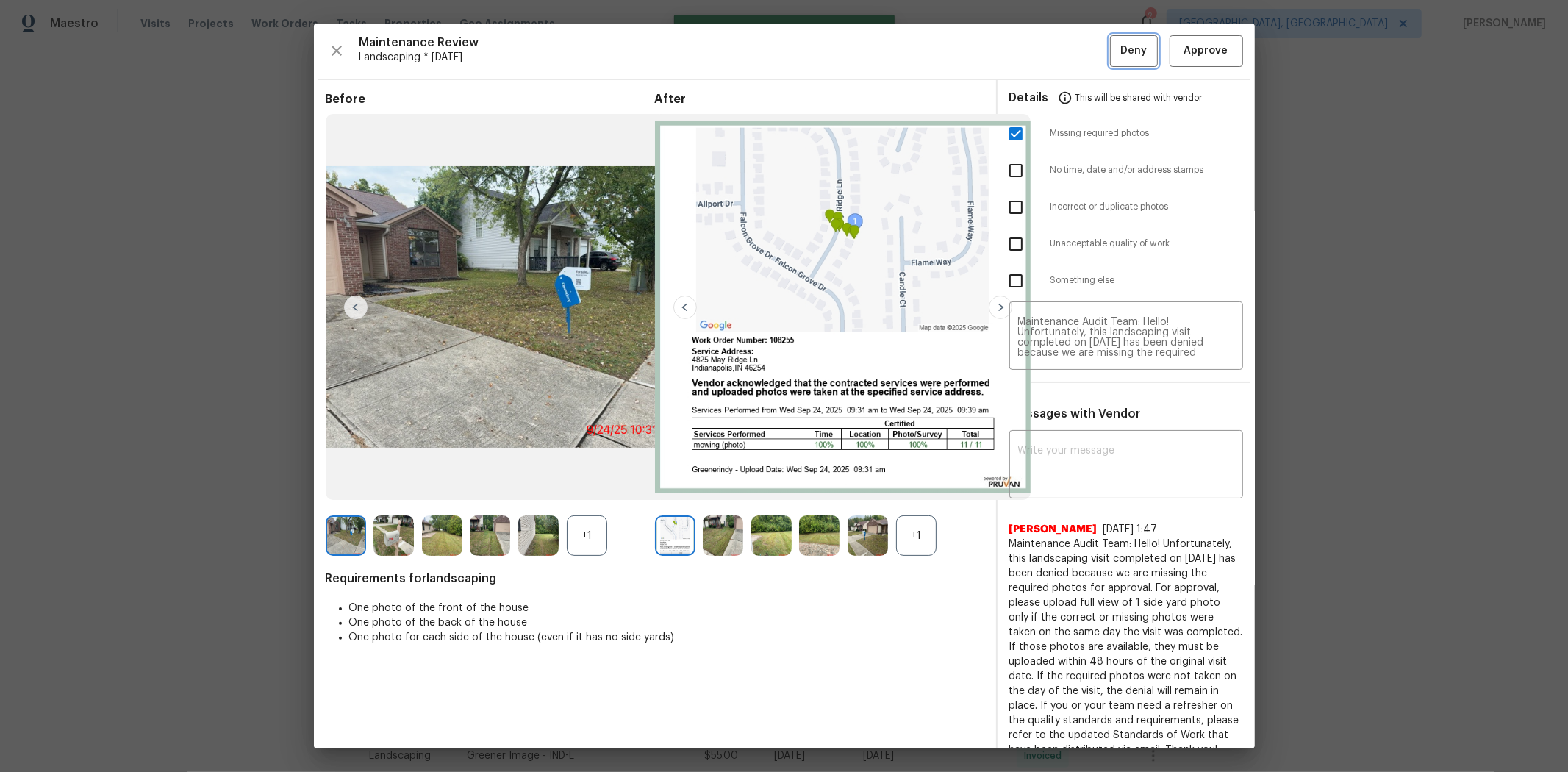
click at [1114, 57] on span "Deny" at bounding box center [1134, 51] width 27 height 19
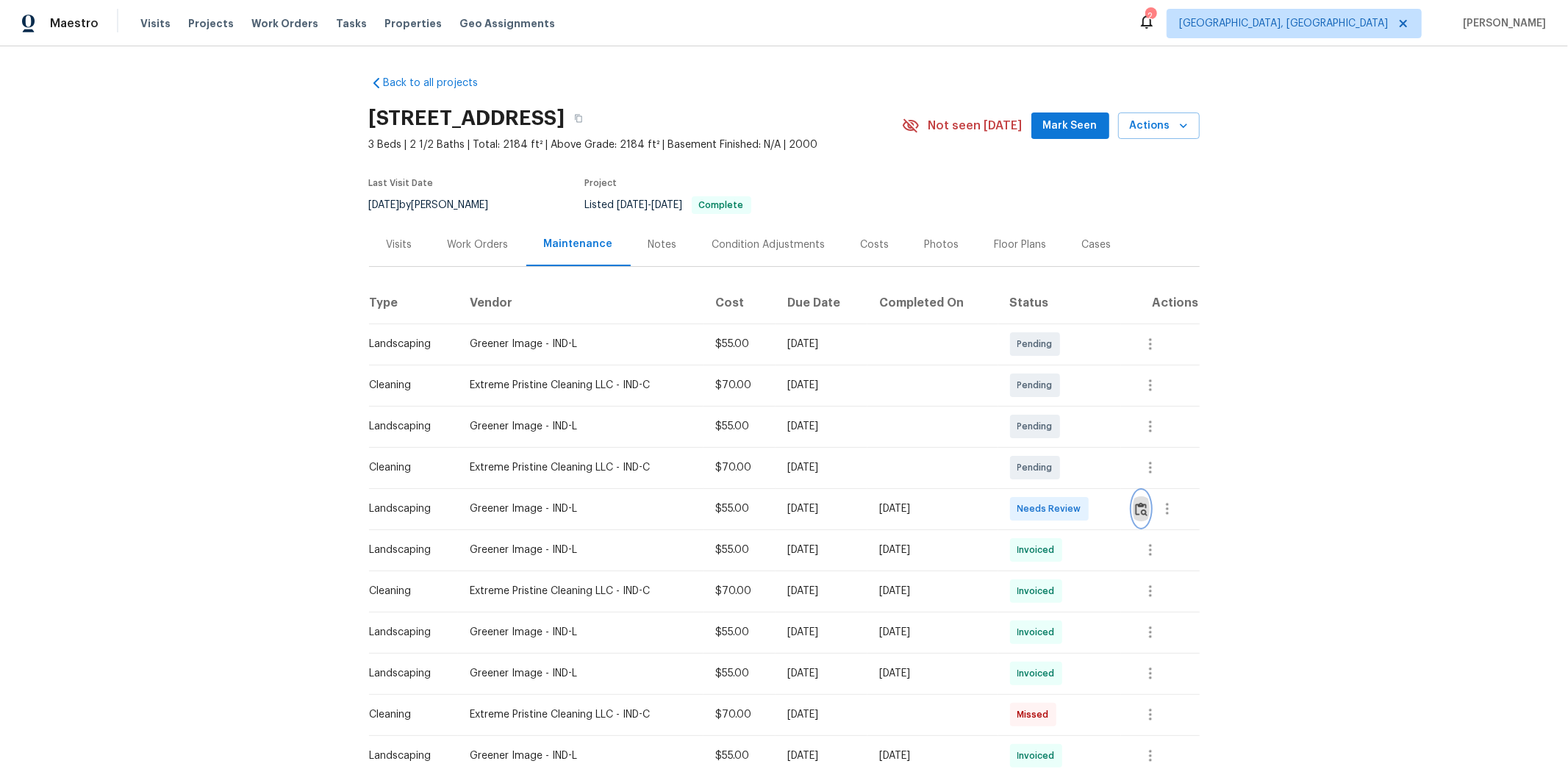
click at [1114, 516] on button "button" at bounding box center [1141, 509] width 17 height 36
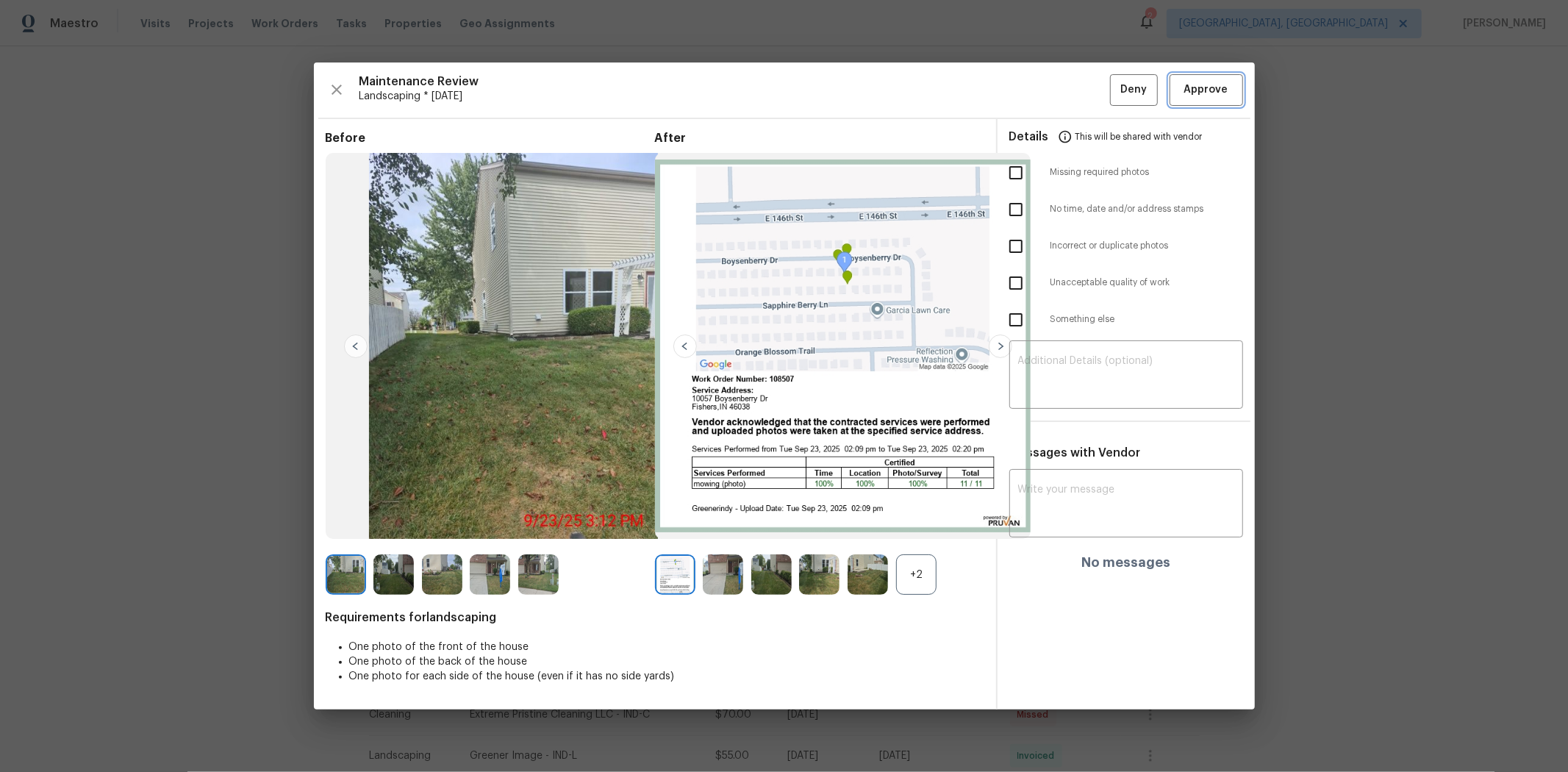
click at [1114, 100] on button "Approve" at bounding box center [1206, 90] width 73 height 32
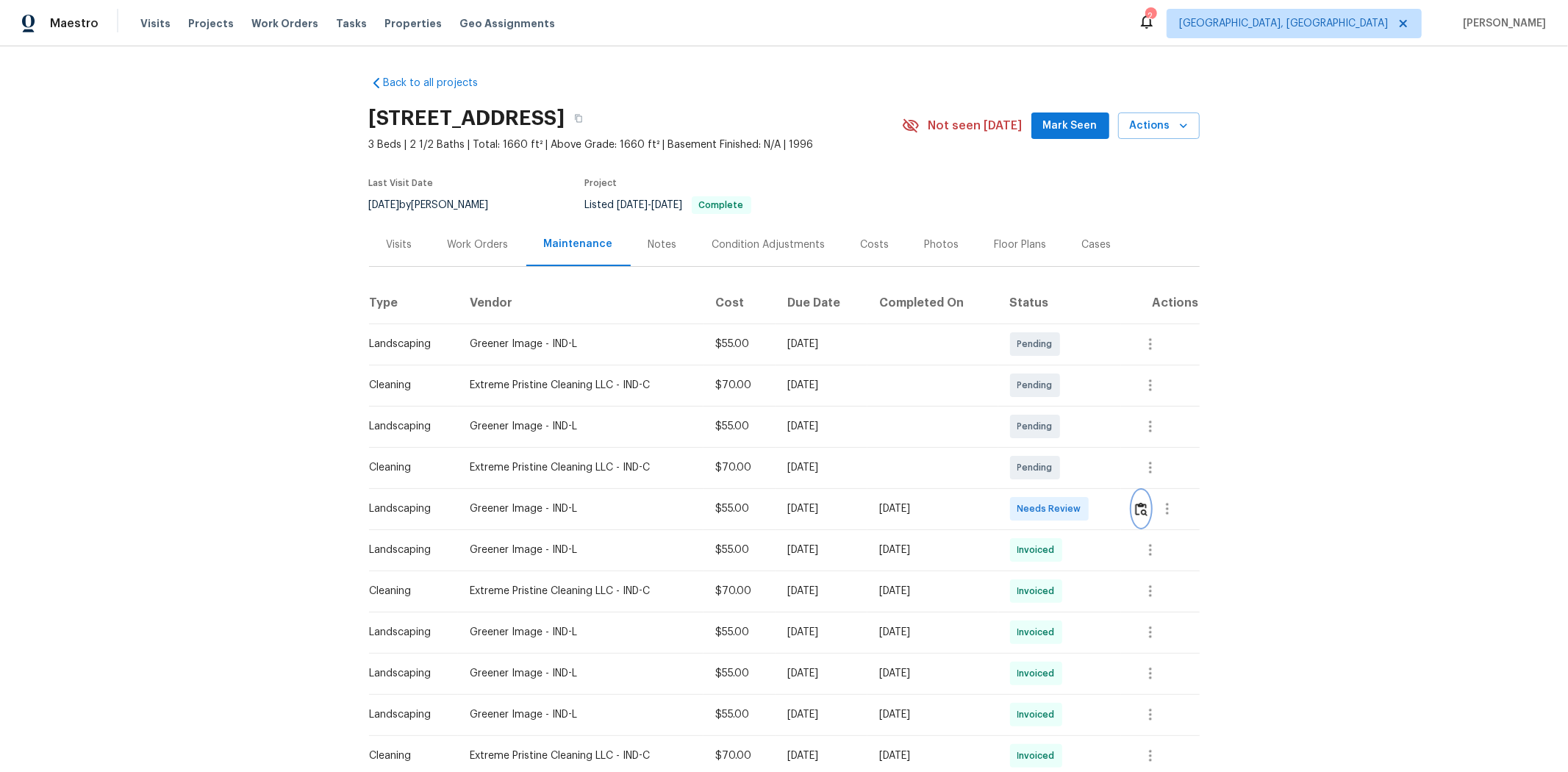
click at [1114, 509] on img "button" at bounding box center [1141, 509] width 13 height 14
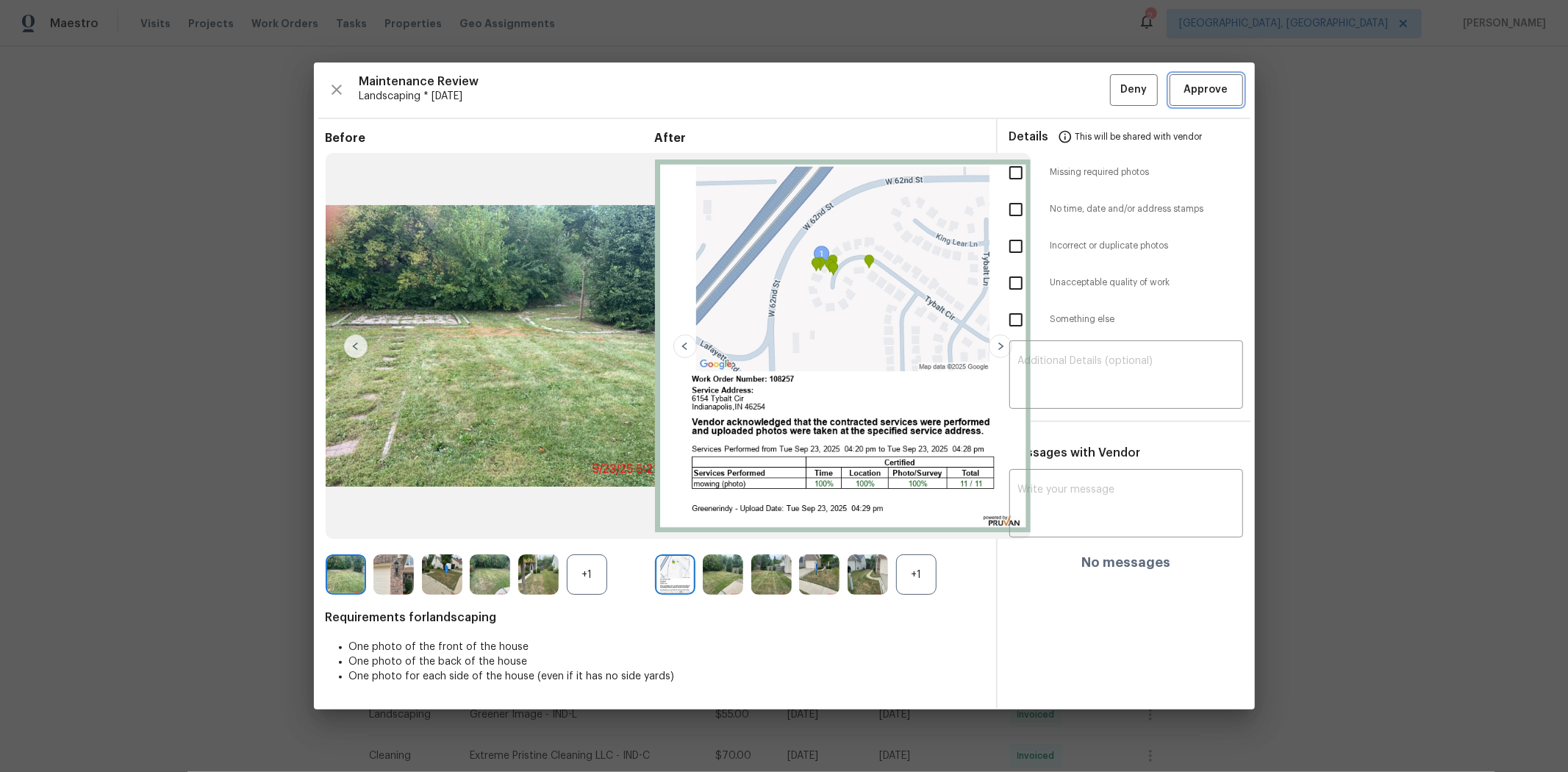
click at [1114, 86] on span "Approve" at bounding box center [1207, 90] width 44 height 19
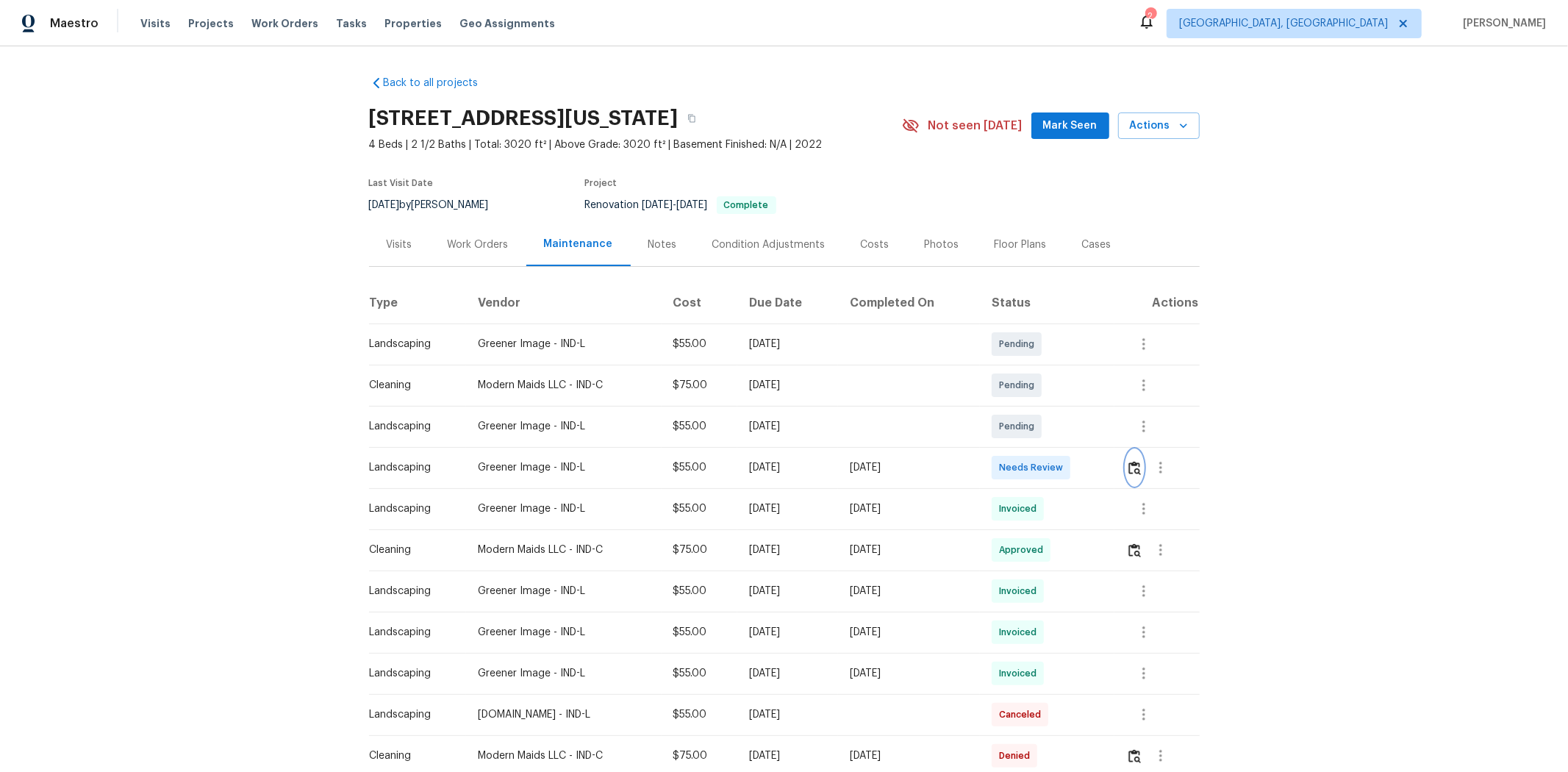
click at [1114, 471] on img "button" at bounding box center [1134, 468] width 13 height 14
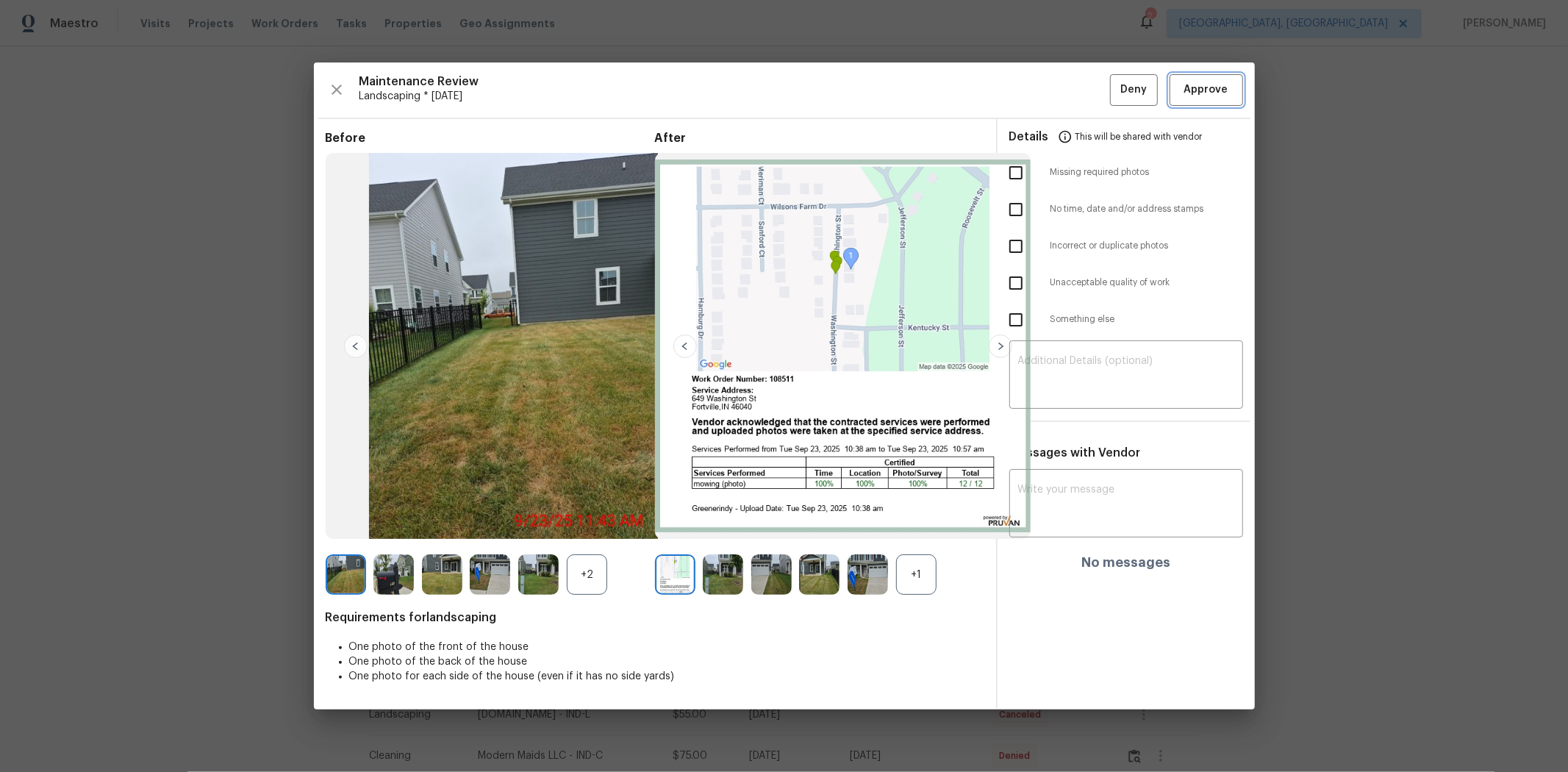
click at [1114, 99] on button "Approve" at bounding box center [1206, 90] width 73 height 32
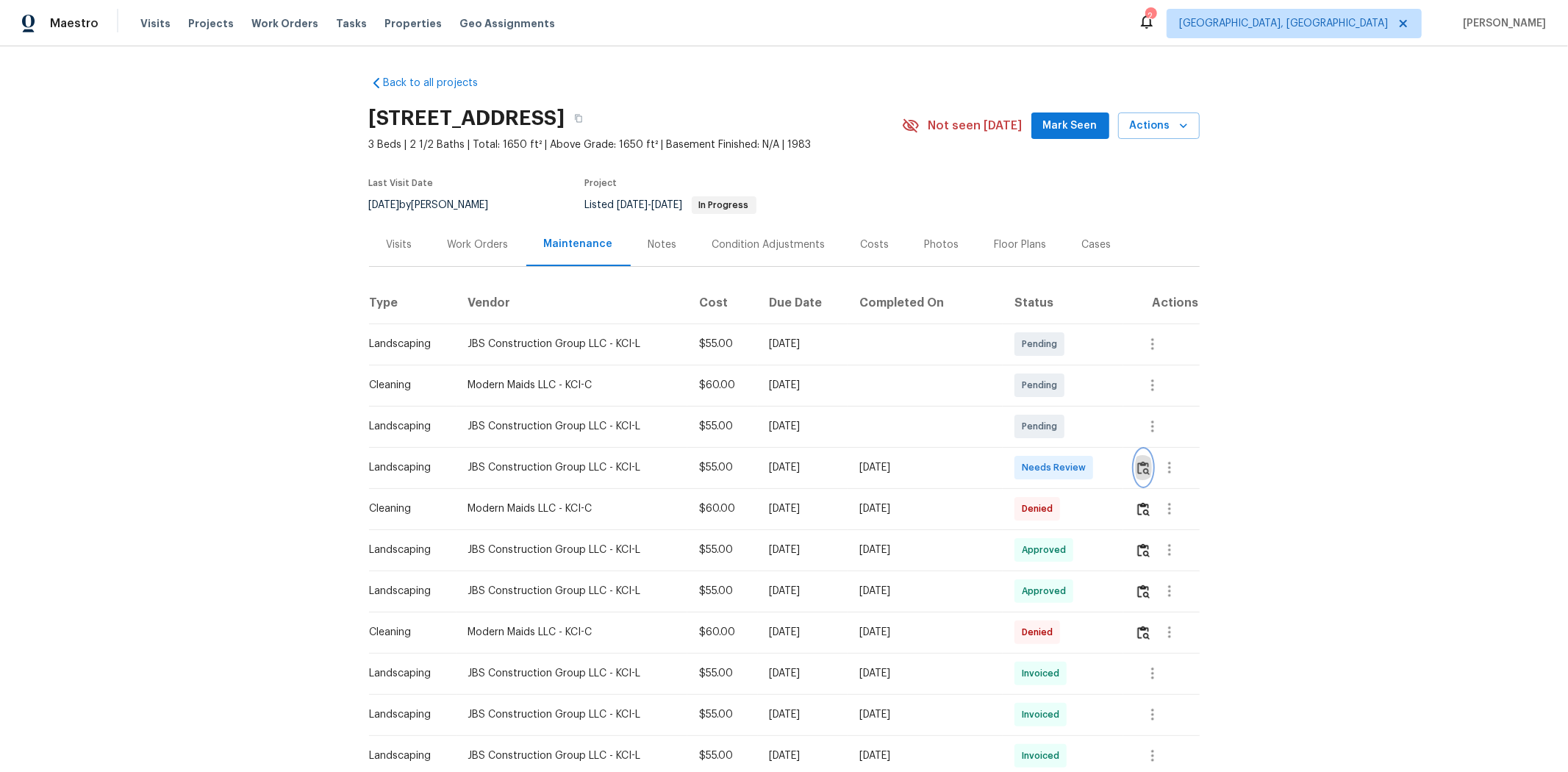
click at [844, 469] on img "button" at bounding box center [1143, 468] width 13 height 14
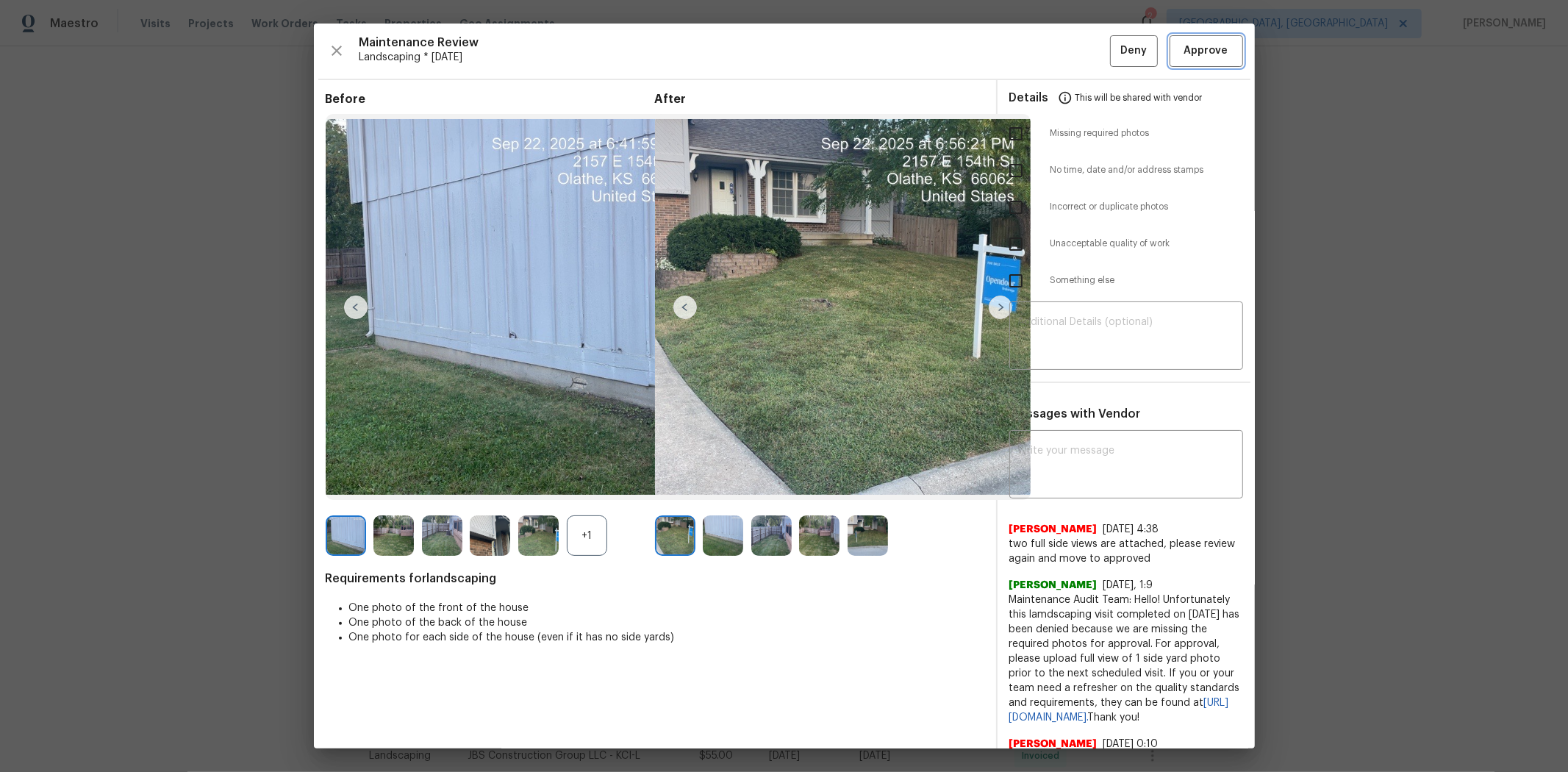
click at [844, 63] on button "Approve" at bounding box center [1206, 51] width 73 height 32
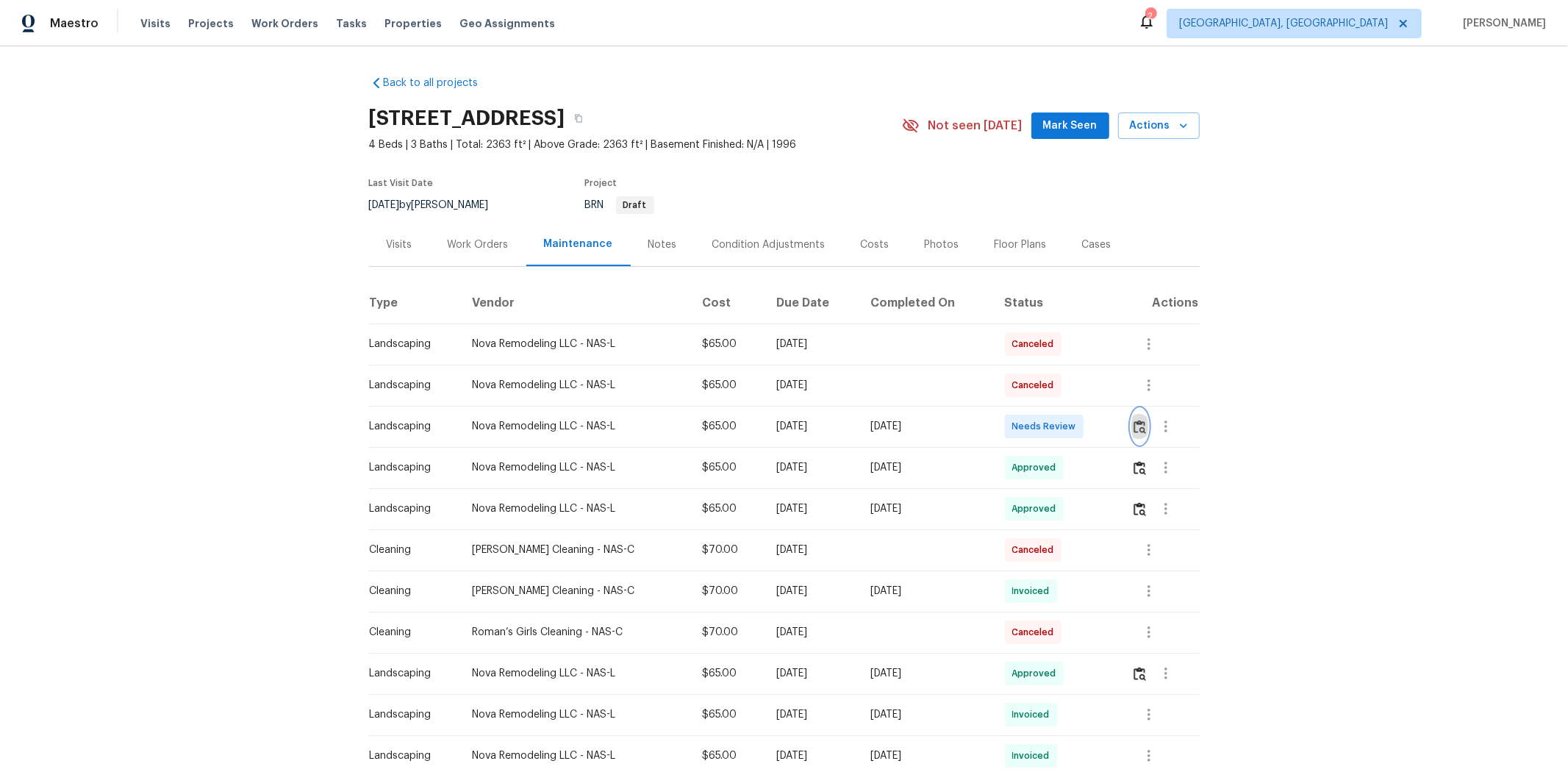
click at [1114, 428] on img "button" at bounding box center [1140, 426] width 13 height 14
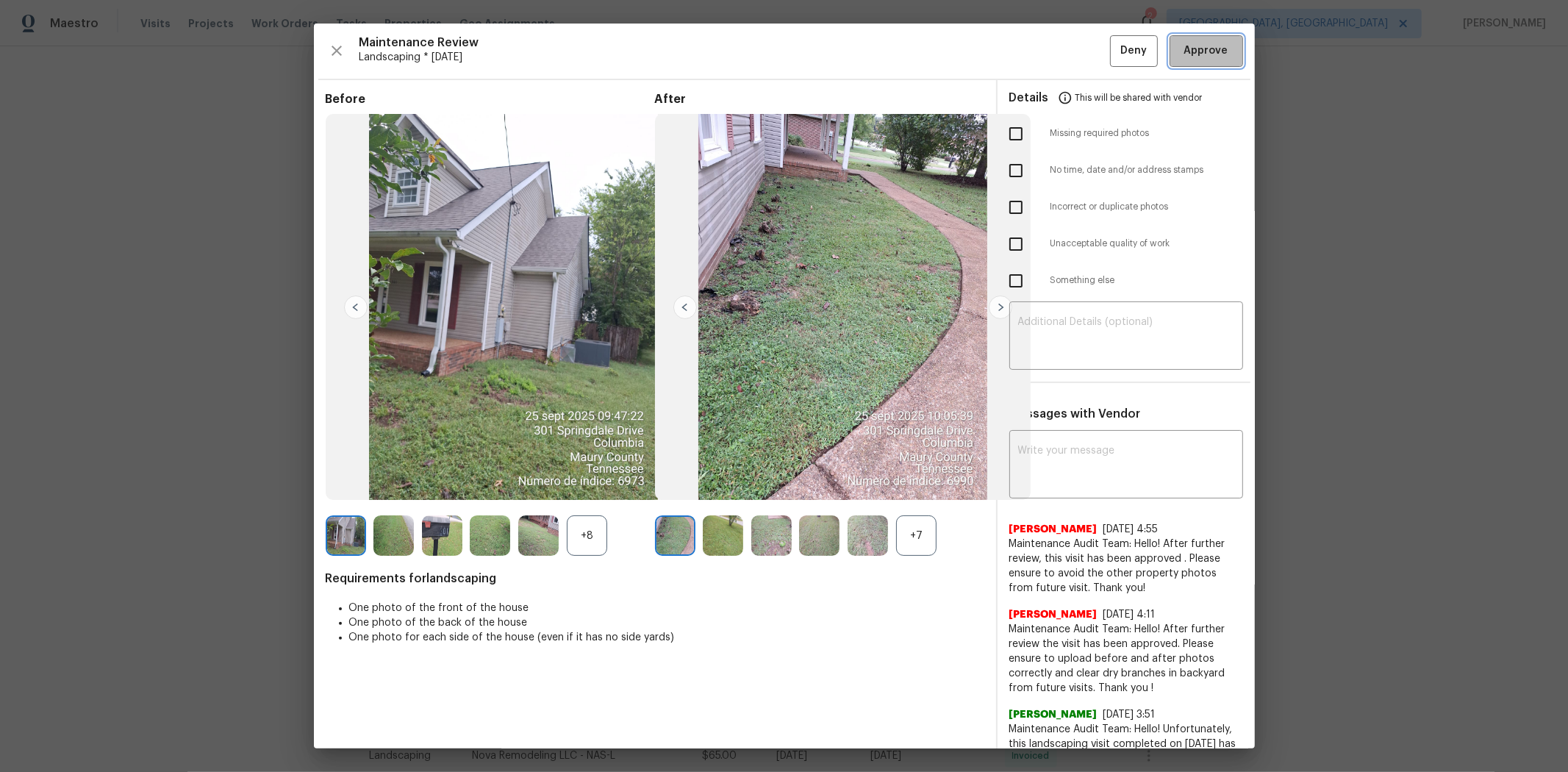
drag, startPoint x: 1195, startPoint y: 43, endPoint x: 1156, endPoint y: 58, distance: 41.8
click at [1114, 43] on span "Approve" at bounding box center [1207, 51] width 44 height 19
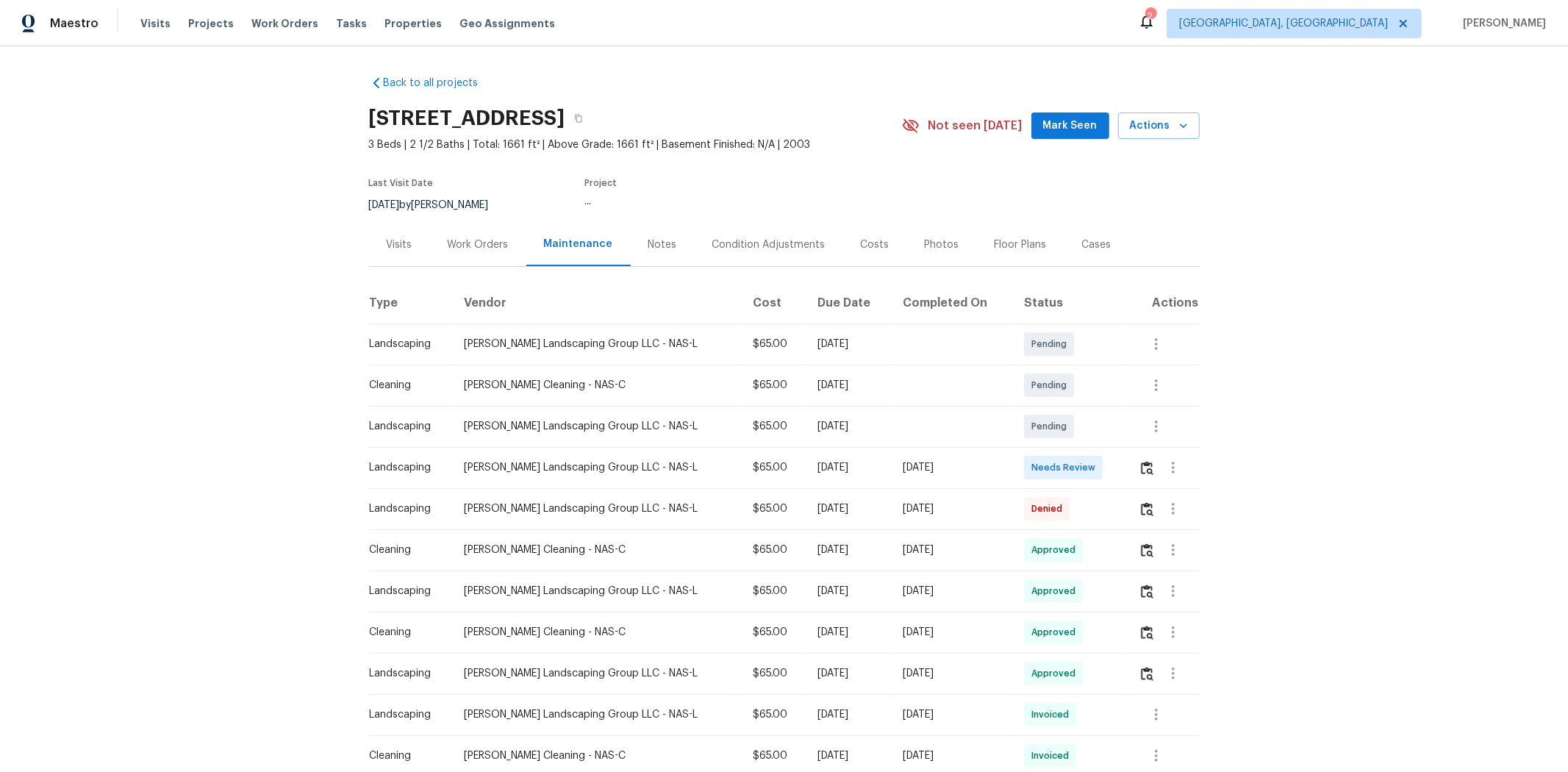
click at [1114, 81] on div "Back to all projects [STREET_ADDRESS] 3 Beds | 2 1/2 Baths | Total: 1661 ft² | …" at bounding box center [784, 723] width 831 height 1320
click at [1114, 465] on td at bounding box center [1163, 468] width 73 height 41
click at [1114, 466] on img "button" at bounding box center [1147, 468] width 13 height 14
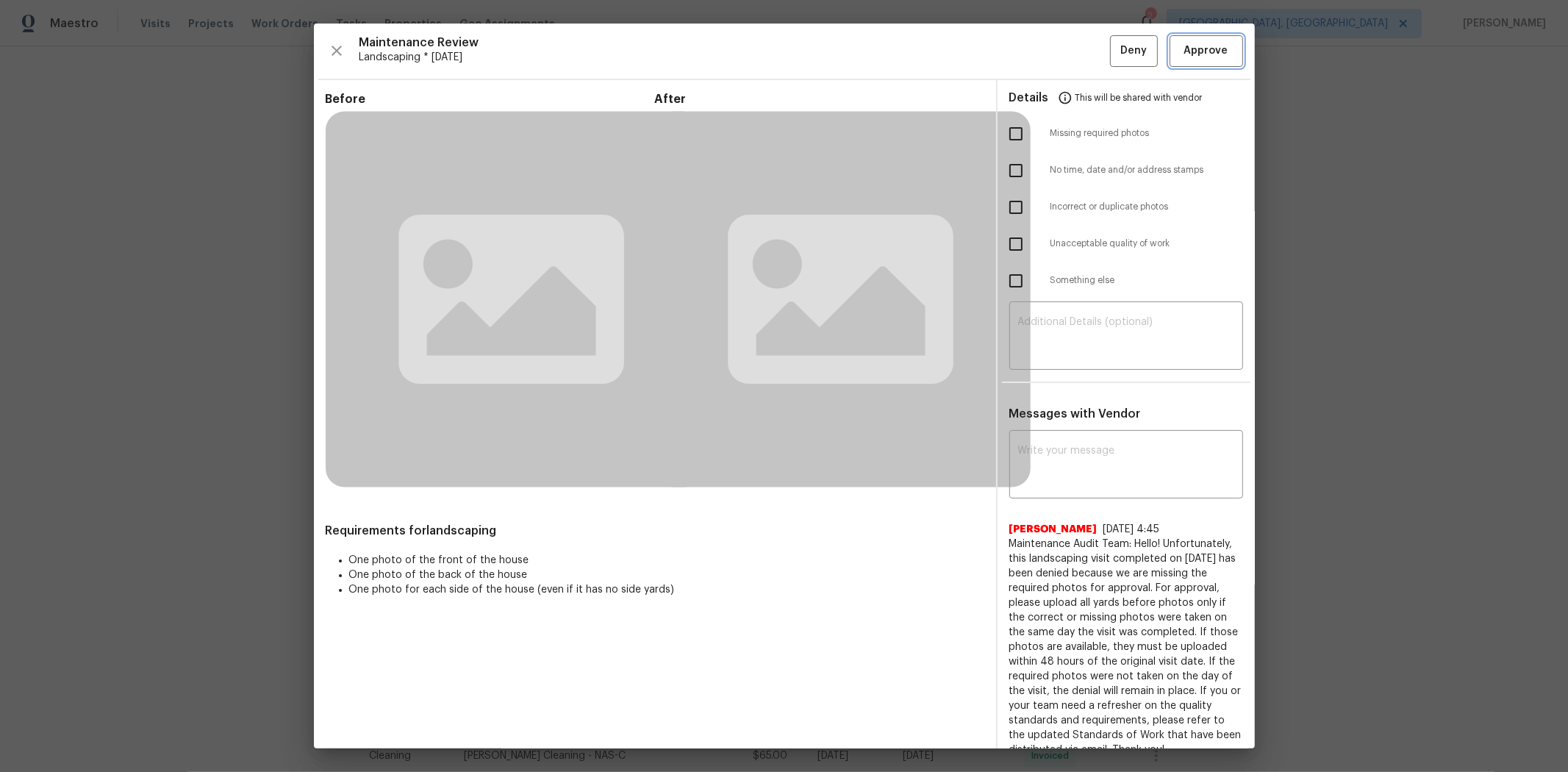
click at [1114, 47] on span "Approve" at bounding box center [1207, 51] width 44 height 19
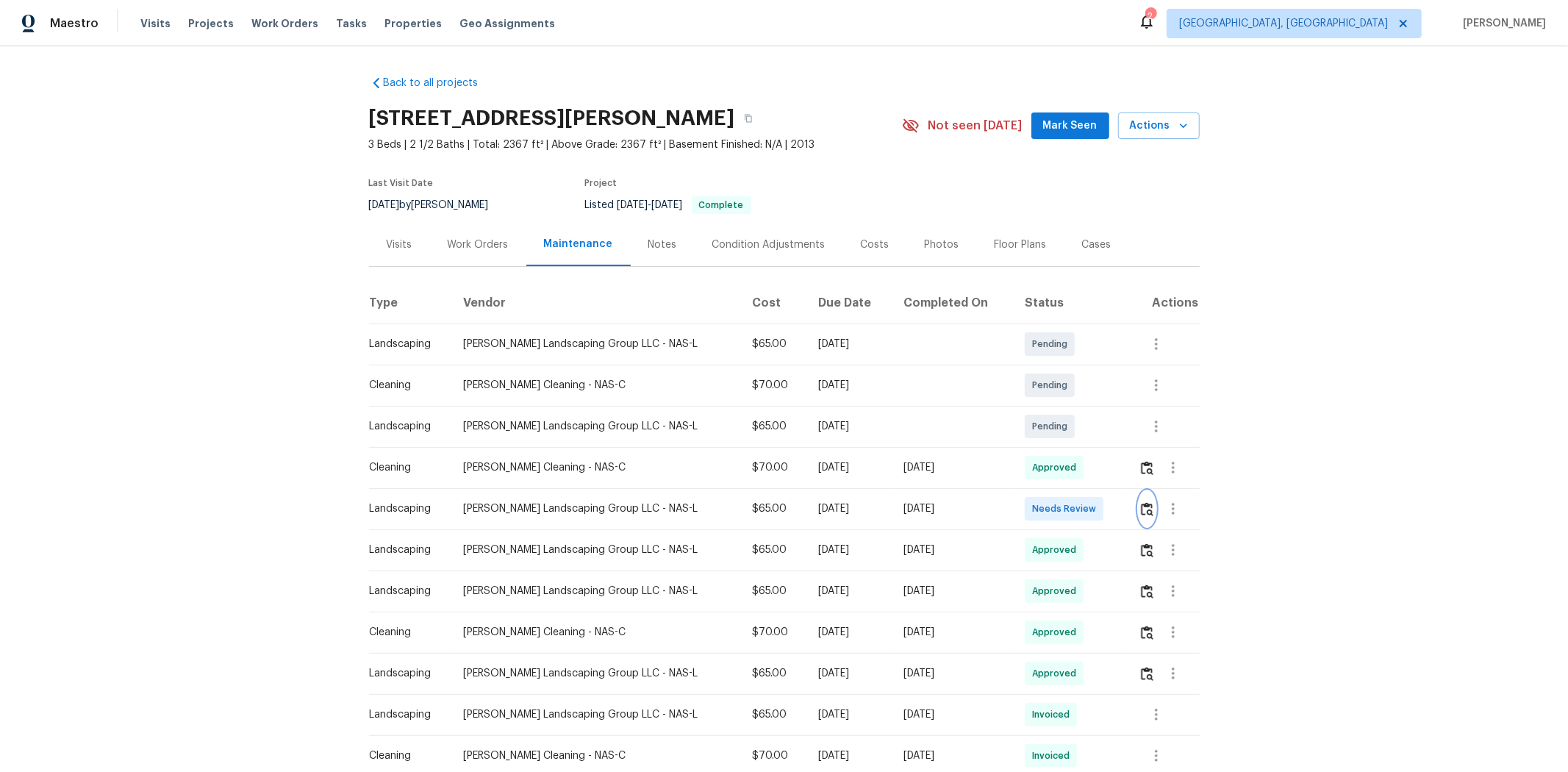
click at [1114, 511] on img "button" at bounding box center [1147, 509] width 13 height 14
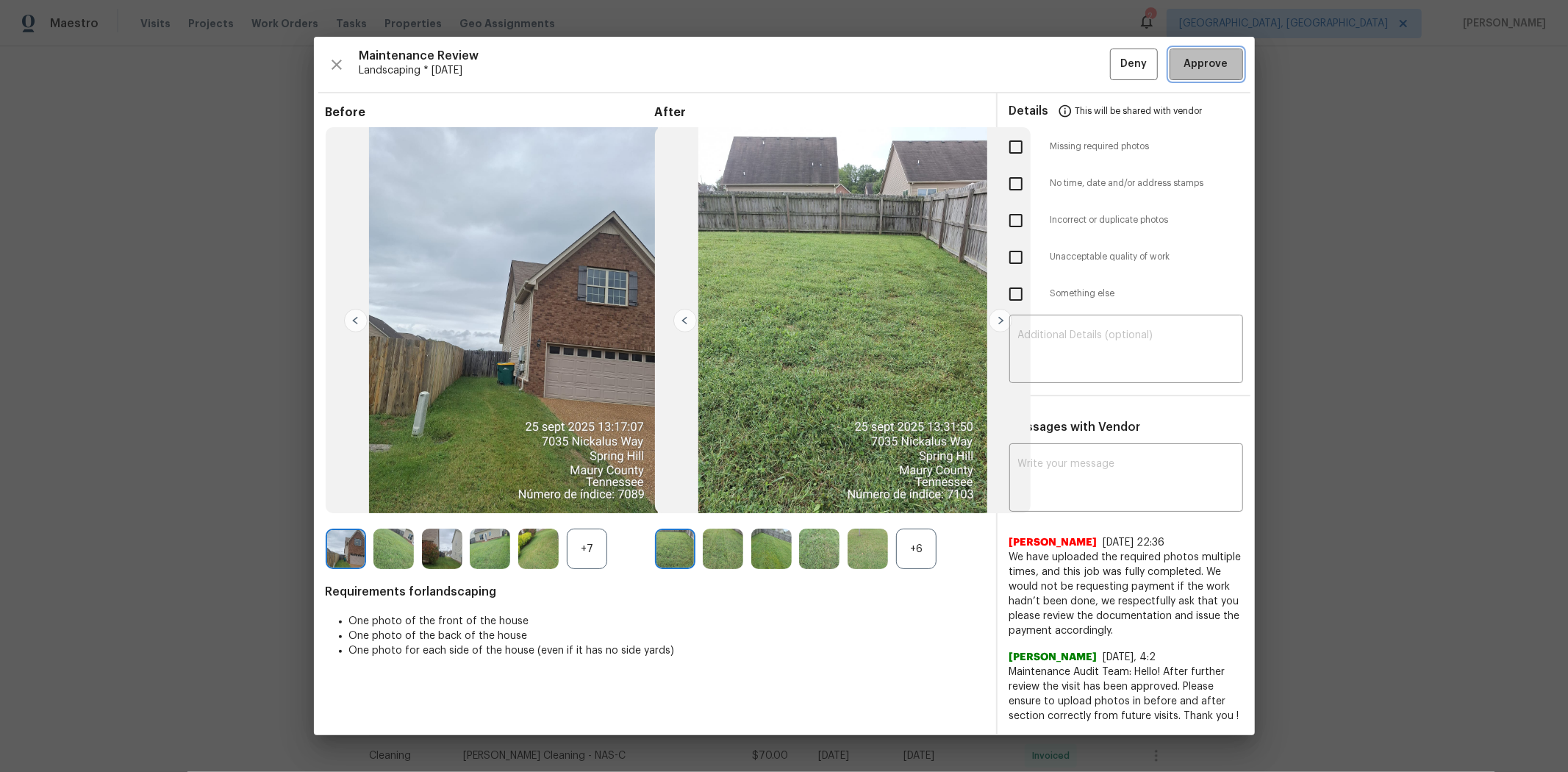
drag, startPoint x: 1214, startPoint y: 70, endPoint x: 1166, endPoint y: 66, distance: 48.2
click at [1114, 70] on span "Approve" at bounding box center [1207, 64] width 44 height 19
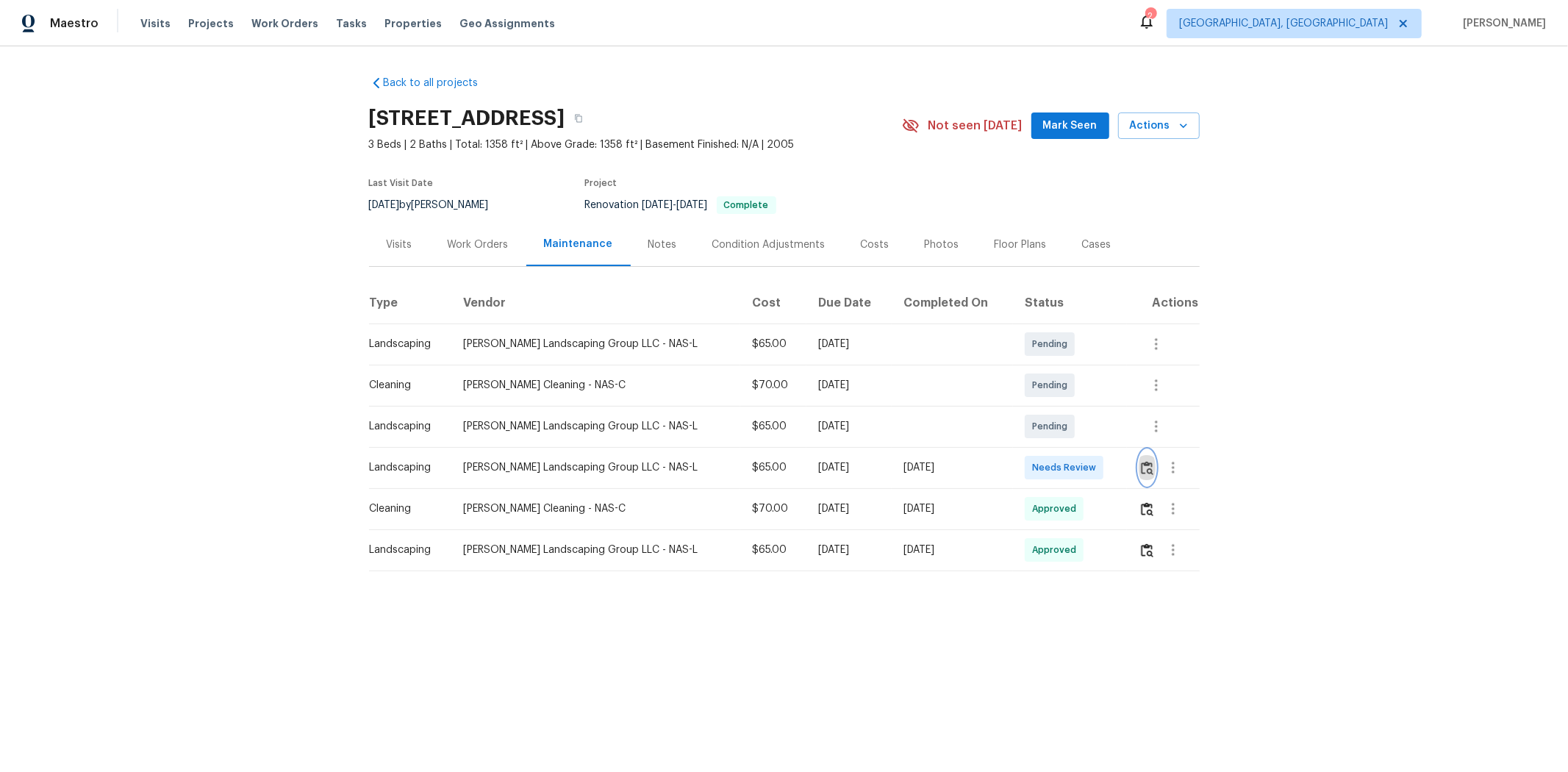
click at [1114, 467] on img "button" at bounding box center [1147, 468] width 13 height 14
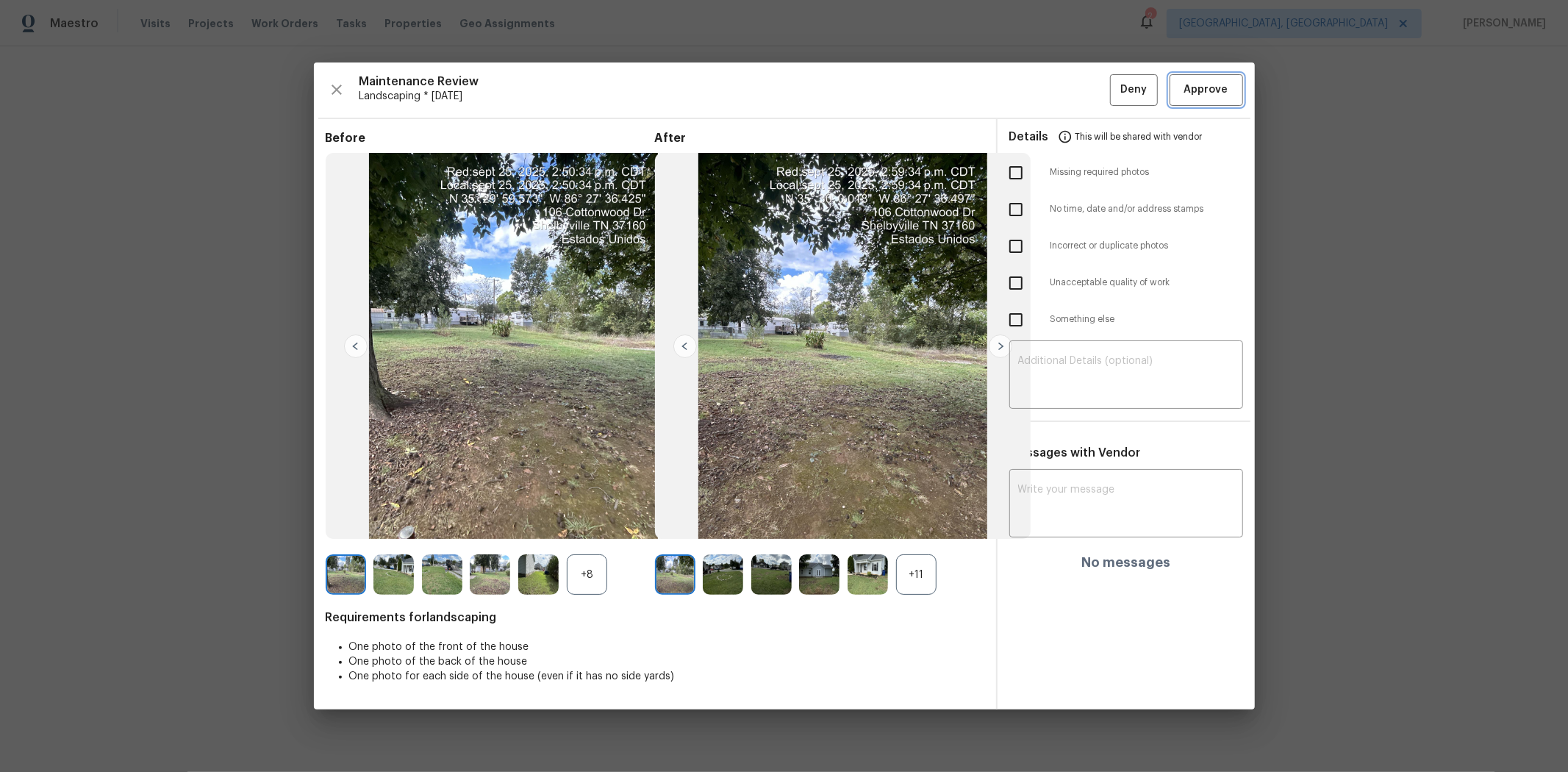
click at [1114, 91] on span "Approve" at bounding box center [1207, 90] width 44 height 19
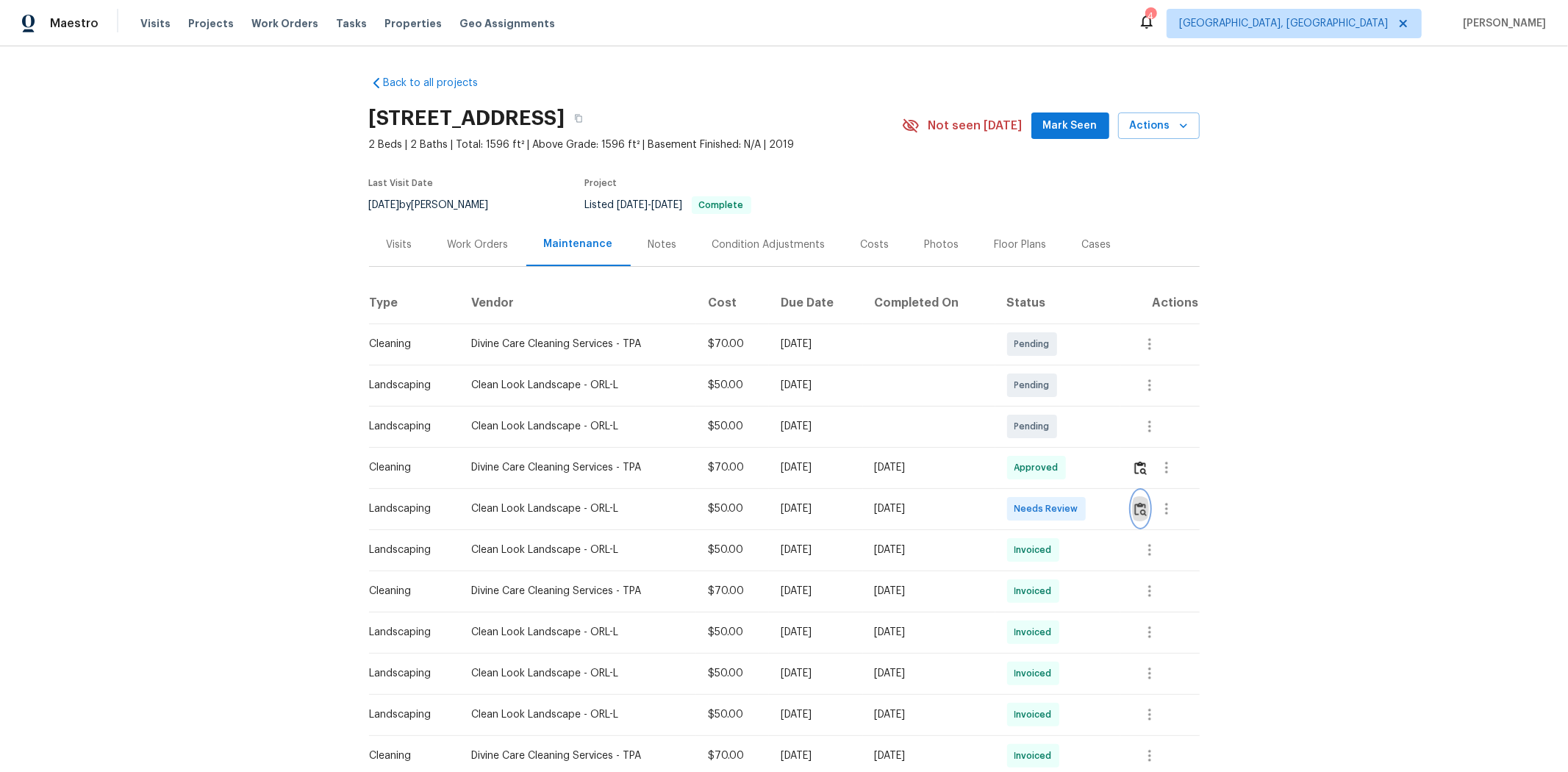
click at [1114, 506] on img "button" at bounding box center [1140, 509] width 13 height 14
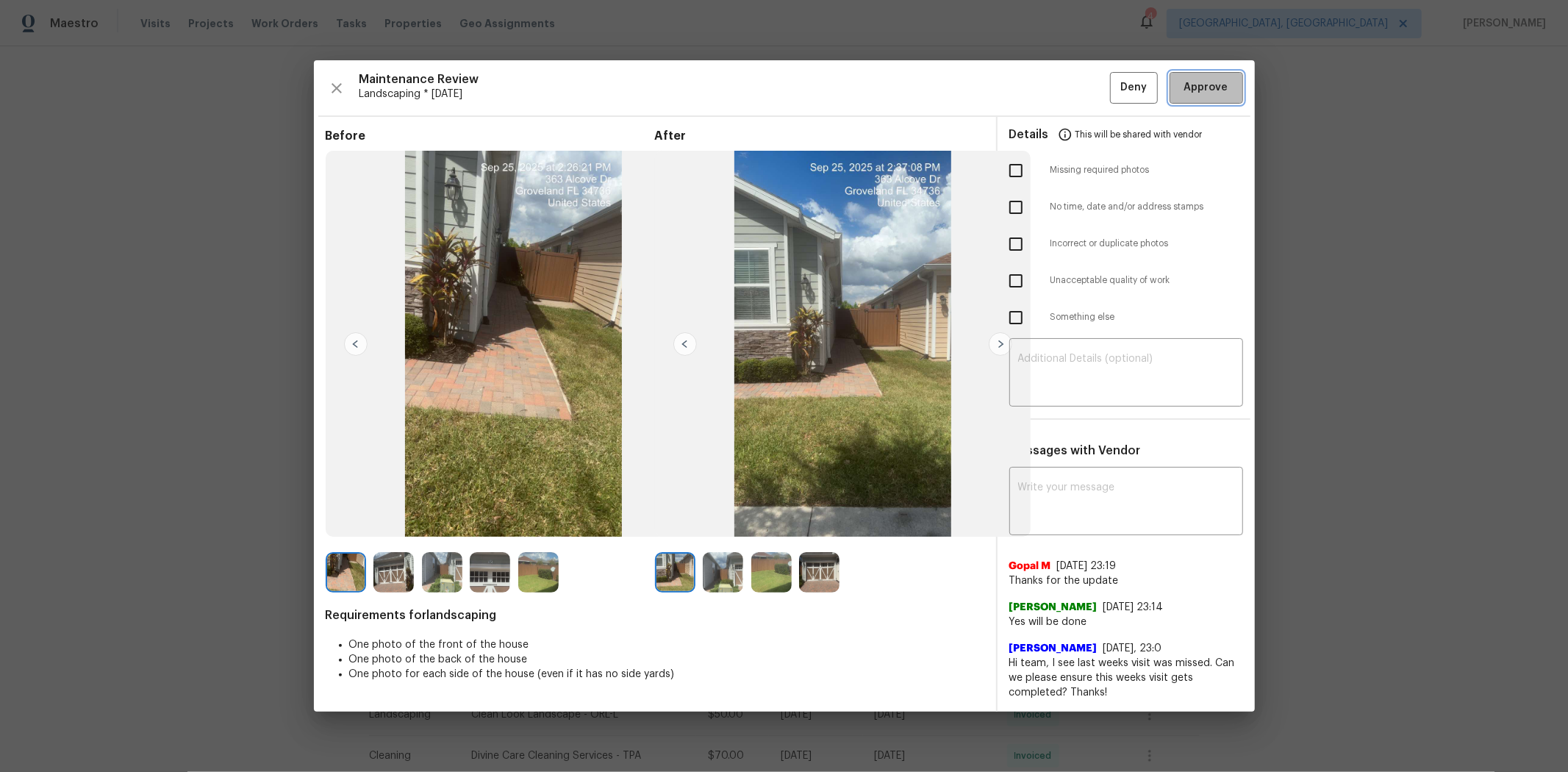
click at [1114, 91] on span "Approve" at bounding box center [1207, 87] width 44 height 19
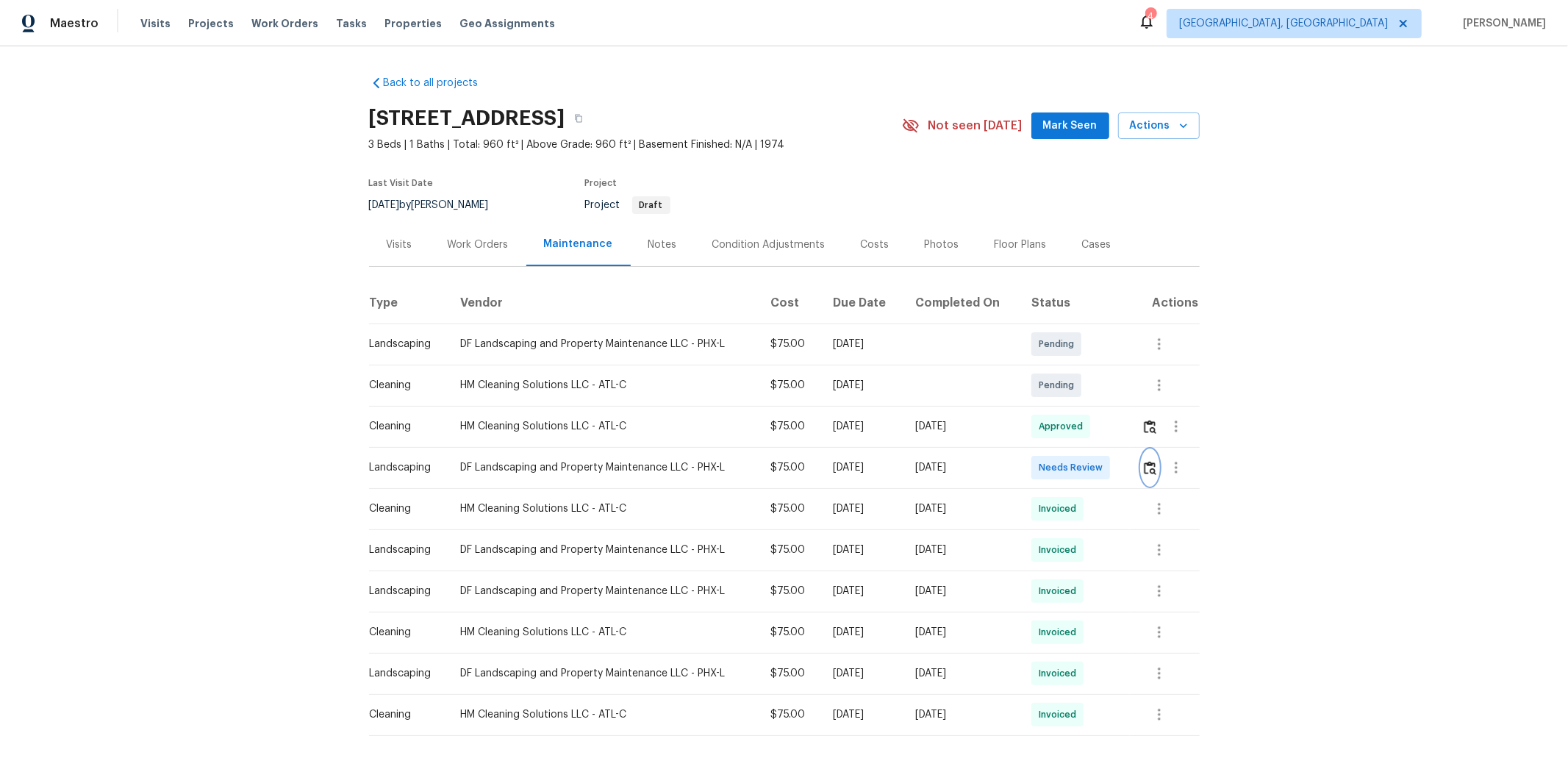
click at [1114, 474] on button "button" at bounding box center [1150, 468] width 17 height 36
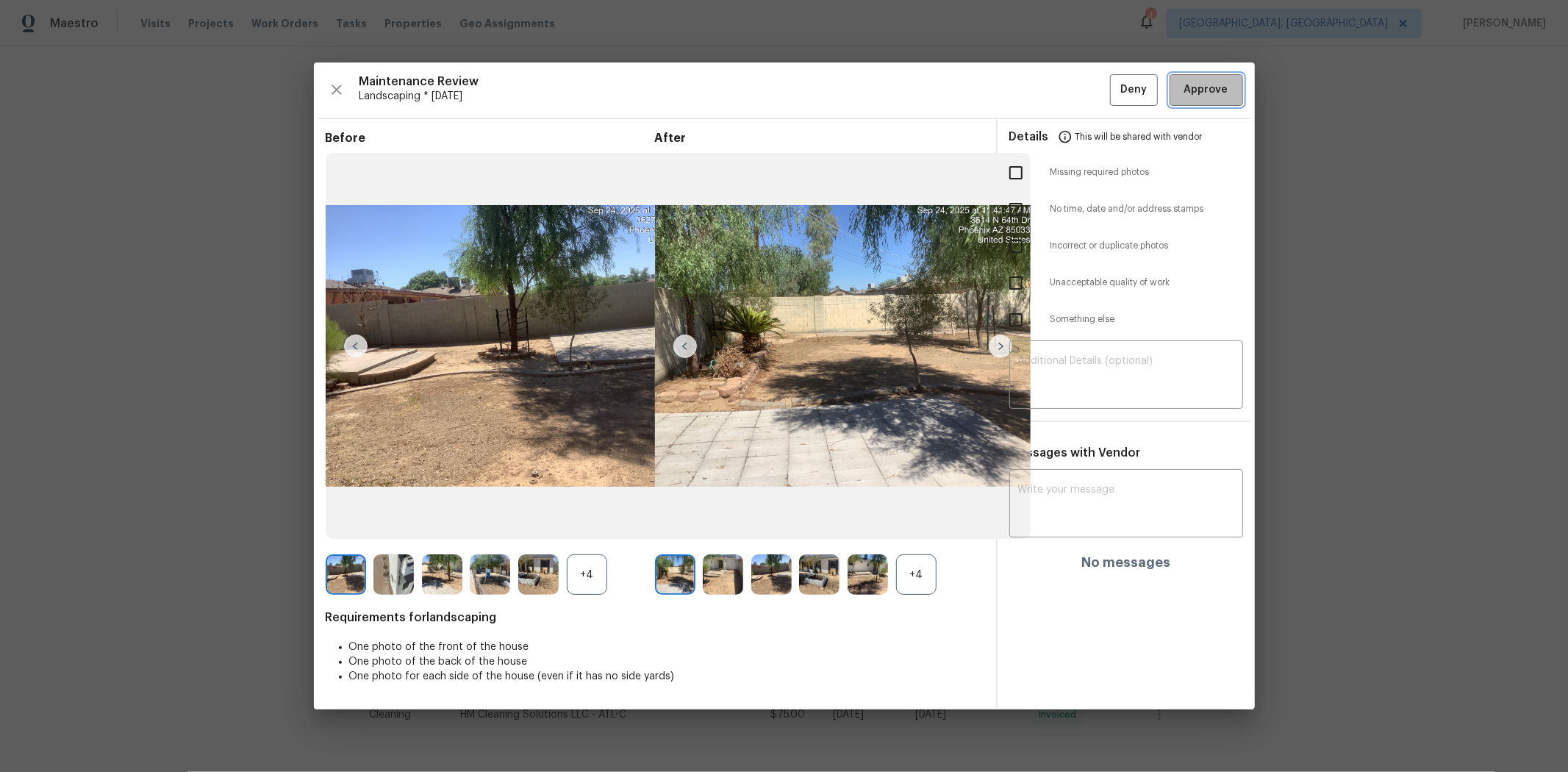
click at [1114, 76] on button "Approve" at bounding box center [1206, 90] width 73 height 32
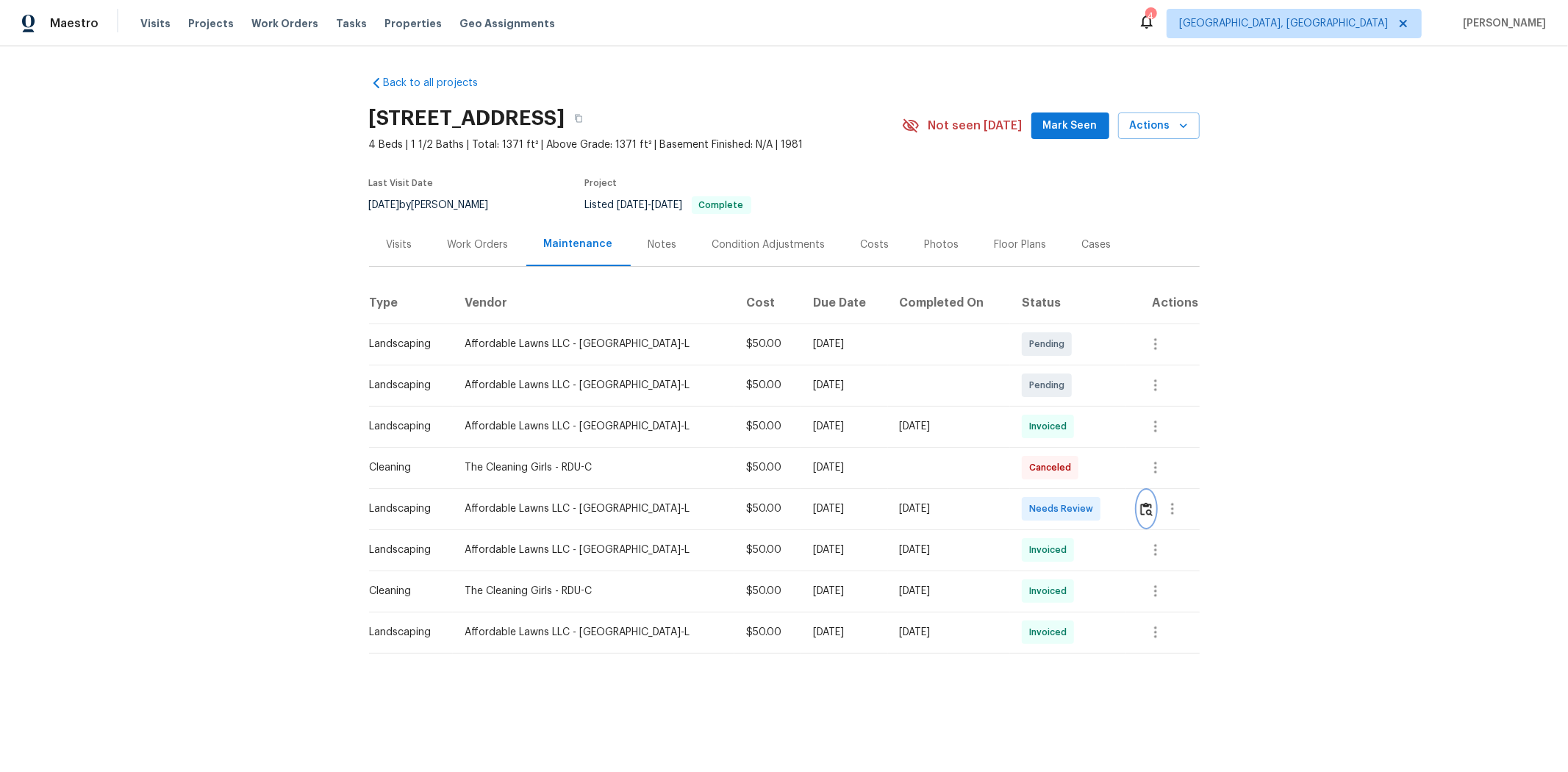
click at [1114, 506] on img "button" at bounding box center [1146, 509] width 13 height 14
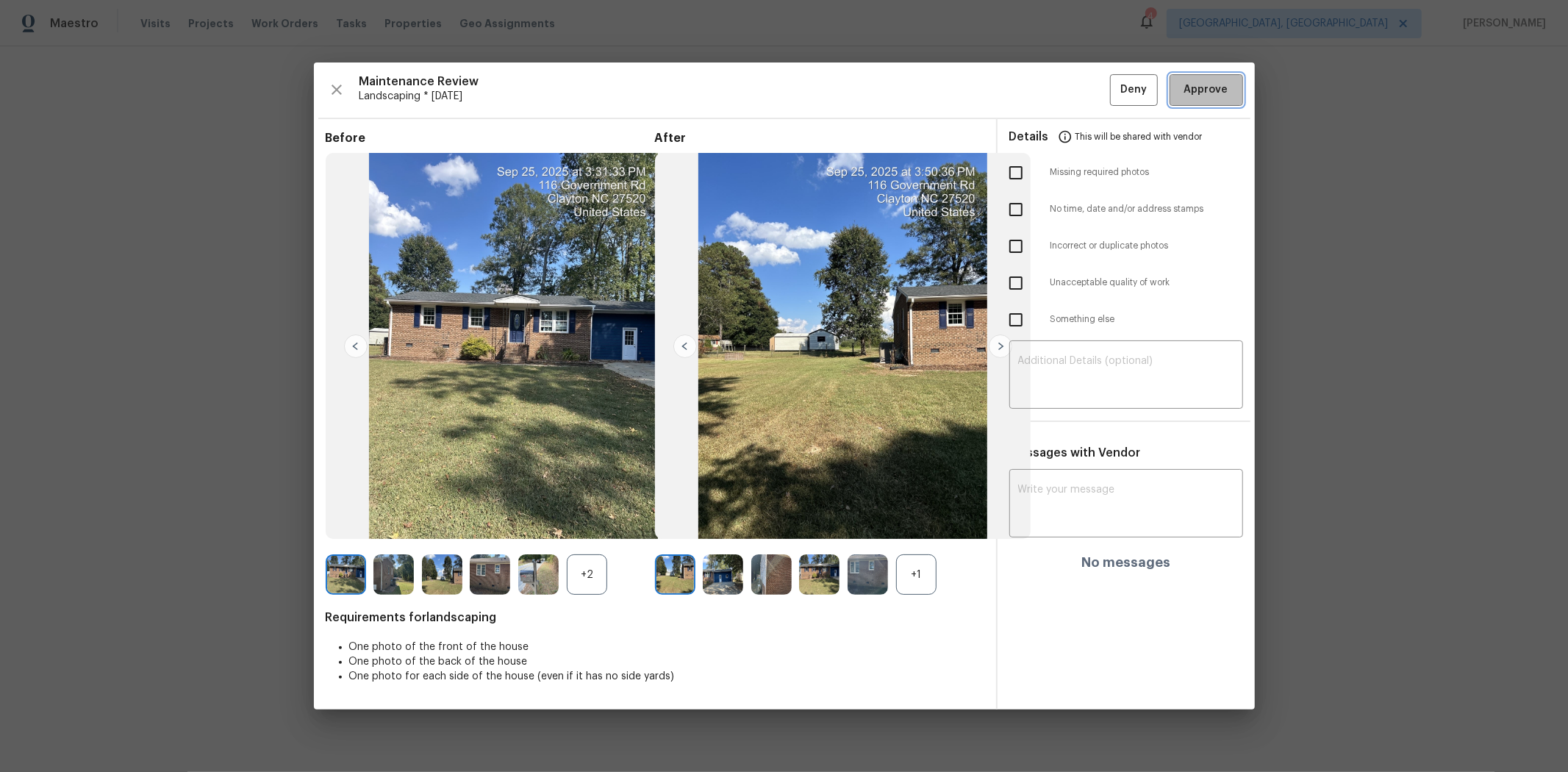
click at [1114, 84] on span "Approve" at bounding box center [1207, 90] width 44 height 19
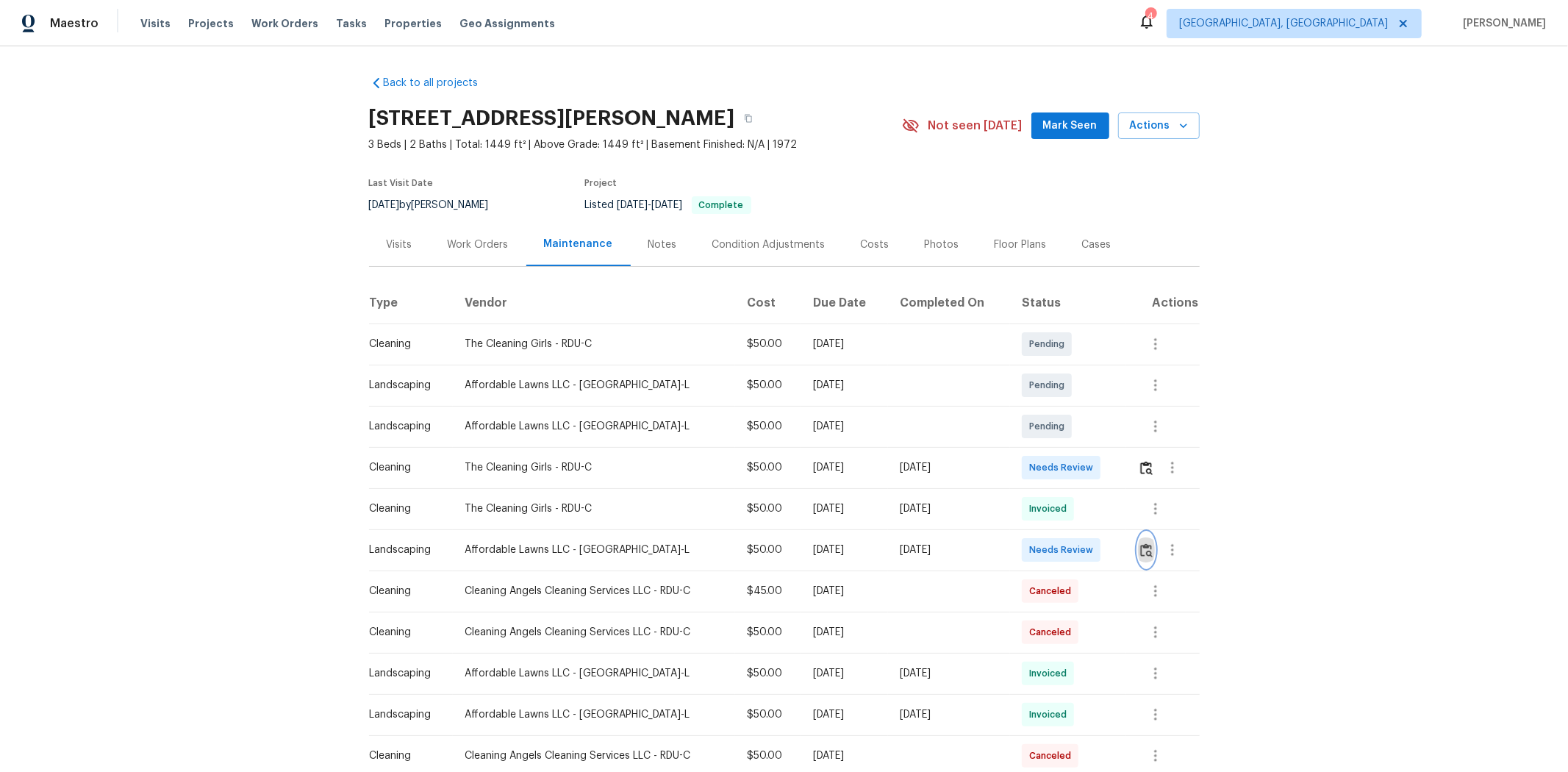
click at [1114, 516] on img "button" at bounding box center [1146, 550] width 13 height 14
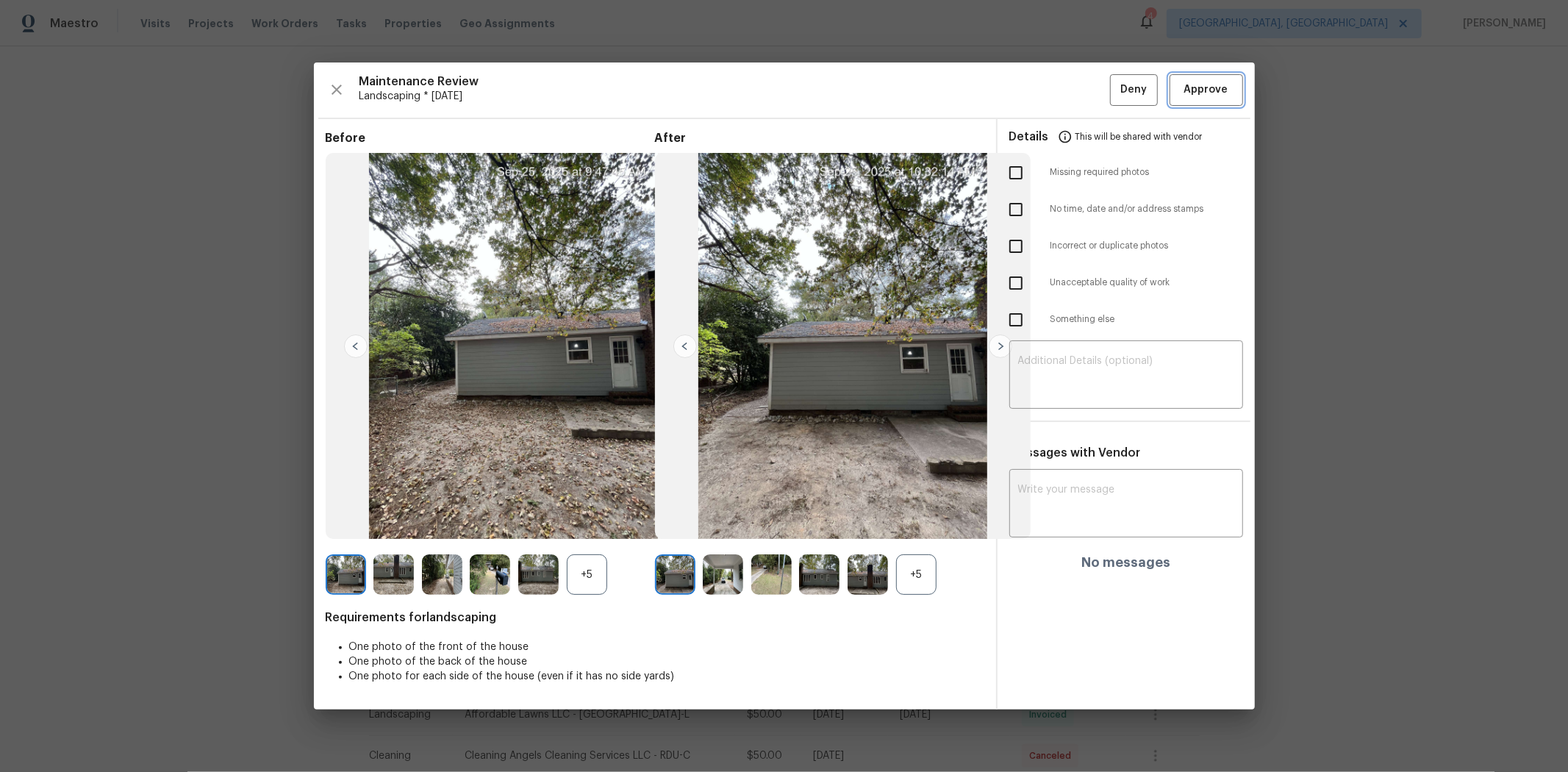
click at [1114, 85] on span "Approve" at bounding box center [1207, 90] width 44 height 19
